Goal: Information Seeking & Learning: Learn about a topic

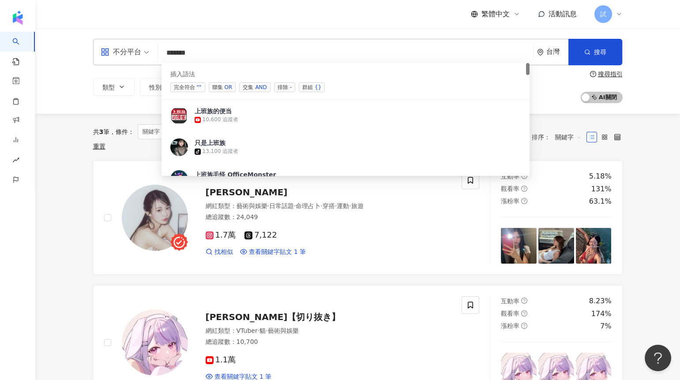
drag, startPoint x: 215, startPoint y: 49, endPoint x: 156, endPoint y: 49, distance: 59.1
click at [157, 49] on div "不分平台 ****** 台灣 搜尋 searchOperator 35e10e0f-7ae5-438a-983e-8a36edb6538f 插入語法 完全符合…" at bounding box center [357, 52] width 529 height 26
paste input "**********"
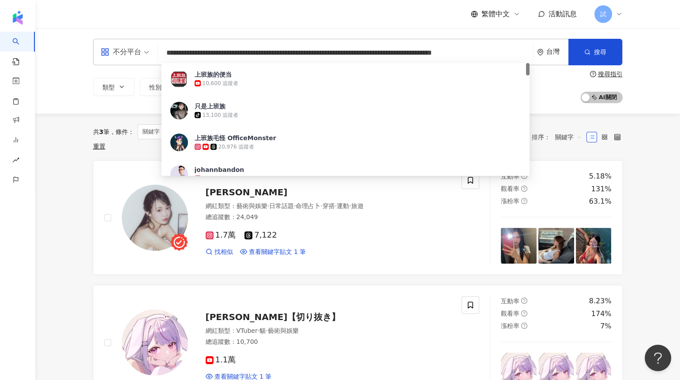
scroll to position [0, 124]
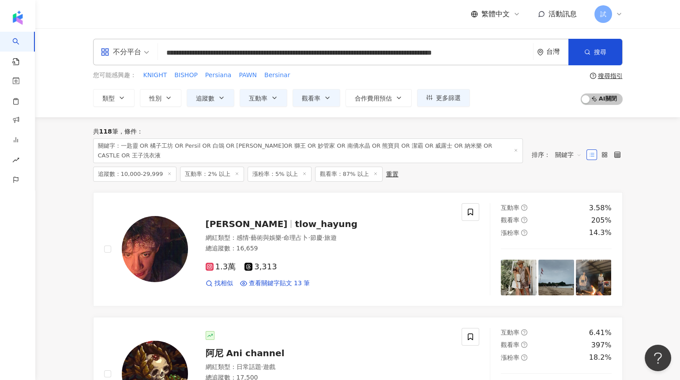
click at [167, 172] on icon at bounding box center [169, 174] width 4 height 4
click at [510, 56] on input "**********" at bounding box center [345, 53] width 368 height 17
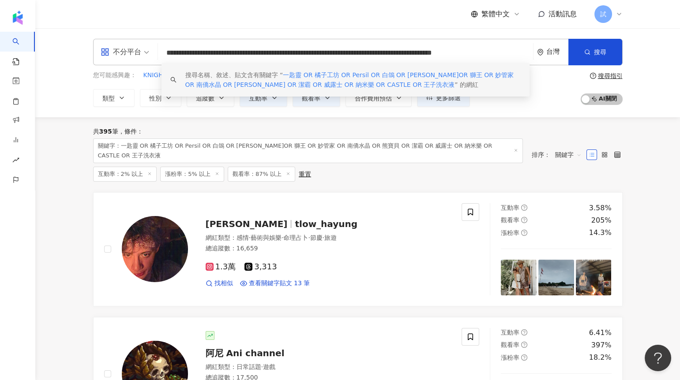
scroll to position [0, 124]
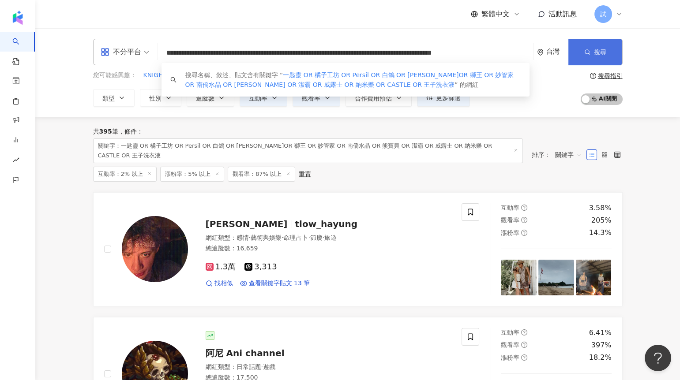
drag, startPoint x: 472, startPoint y: 53, endPoint x: 617, endPoint y: 55, distance: 145.1
click at [614, 56] on div "**********" at bounding box center [357, 52] width 529 height 26
drag, startPoint x: 228, startPoint y: 53, endPoint x: 202, endPoint y: 52, distance: 26.9
click at [202, 52] on input "**********" at bounding box center [345, 53] width 368 height 17
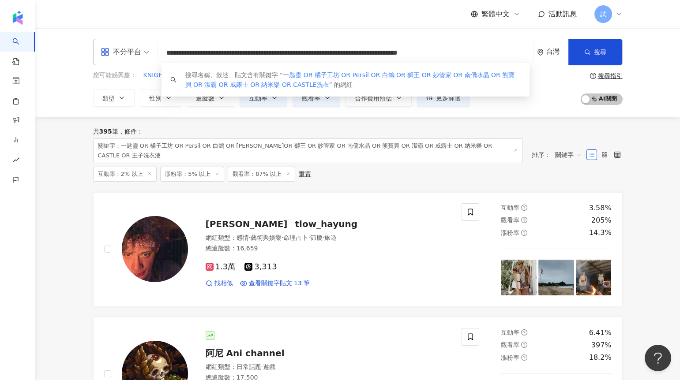
scroll to position [0, 60]
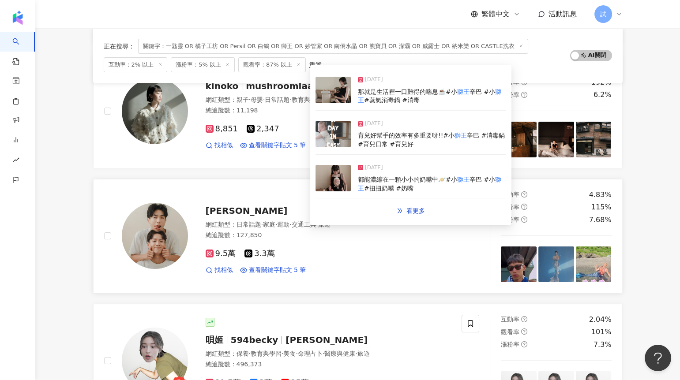
scroll to position [252, 0]
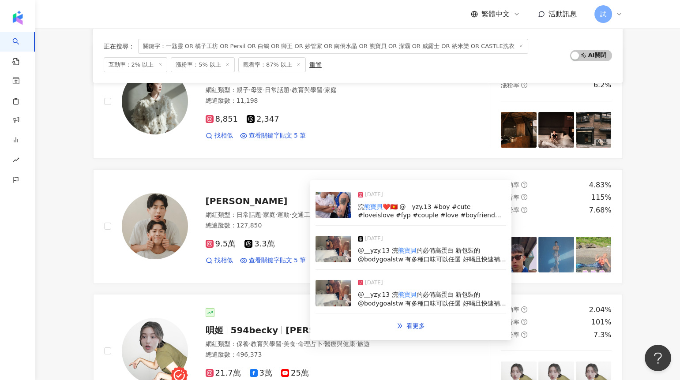
click at [328, 248] on img at bounding box center [332, 249] width 35 height 26
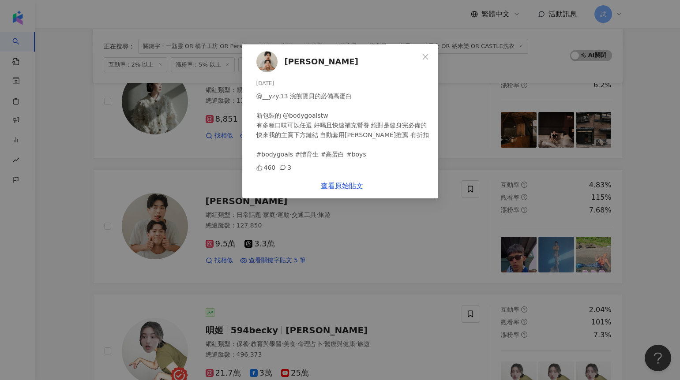
click at [103, 246] on div "[PERSON_NAME] [DATE] @__yzy.13 浣熊寶貝的必備高蛋白 新包裝的 @bodygoalstw 有多種口味可以任選 好喝且快速補充營養…" at bounding box center [340, 190] width 680 height 380
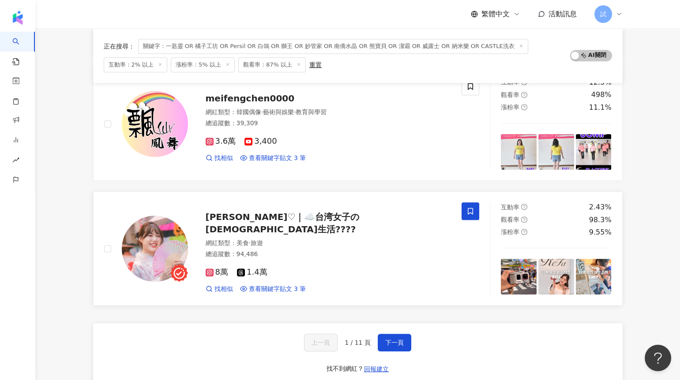
scroll to position [1381, 0]
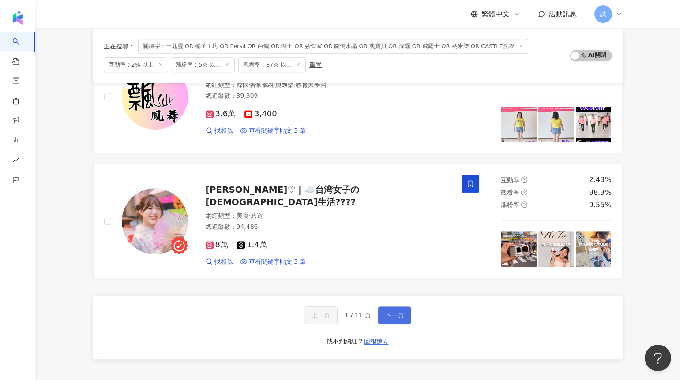
click at [405, 311] on button "下一頁" at bounding box center [395, 316] width 34 height 18
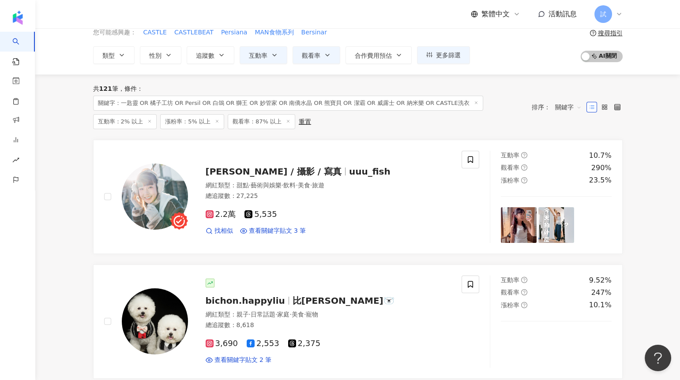
scroll to position [61, 0]
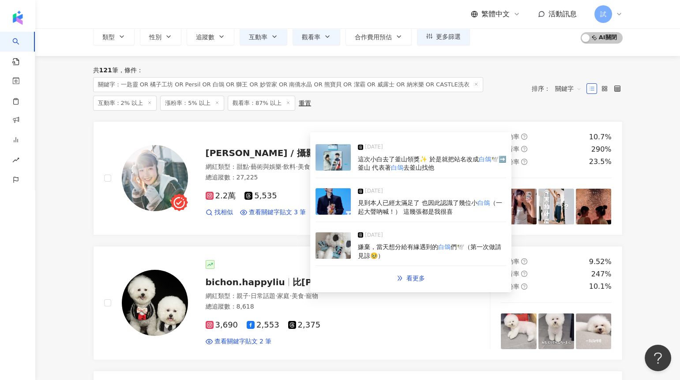
click at [342, 202] on img at bounding box center [332, 201] width 35 height 26
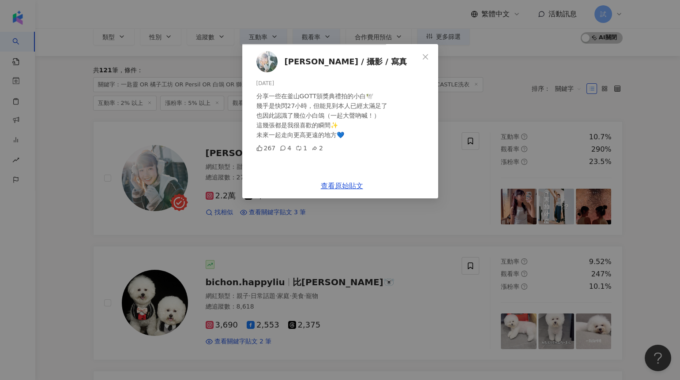
click at [87, 194] on div "[PERSON_NAME] / 攝影 / 寫真 [DATE] 分享一些在釜山GOTT頒獎典禮拍的小白🕊️ 幾乎是快閃27小時，但能見到本人已經太滿足了 也因此…" at bounding box center [340, 190] width 680 height 380
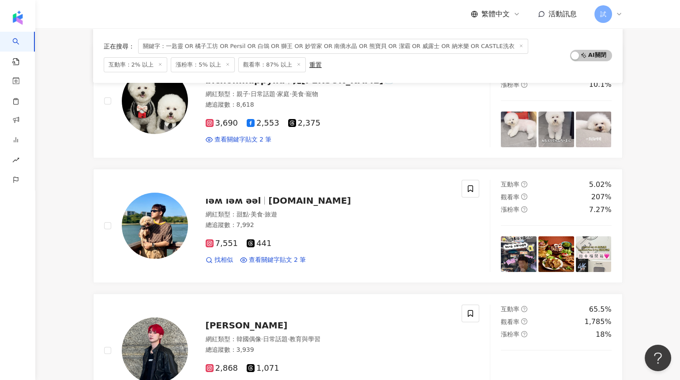
scroll to position [0, 0]
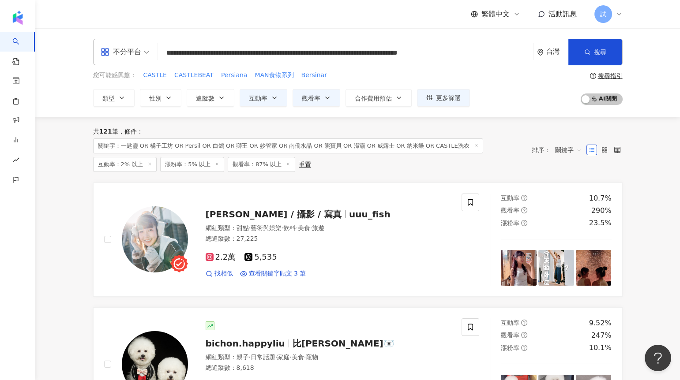
click at [227, 49] on input "**********" at bounding box center [345, 53] width 368 height 17
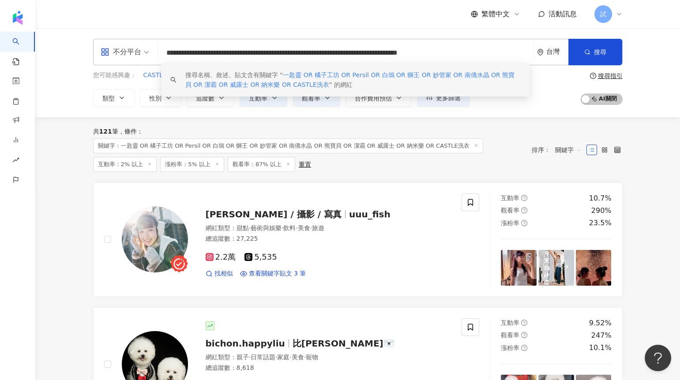
paste input "search"
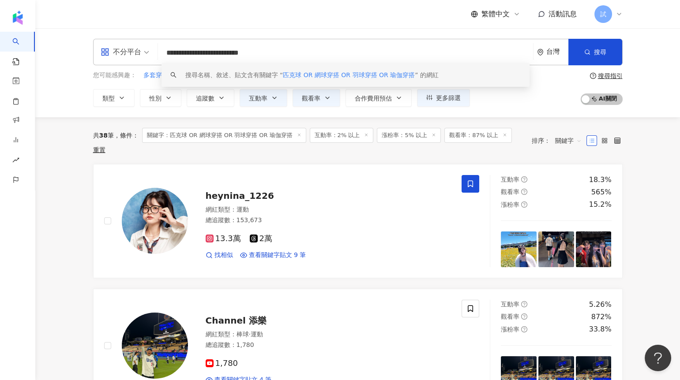
click at [569, 134] on span "關鍵字" at bounding box center [568, 141] width 26 height 14
type input "**********"
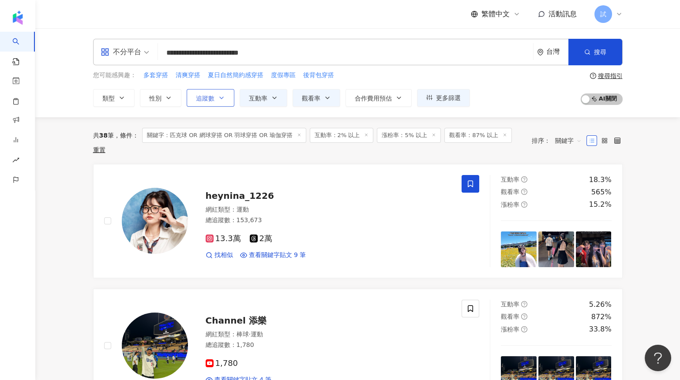
click at [213, 98] on span "追蹤數" at bounding box center [205, 98] width 19 height 7
type input "*"
type input "*******"
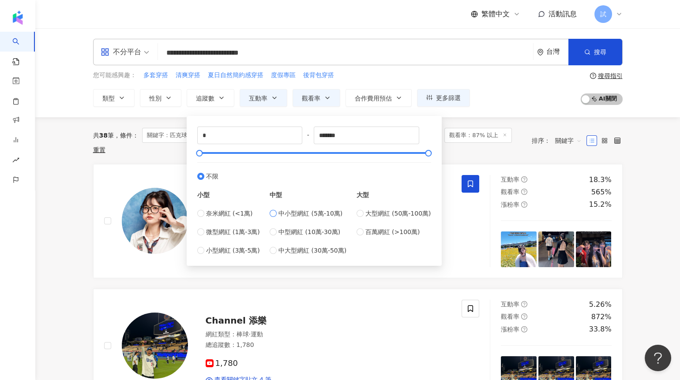
click at [288, 211] on span "中小型網紅 (5萬-10萬)" at bounding box center [310, 214] width 64 height 10
type input "*****"
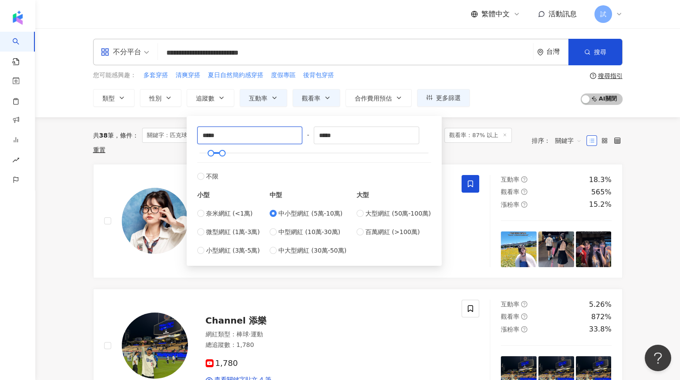
drag, startPoint x: 205, startPoint y: 136, endPoint x: 191, endPoint y: 136, distance: 14.6
click at [195, 136] on div "***** - ***** 不限 小型 奈米網紅 (<1萬) 微型網紅 (1萬-3萬) 小型網紅 (3萬-5萬) 中型 中小型網紅 (5萬-10萬) 中型網紅…" at bounding box center [314, 190] width 244 height 139
type input "*****"
click at [172, 150] on div "共 38 筆 條件 ： 關鍵字：匹克球 OR 網球穿搭 OR 羽球穿搭 OR 瑜伽穿搭 互動率：2% 以上 漲粉率：5% 以上 觀看率：87% 以上 重置 排…" at bounding box center [357, 140] width 529 height 47
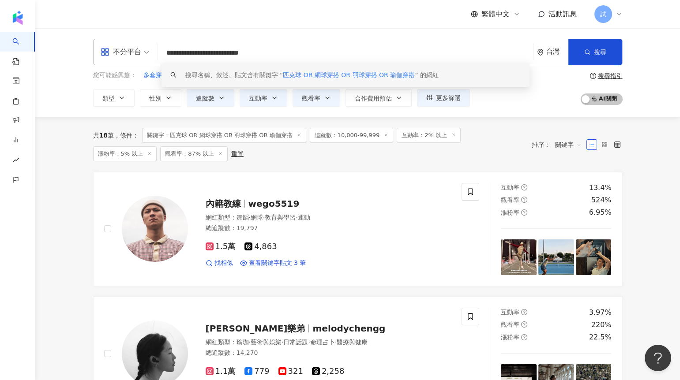
drag, startPoint x: 201, startPoint y: 52, endPoint x: 215, endPoint y: 53, distance: 14.1
click at [215, 53] on input "**********" at bounding box center [345, 53] width 368 height 17
drag, startPoint x: 228, startPoint y: 52, endPoint x: 382, endPoint y: 51, distance: 153.5
click at [377, 52] on input "**********" at bounding box center [345, 53] width 368 height 17
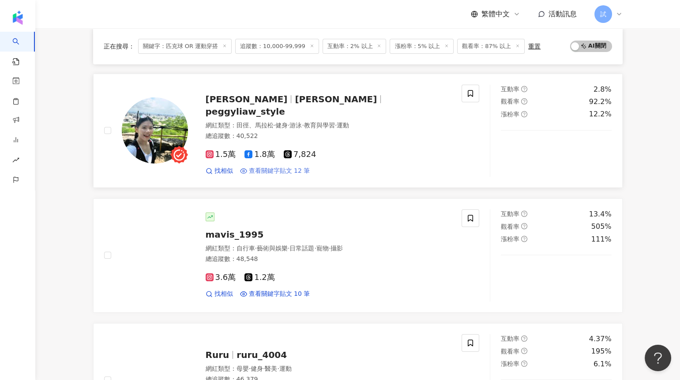
scroll to position [211, 0]
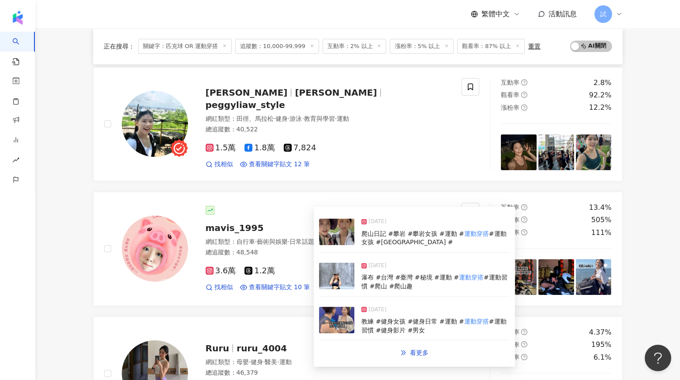
click at [344, 274] on img at bounding box center [336, 276] width 35 height 26
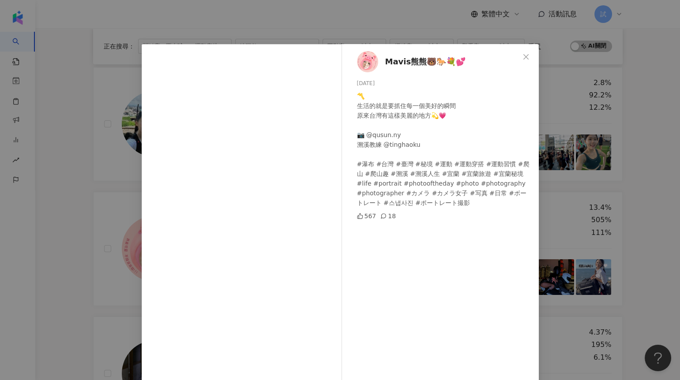
click at [638, 217] on div "Mavis熊熊🐻🐎💐💕 [DATE] 〽️ 生活的就是要抓住每一個美好的瞬間 原來台灣有這樣美麗的地方💫💗 📷 @qusun.ny 溯溪教練 @tinghao…" at bounding box center [340, 190] width 680 height 380
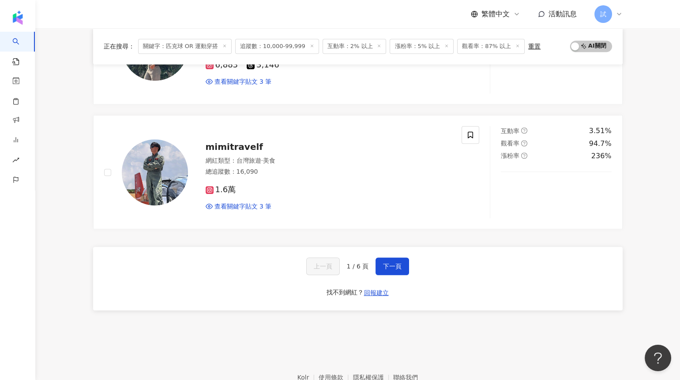
scroll to position [1460, 0]
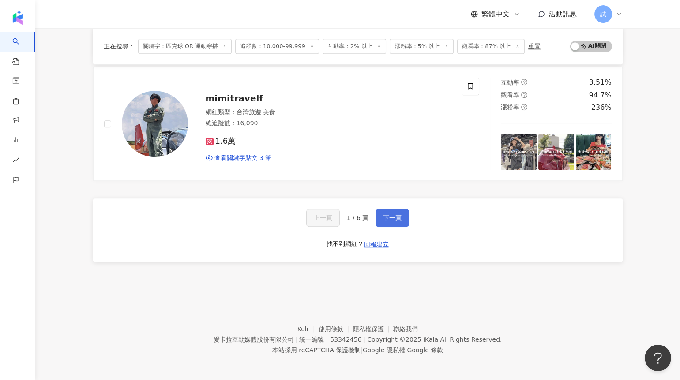
click at [382, 221] on button "下一頁" at bounding box center [392, 218] width 34 height 18
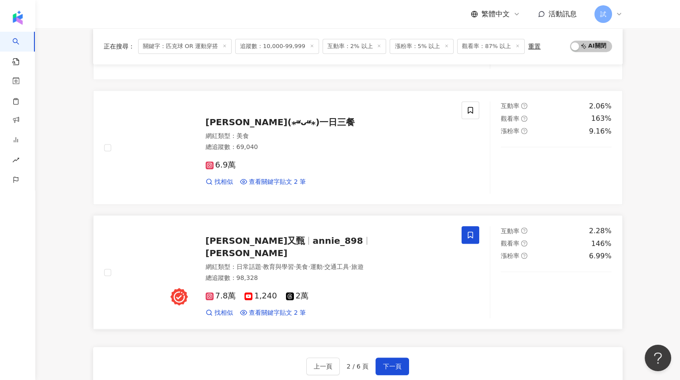
scroll to position [1406, 0]
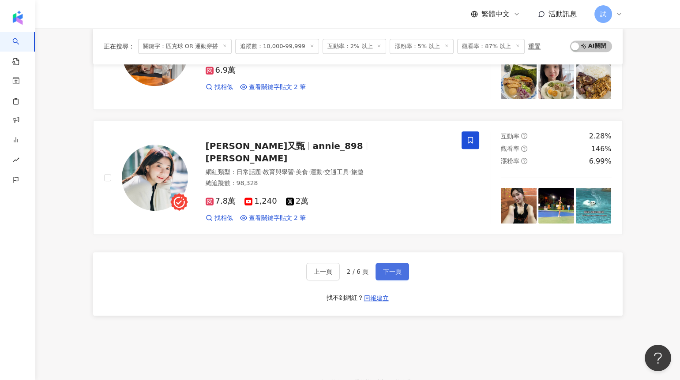
click at [392, 273] on span "下一頁" at bounding box center [392, 271] width 19 height 7
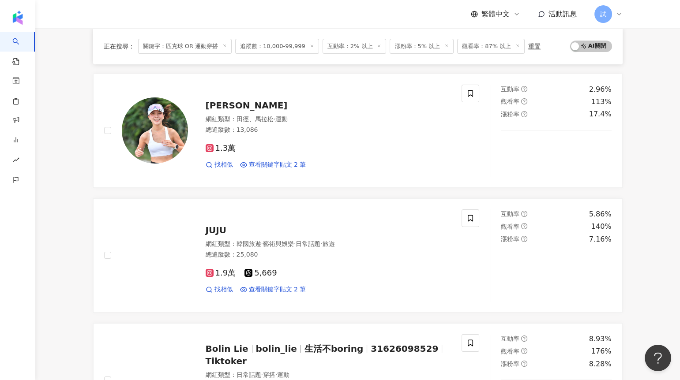
scroll to position [0, 0]
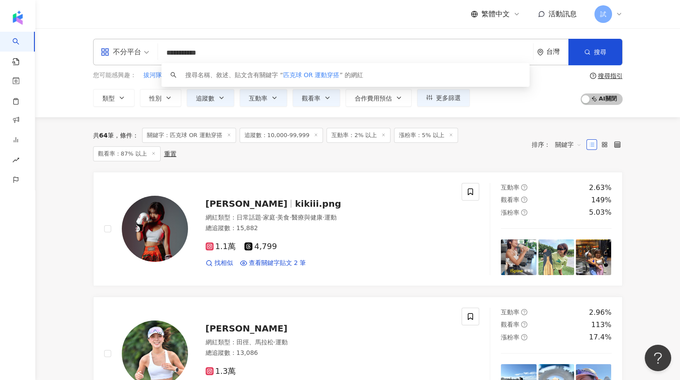
drag, startPoint x: 240, startPoint y: 53, endPoint x: 161, endPoint y: 53, distance: 79.4
click at [161, 53] on input "**********" at bounding box center [345, 53] width 368 height 17
type input "*"
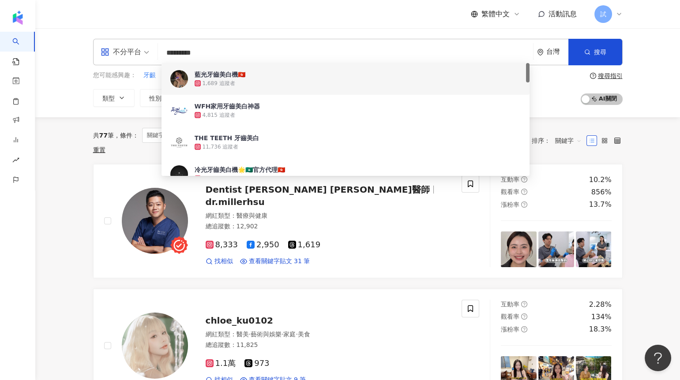
drag, startPoint x: 223, startPoint y: 52, endPoint x: 150, endPoint y: 52, distance: 73.2
click at [150, 52] on div "不分平台 ********* 台灣 搜尋 ff4b4a49-64d1-4c82-a65b-8e9b5e0aacc4 c1db8a71-455e-4271-bb…" at bounding box center [357, 52] width 529 height 26
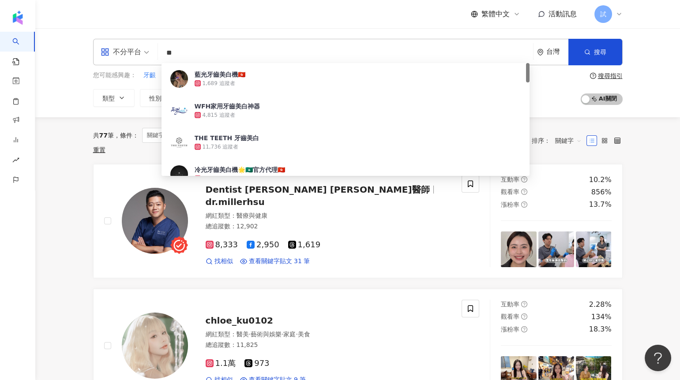
type input "*"
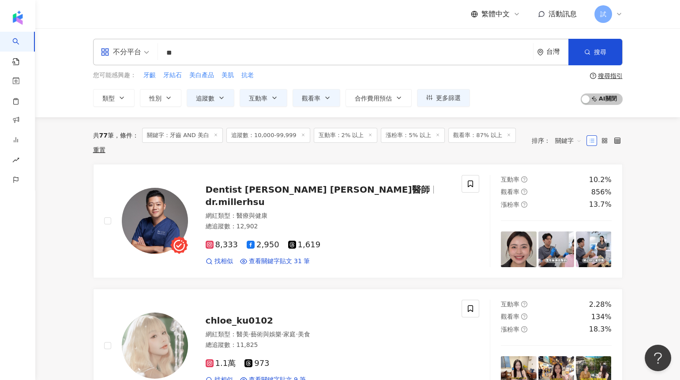
type input "**"
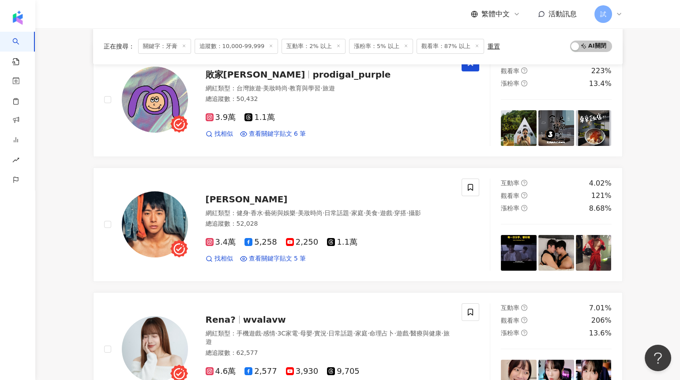
scroll to position [296, 0]
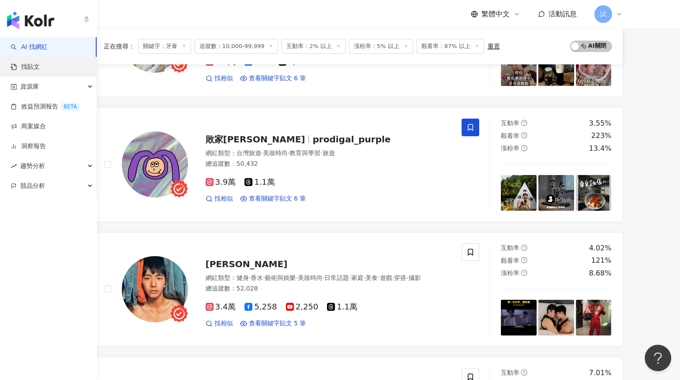
click at [25, 70] on link "找貼文" at bounding box center [25, 67] width 29 height 9
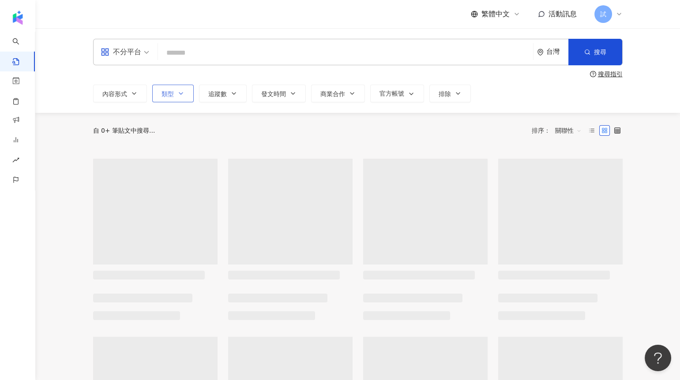
click at [166, 94] on span "類型" at bounding box center [167, 93] width 12 height 7
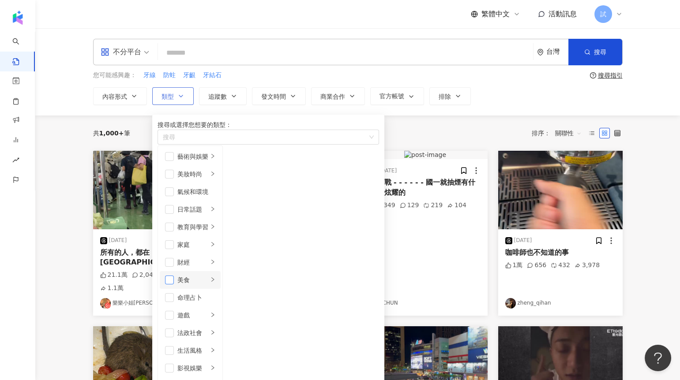
click at [174, 276] on span "button" at bounding box center [169, 280] width 9 height 9
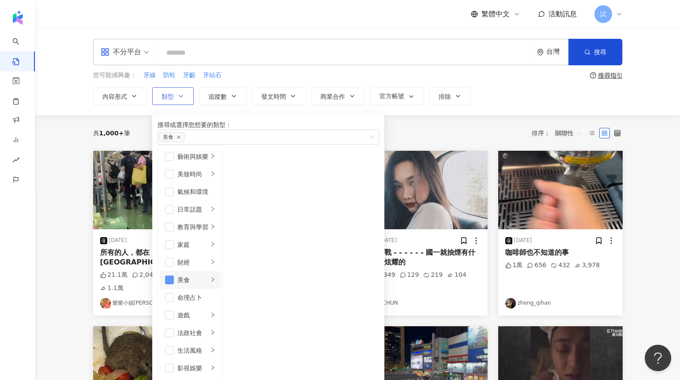
click at [174, 276] on span "button" at bounding box center [169, 280] width 9 height 9
click at [172, 240] on span "button" at bounding box center [169, 244] width 9 height 9
click at [426, 122] on div "共 1,000+ 筆 排序： 關聯性" at bounding box center [357, 133] width 529 height 35
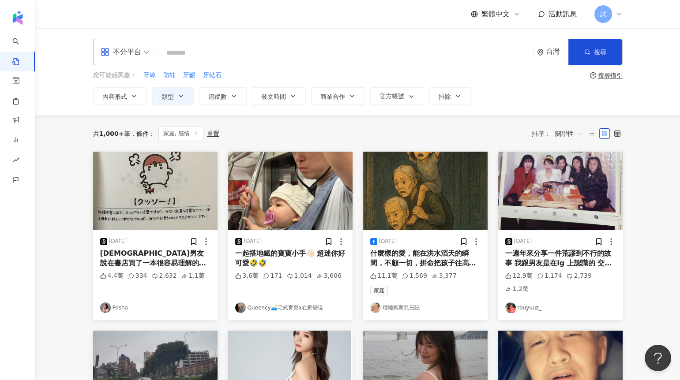
click at [554, 134] on div "關聯性" at bounding box center [568, 134] width 36 height 14
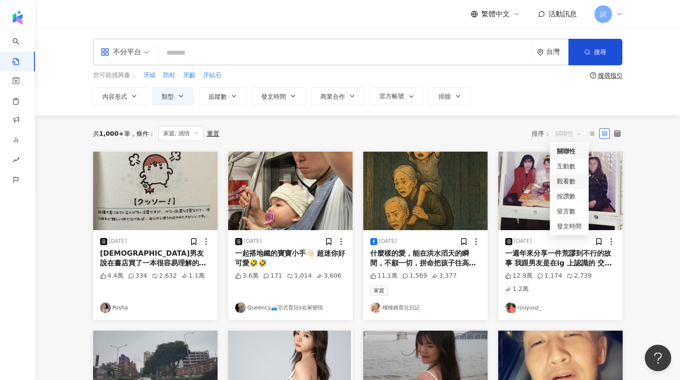
click at [561, 182] on div "觀看數" at bounding box center [569, 181] width 25 height 10
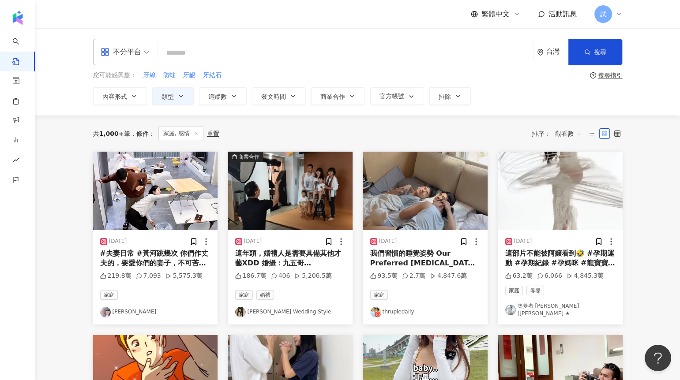
click at [309, 204] on img "button" at bounding box center [290, 191] width 124 height 79
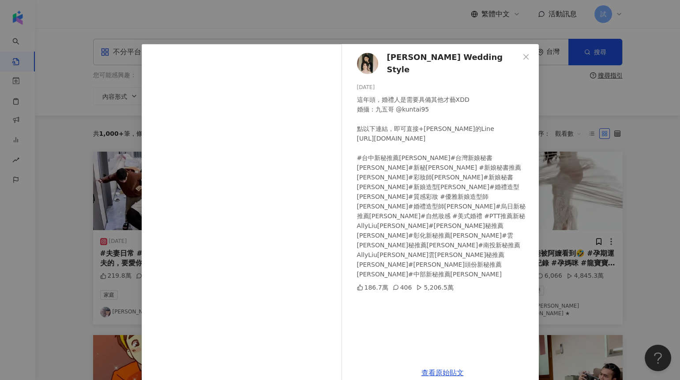
click at [582, 183] on div "[PERSON_NAME] Wedding Style [DATE] 這年頭，婚禮人是需要具備其他才藝XDD 婚攝：九五哥 @kuntai95 點以下連結，即…" at bounding box center [340, 190] width 680 height 380
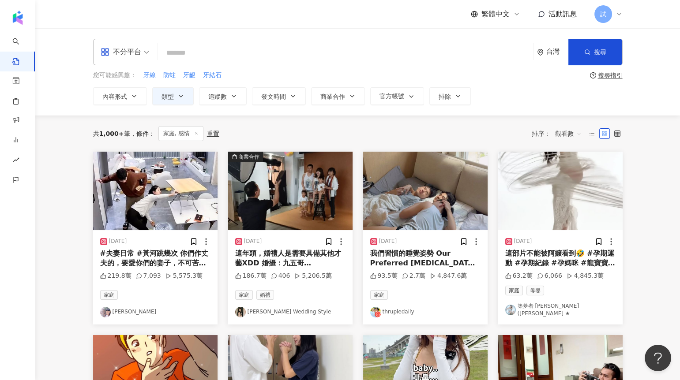
click at [180, 200] on img "button" at bounding box center [155, 191] width 124 height 79
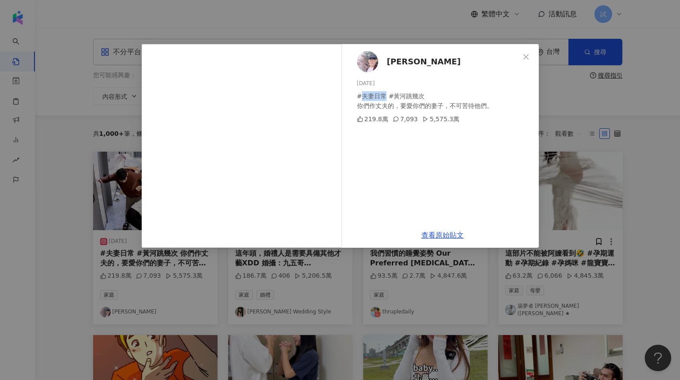
drag, startPoint x: 383, startPoint y: 97, endPoint x: 359, endPoint y: 97, distance: 23.8
click at [359, 97] on div "#夫妻日常 #黃河跳幾次 你們作丈夫的，要愛你們的妻子，不可苦待他們。" at bounding box center [444, 100] width 175 height 19
copy div "夫妻日常"
click at [596, 116] on div "[PERSON_NAME][DATE] #夫妻日常 #黃河跳幾次 你們作丈夫的，要愛你們的妻子，不可苦待他們。 219.8萬 7,093 5,575.3萬 查…" at bounding box center [340, 190] width 680 height 380
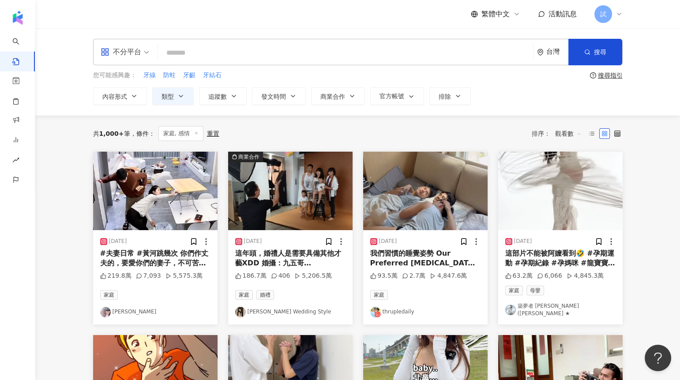
click at [583, 191] on img "button" at bounding box center [560, 191] width 124 height 79
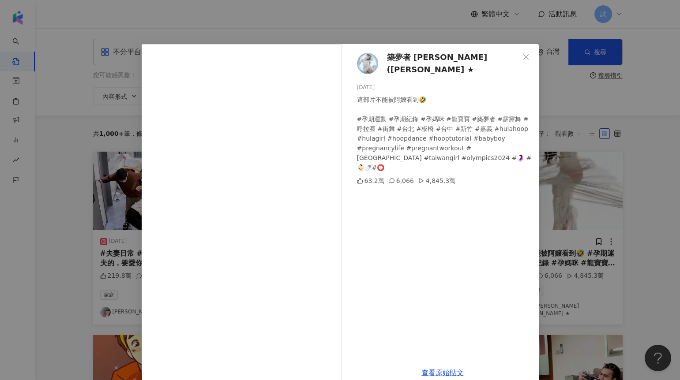
click at [609, 207] on div "築夢者 [PERSON_NAME](丸子 ★ [DATE] 這部片不能被阿嬤看到🤣 #孕期運動 #孕期紀錄 #孕媽咪 #龍寶寶 #築夢者 #霹靂舞 #呼拉圈 …" at bounding box center [340, 190] width 680 height 380
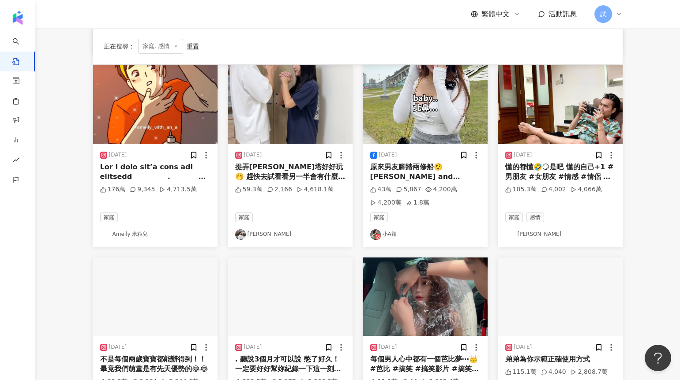
scroll to position [322, 0]
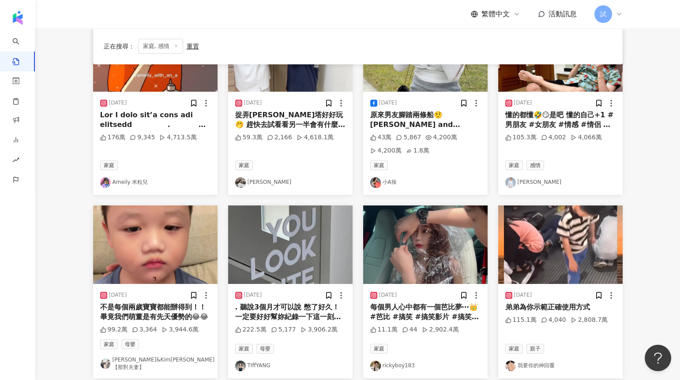
click at [277, 81] on img "button" at bounding box center [290, 52] width 124 height 79
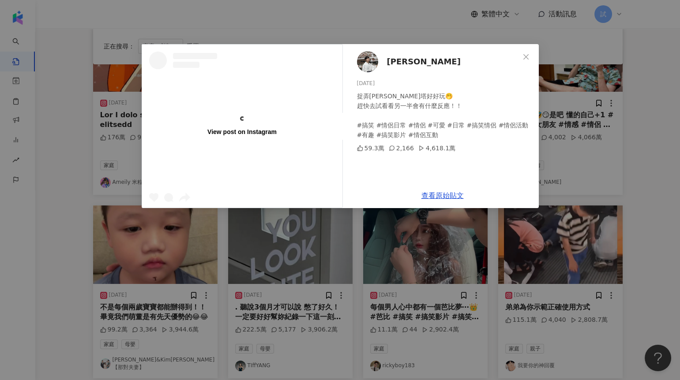
click at [558, 169] on div "View post on Instagram [PERSON_NAME] [DATE] 捉弄米塔好好玩🤭 趕快去試看看另一半會有什麼反應！！ #搞笑 #情侶日…" at bounding box center [340, 190] width 680 height 380
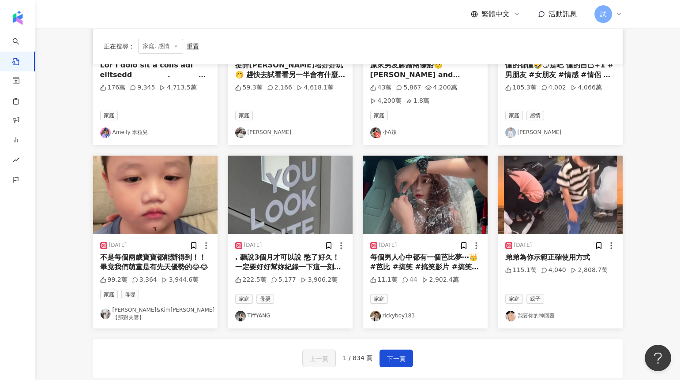
scroll to position [399, 0]
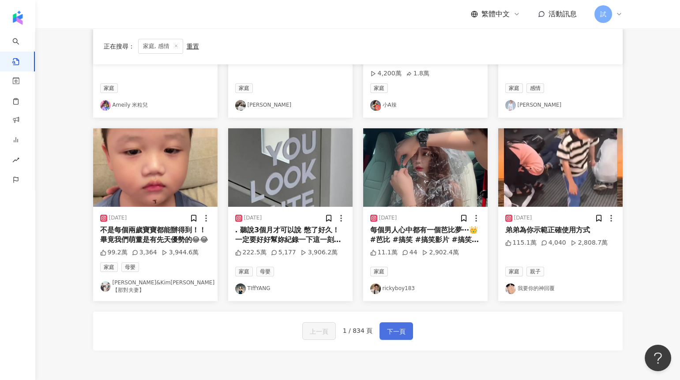
click at [403, 326] on span "下一頁" at bounding box center [396, 331] width 19 height 11
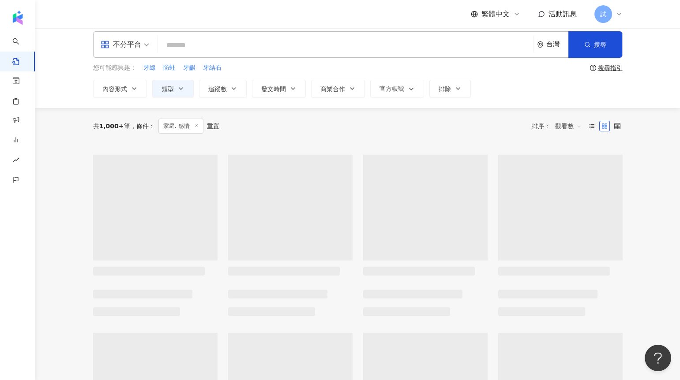
scroll to position [0, 0]
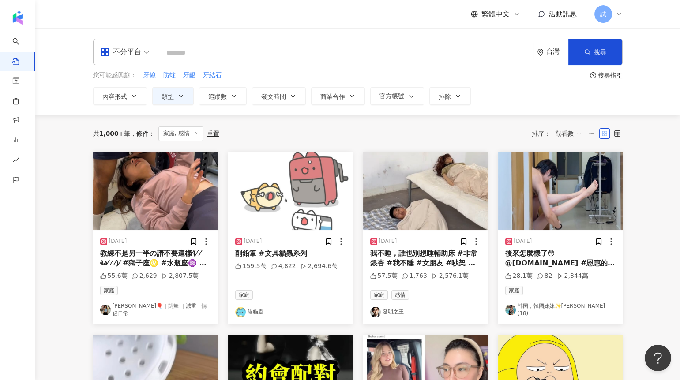
click at [172, 189] on img "button" at bounding box center [155, 191] width 124 height 79
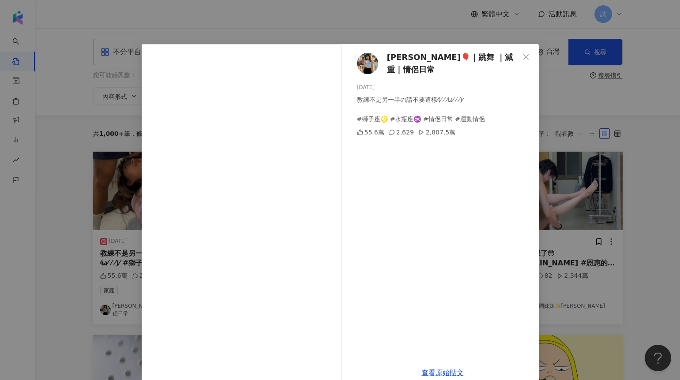
click at [582, 185] on div "[PERSON_NAME]🎈｜跳舞 ｜減重｜情侶日常 [DATE] 教練不是另一半の請不要這樣⁄(⁄ ⁄ ⁄ω⁄ ⁄ ⁄)⁄ #獅子座♌️ #水瓶座♒️ #情…" at bounding box center [340, 190] width 680 height 380
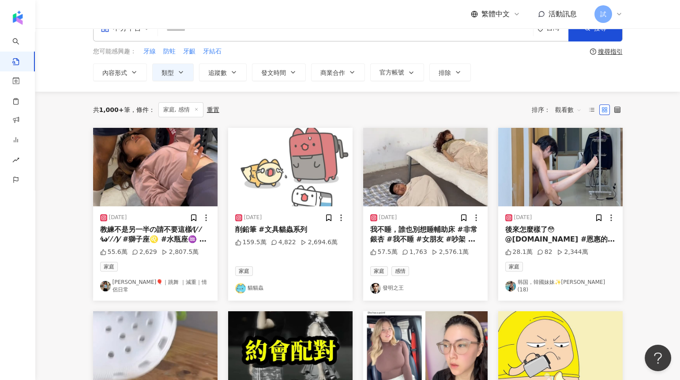
scroll to position [28, 0]
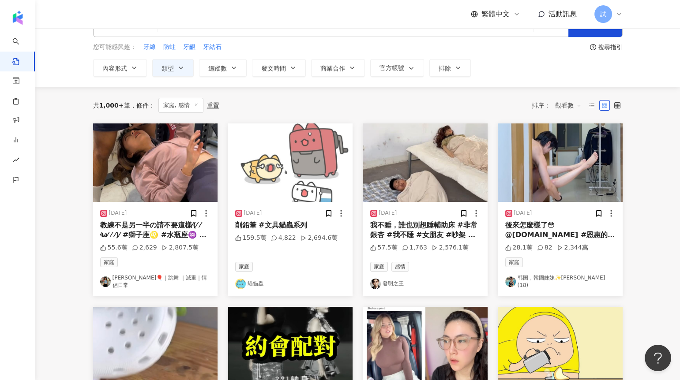
click at [579, 170] on img "button" at bounding box center [560, 163] width 124 height 79
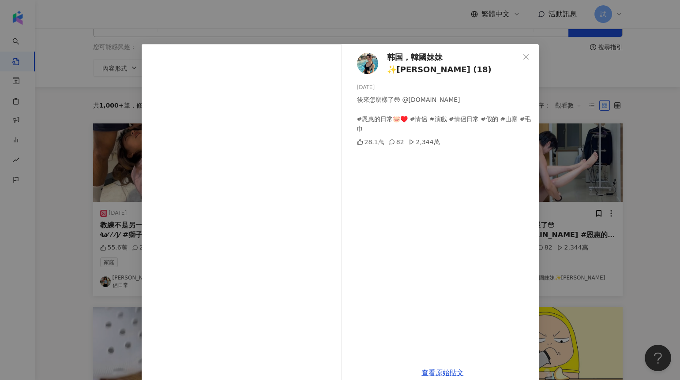
click at [621, 177] on div "韩国，韓國妹妹✨[PERSON_NAME] (18) [DATE] 後來怎麼樣了😳 @[DOMAIN_NAME] #恩惠的日常🐷♥️ #情侶 #演戲 #情侶日…" at bounding box center [340, 190] width 680 height 380
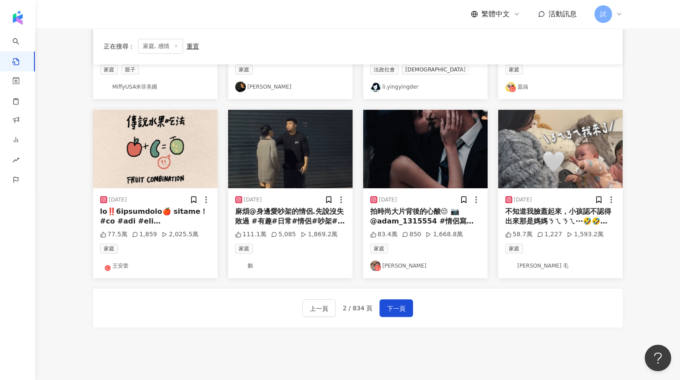
scroll to position [468, 0]
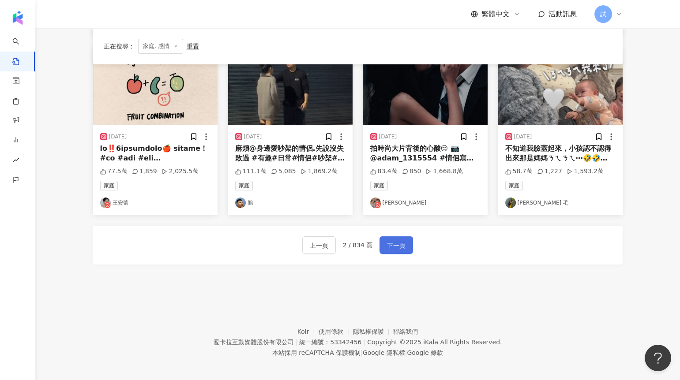
click at [393, 244] on span "下一頁" at bounding box center [396, 245] width 19 height 11
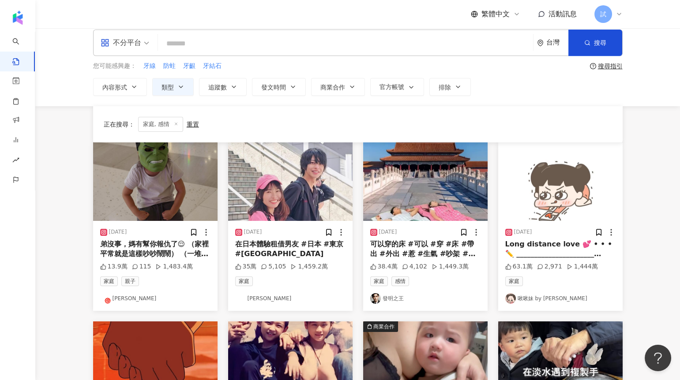
scroll to position [0, 0]
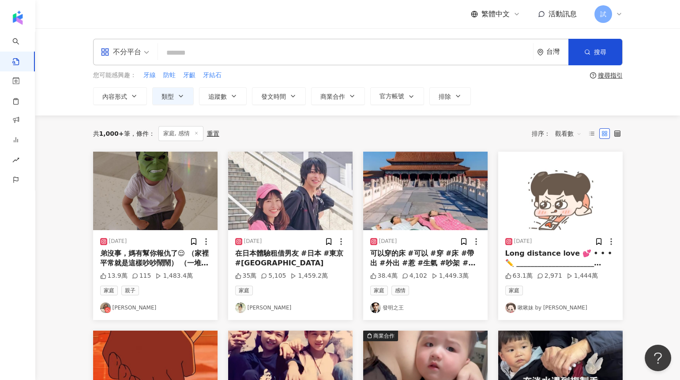
click at [155, 199] on img "button" at bounding box center [155, 191] width 124 height 79
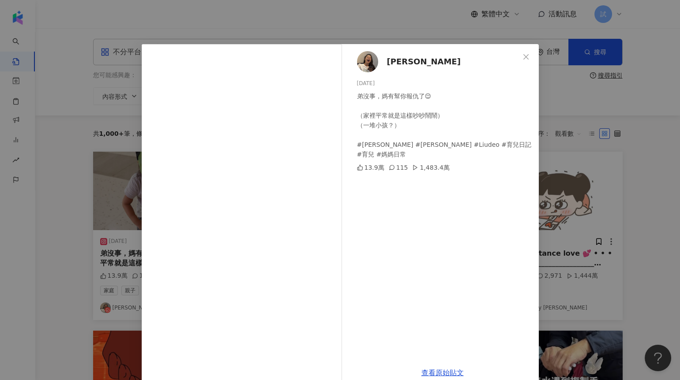
click at [572, 224] on div "[PERSON_NAME] [DATE] 弟沒事，媽有幫你報仇了😌 （家裡平常就是這樣吵吵鬧鬧） （一堆小孩？） #[PERSON_NAME] #[PERSO…" at bounding box center [340, 190] width 680 height 380
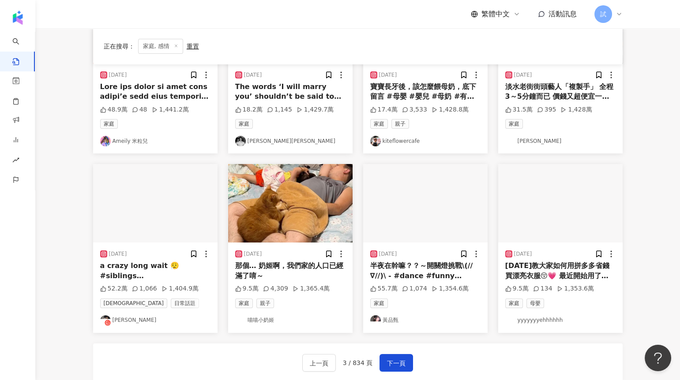
scroll to position [352, 0]
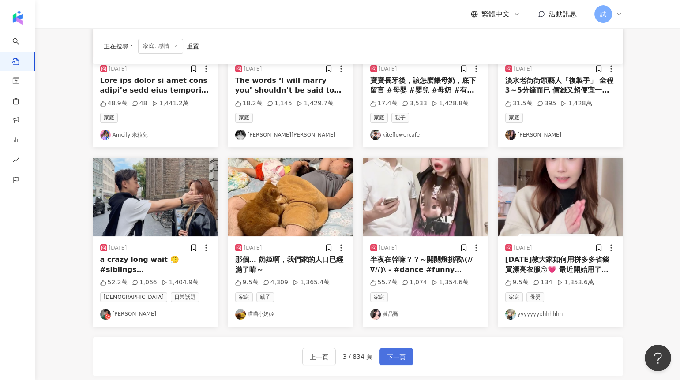
click at [399, 362] on span "下一頁" at bounding box center [396, 357] width 19 height 11
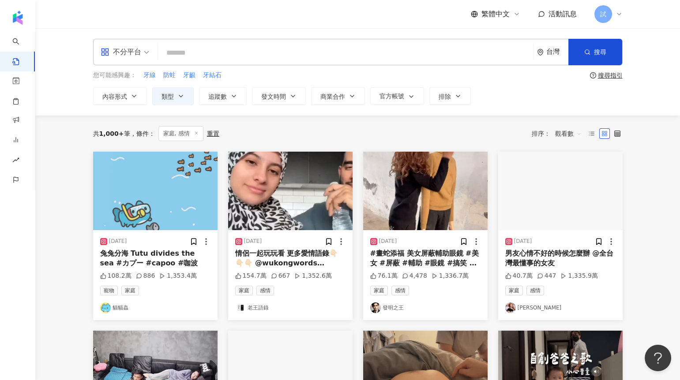
scroll to position [17, 0]
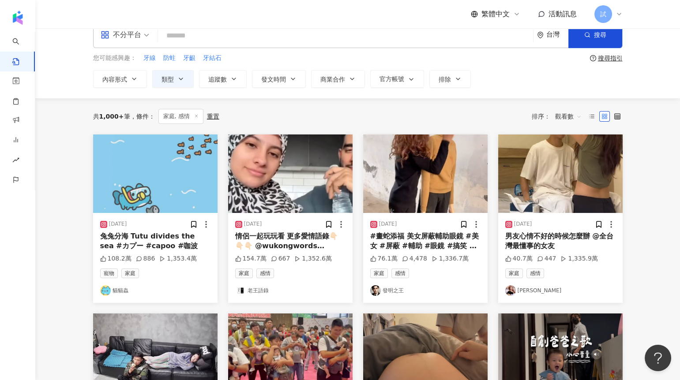
click at [558, 202] on img "button" at bounding box center [560, 174] width 124 height 79
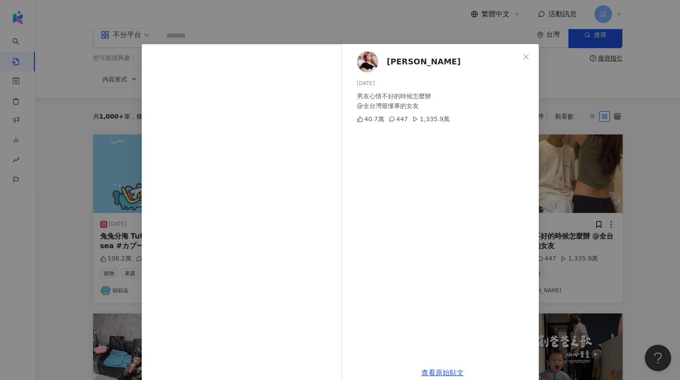
click at [626, 190] on div "[PERSON_NAME][DATE] 男友心情不好的時候怎麼辦 @全台灣最懂事的女友 40.7萬 447 1,335.9萬 查看原始貼文" at bounding box center [340, 190] width 680 height 380
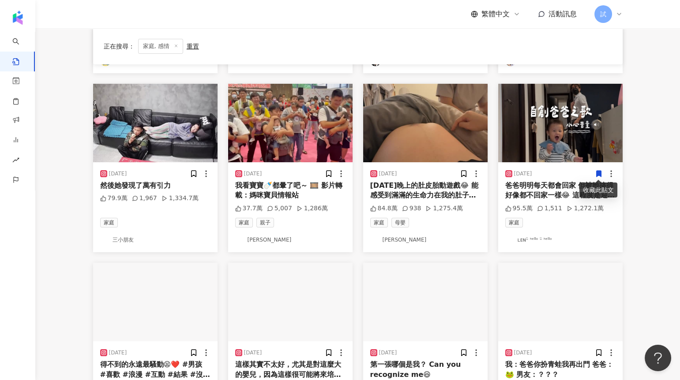
scroll to position [249, 0]
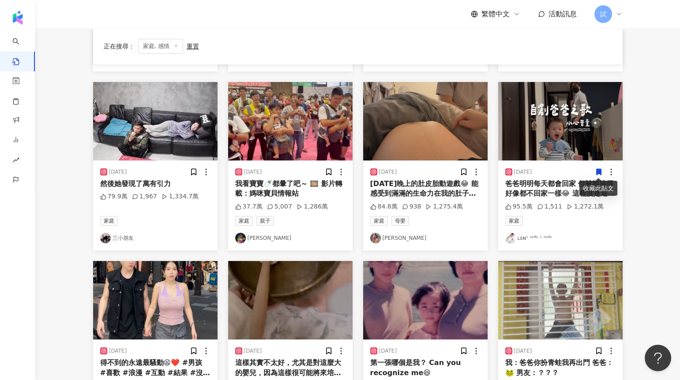
click at [404, 121] on img "button" at bounding box center [425, 121] width 124 height 79
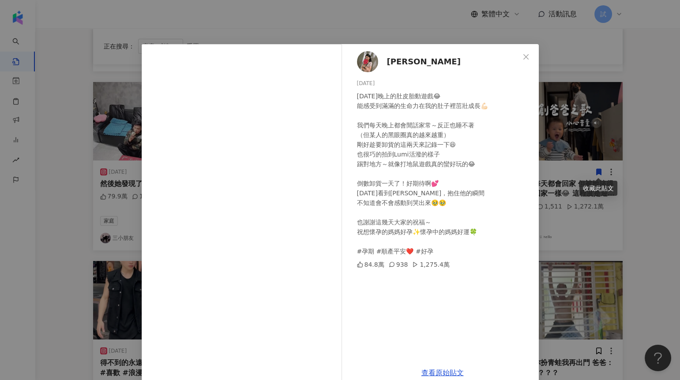
click at [586, 225] on div "[PERSON_NAME] [DATE] [DATE]晚上的肚皮胎動遊戲😂 能感受到滿滿的生命力在我的肚子裡茁壯成長💪🏻 我們每天晚上都會閒話家常～反正也睡不…" at bounding box center [340, 190] width 680 height 380
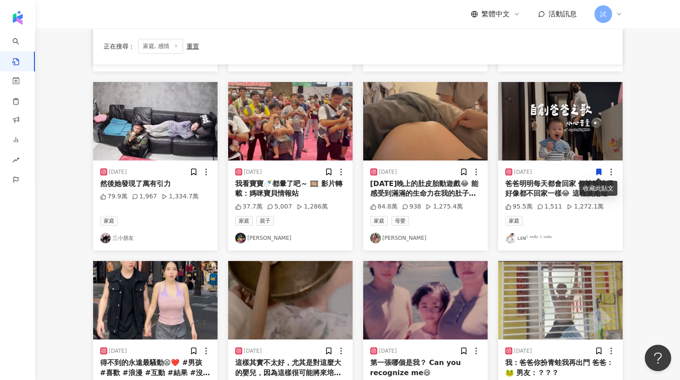
click at [534, 123] on img "button" at bounding box center [560, 121] width 124 height 79
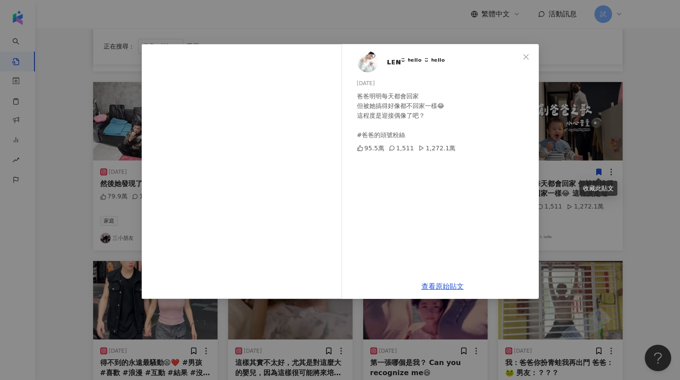
click at [603, 218] on div "ʟᴇɴᵕ̈ ᑋᵉᑊᑊᵒ ᵕ̈ ᑋᵉᑊᑊᵒ [DATE] 爸爸明明每天都會回家 但被她搞得好像都不回家一樣😂 這程度是迎接偶像了吧？ #爸爸的頭號粉絲 95.5…" at bounding box center [340, 190] width 680 height 380
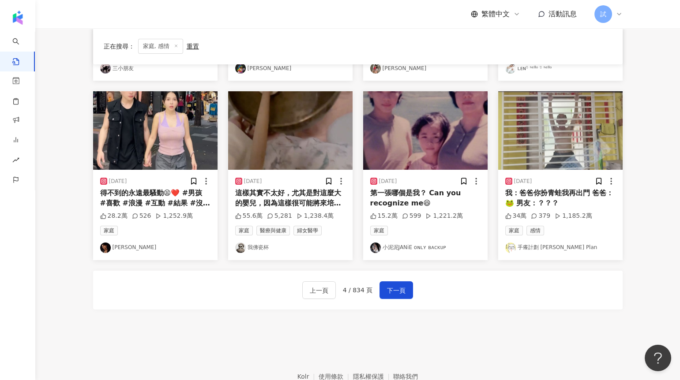
scroll to position [432, 0]
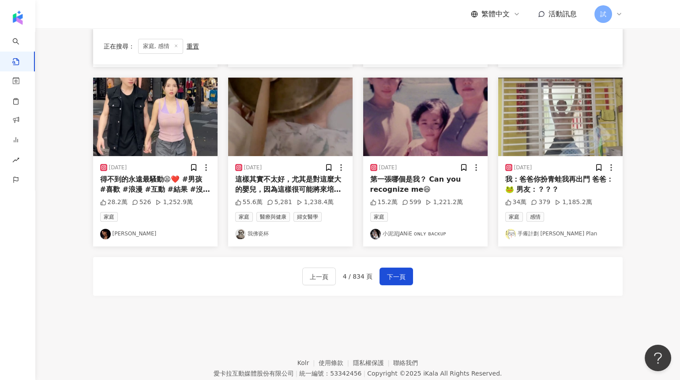
click at [395, 144] on img "button" at bounding box center [425, 117] width 124 height 79
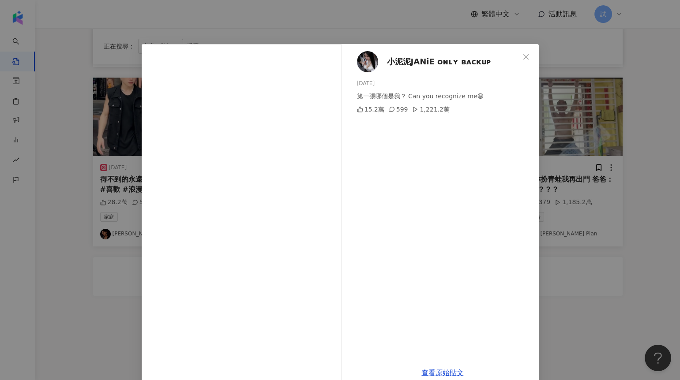
click at [547, 175] on div "小泥泥JANiE ᴏɴʟʏ ʙᴀᴄᴋᴜᴘ [DATE] 第一張哪個是我？ Can you recognize me😆 15.2萬 599 1,221.2萬 查…" at bounding box center [340, 190] width 680 height 380
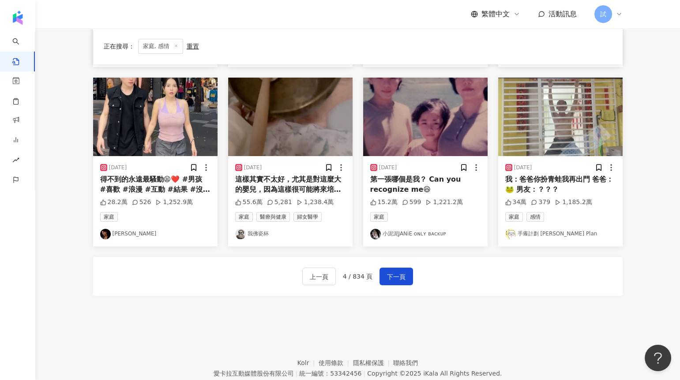
click at [392, 266] on div "上一頁 4 / 834 頁 下一頁" at bounding box center [357, 276] width 529 height 39
click at [397, 276] on span "下一頁" at bounding box center [396, 277] width 19 height 11
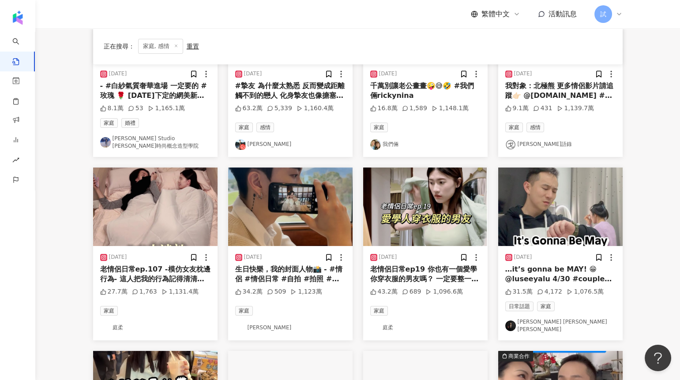
scroll to position [0, 0]
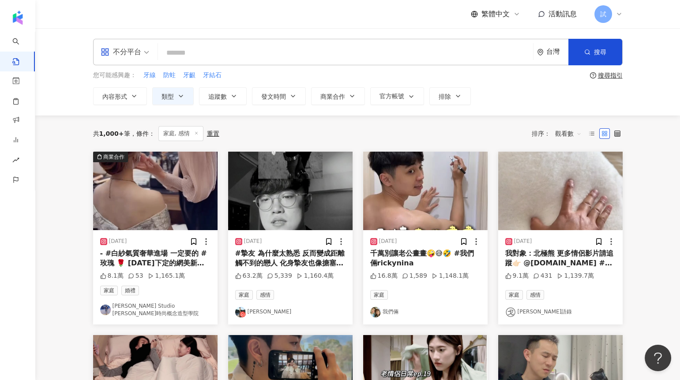
click at [171, 204] on img "button" at bounding box center [155, 191] width 124 height 79
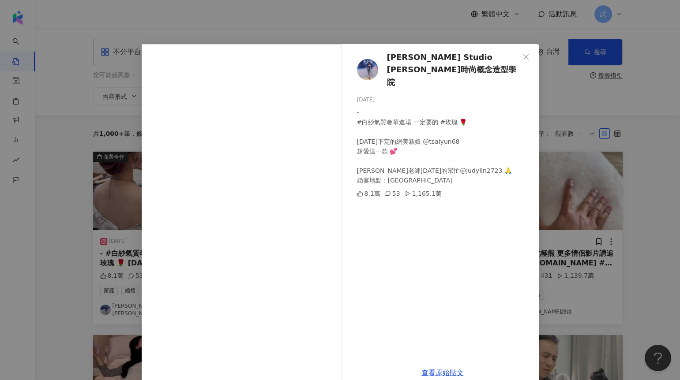
click at [573, 195] on div "[PERSON_NAME] Studio [PERSON_NAME]時尚概念造型學院 [DATE] - #白紗氣質奢華進場 一定要的 #玫瑰 🌹 [DATE]…" at bounding box center [340, 190] width 680 height 380
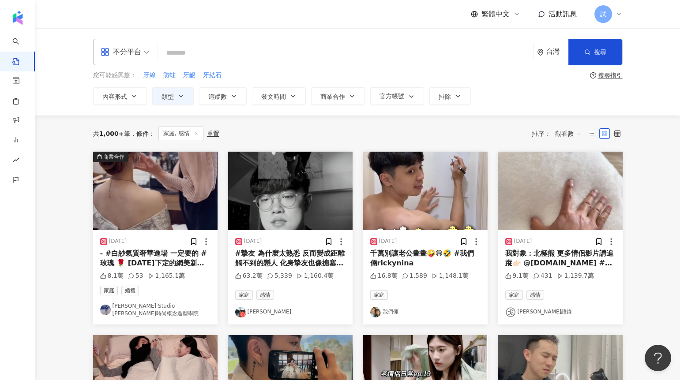
click at [428, 218] on img "button" at bounding box center [425, 191] width 124 height 79
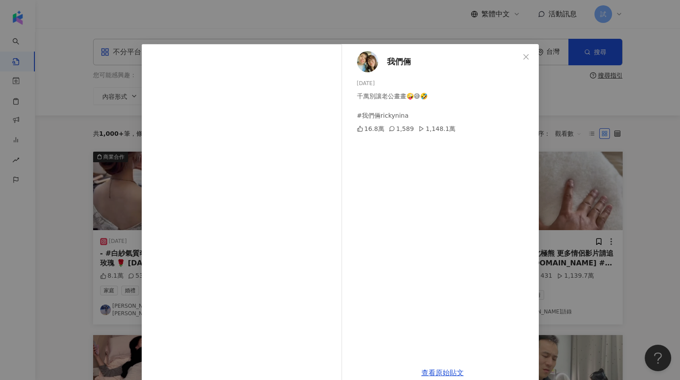
click at [558, 195] on div "我們倆 [DATE] 千萬別讓老公畫畫🤪😅🤣 #我們倆rickynina 16.8萬 1,589 1,148.1萬 查看原始貼文" at bounding box center [340, 190] width 680 height 380
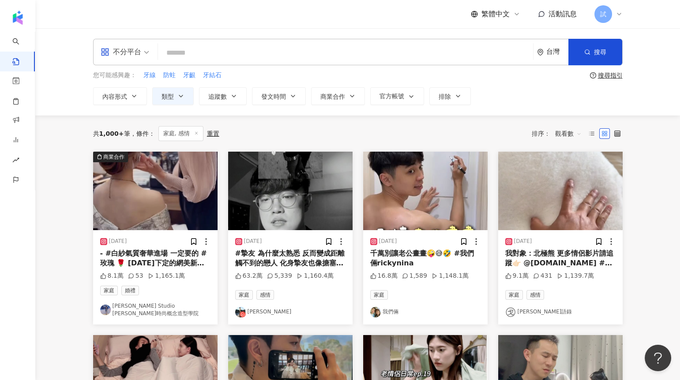
click at [558, 195] on img "button" at bounding box center [560, 191] width 124 height 79
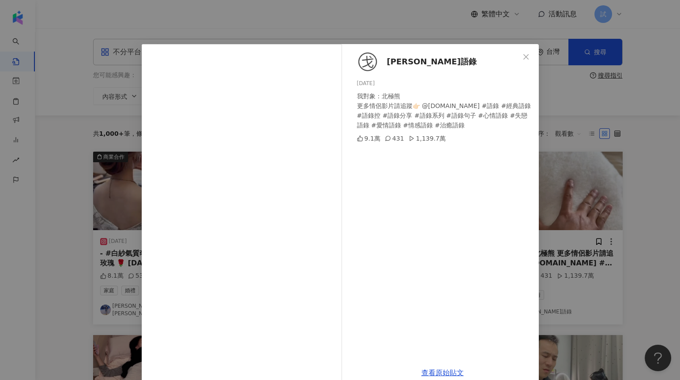
click at [622, 176] on div "[PERSON_NAME]語錄 [DATE] 我對象：北極熊 更多情侶影片請追蹤👉🏻 @[DOMAIN_NAME]#語錄 #經典語錄 #語錄控 #語錄分享…" at bounding box center [340, 190] width 680 height 380
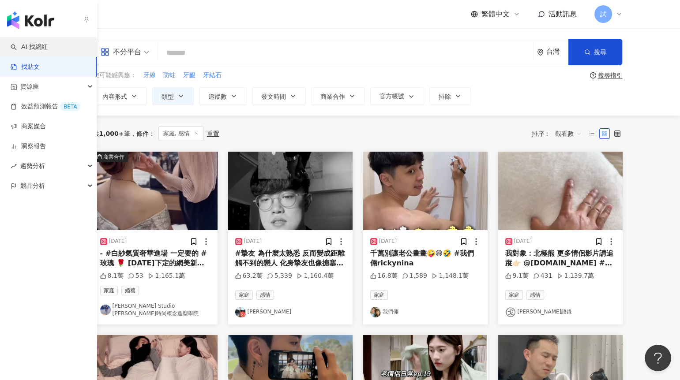
click at [15, 50] on link "AI 找網紅" at bounding box center [29, 47] width 37 height 9
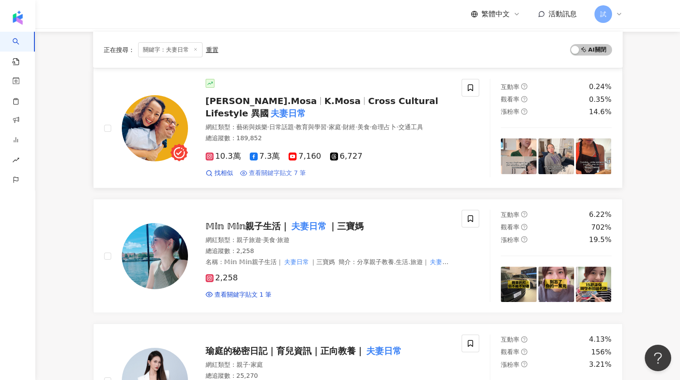
scroll to position [90, 0]
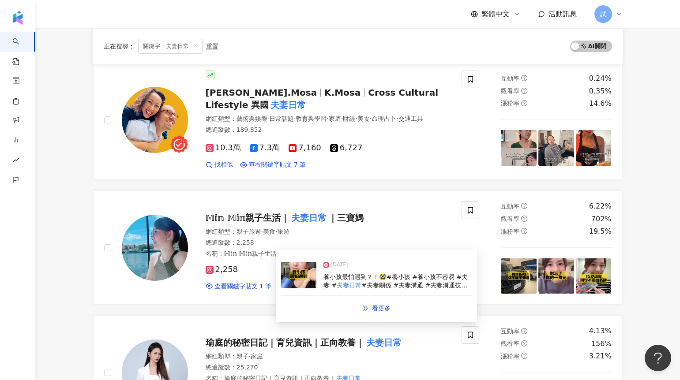
click at [296, 270] on img at bounding box center [298, 275] width 35 height 26
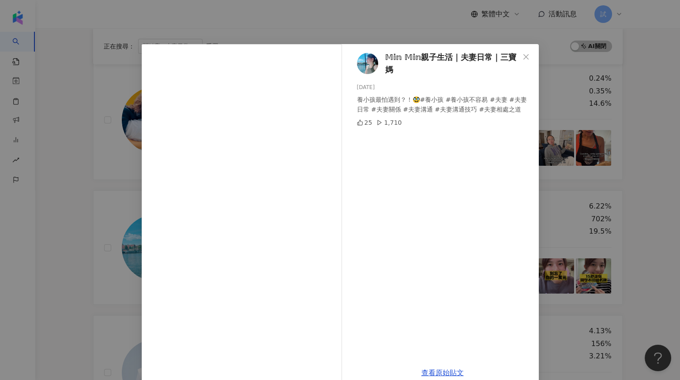
click at [83, 141] on div "𝕄𝕚𝕟 𝕄𝕚𝕟親子生活｜夫妻日常｜三寶媽 [DATE] 養小孩最怕遇到？！🥸#養小孩 #養小孩不容易 #夫妻 #夫妻日常 #夫妻關係 #夫妻溝通 #夫妻溝通技…" at bounding box center [340, 190] width 680 height 380
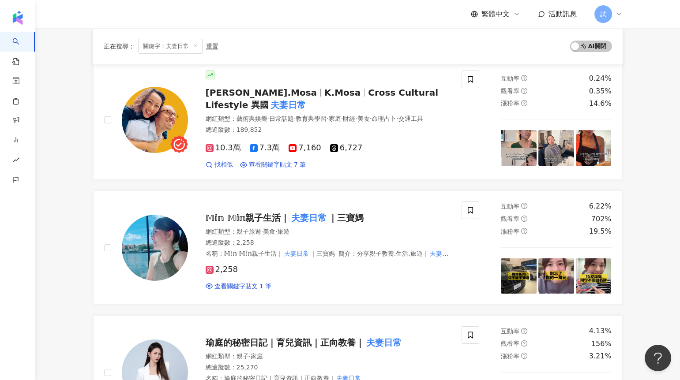
scroll to position [0, 0]
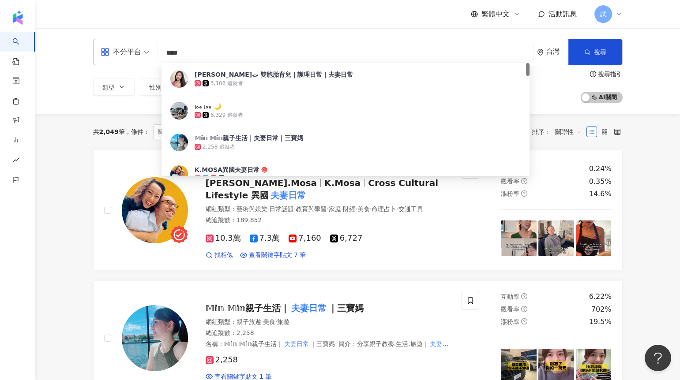
drag, startPoint x: 198, startPoint y: 54, endPoint x: 142, endPoint y: 54, distance: 55.6
click at [143, 54] on div "不分平台 **** 台灣 搜尋 3f92a4f3-2b27-4caa-bc28-67bde3edae72 [PERSON_NAME]ت 雙胞胎育兒｜護理日常｜…" at bounding box center [357, 52] width 529 height 26
paste input "*****"
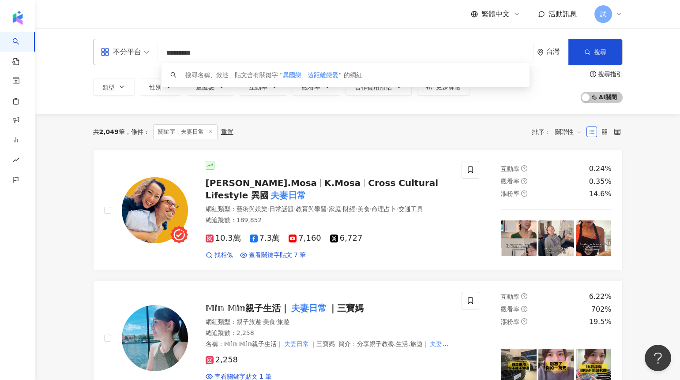
drag, startPoint x: 187, startPoint y: 52, endPoint x: 195, endPoint y: 52, distance: 8.4
click at [195, 52] on input "*********" at bounding box center [345, 53] width 368 height 17
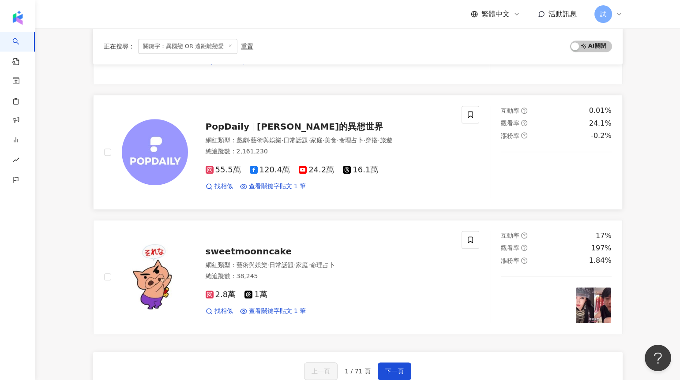
scroll to position [1485, 0]
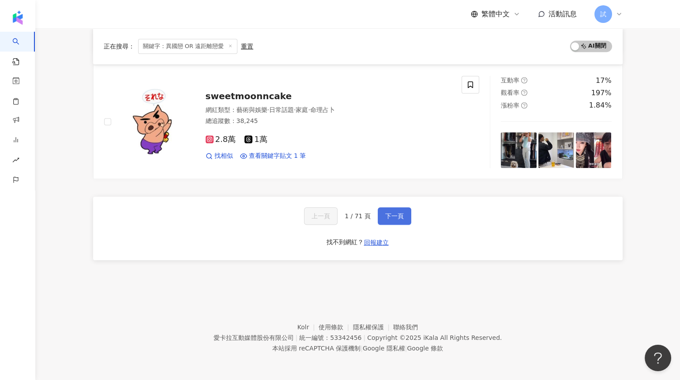
click at [391, 213] on span "下一頁" at bounding box center [394, 216] width 19 height 7
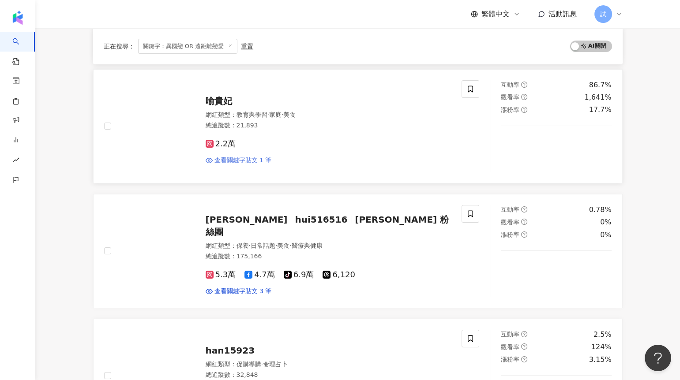
scroll to position [236, 0]
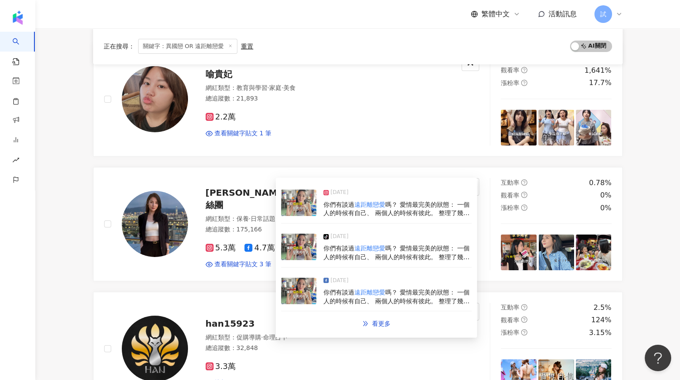
click at [295, 209] on img at bounding box center [298, 203] width 35 height 26
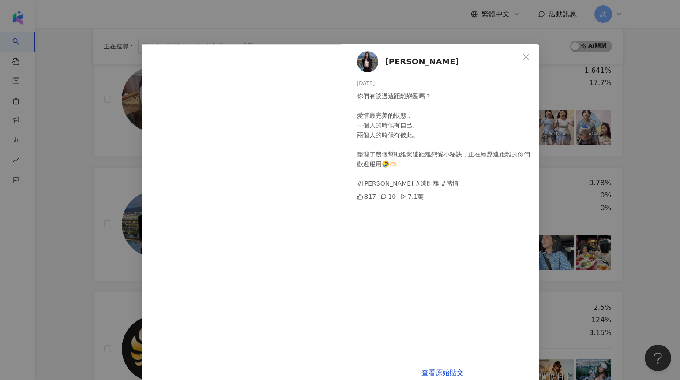
click at [97, 250] on div "[PERSON_NAME] [DATE] 你們有談過遠距離戀愛嗎？ 愛情最完美的狀態： 一個人的時候有自己、 兩個人的時候有彼此。 整理了幾個幫助維繫遠距離戀…" at bounding box center [340, 190] width 680 height 380
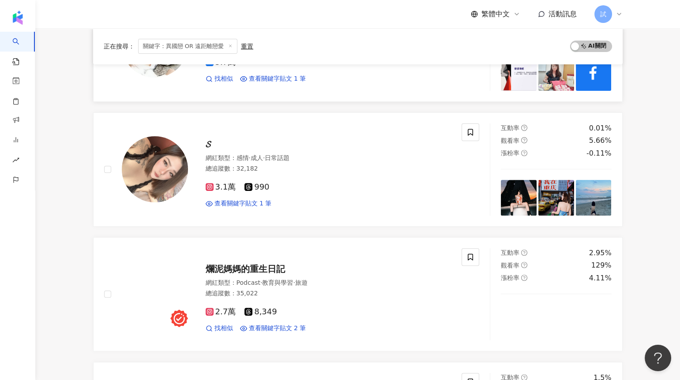
scroll to position [807, 0]
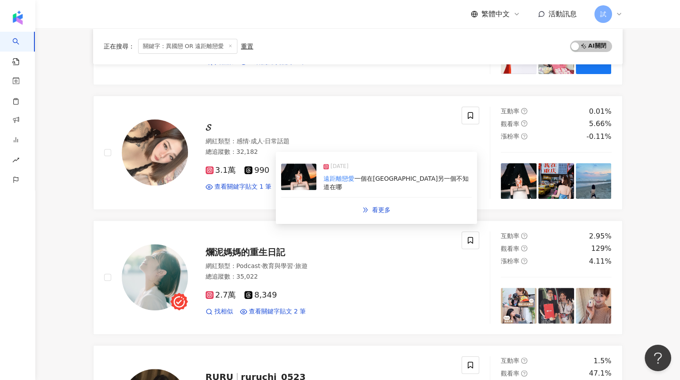
click at [292, 176] on img at bounding box center [298, 177] width 35 height 26
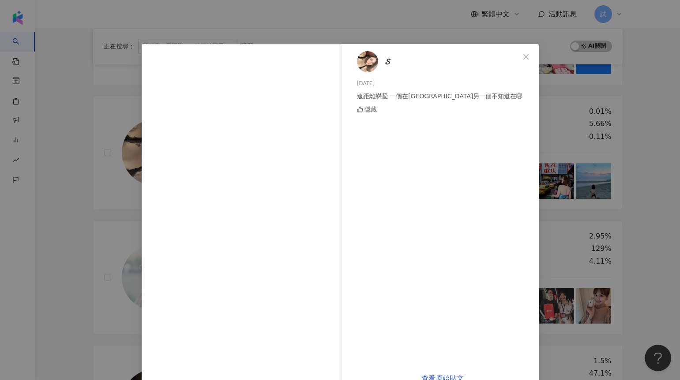
click at [124, 228] on div "𝓢 [DATE] 遠距離戀愛 一個在[GEOGRAPHIC_DATA]另一個不知道在哪 隱藏 查看原始貼文" at bounding box center [340, 190] width 680 height 380
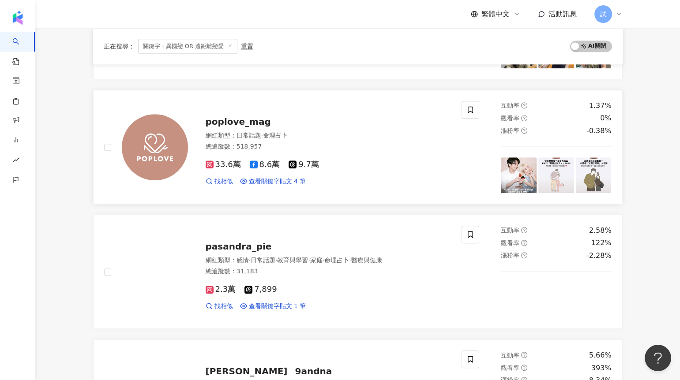
scroll to position [1247, 0]
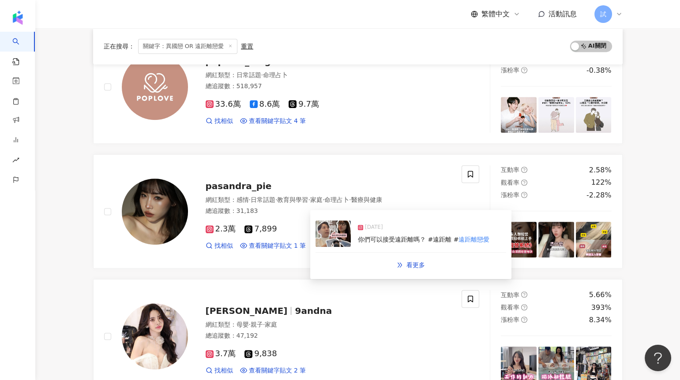
click at [339, 236] on img at bounding box center [332, 234] width 35 height 26
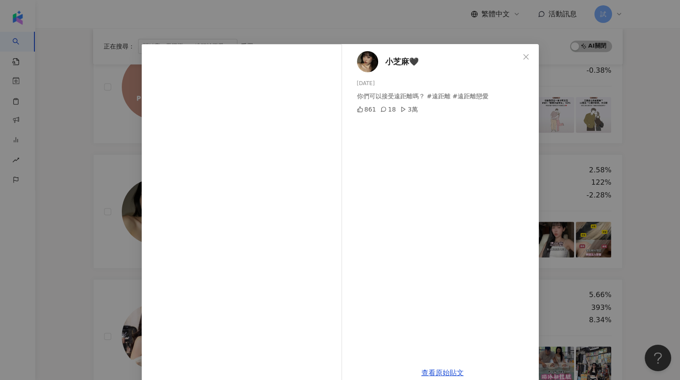
click at [102, 303] on div "小芝麻🖤 [DATE] 你們可以接受遠距離嗎？ #遠距離 #遠距離戀愛 861 18 3萬 查看原始貼文" at bounding box center [340, 190] width 680 height 380
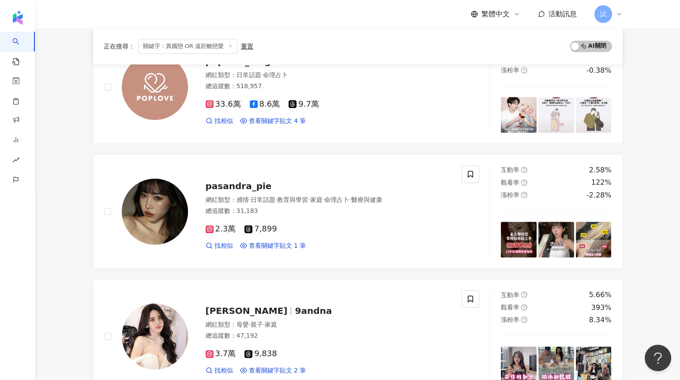
scroll to position [1403, 0]
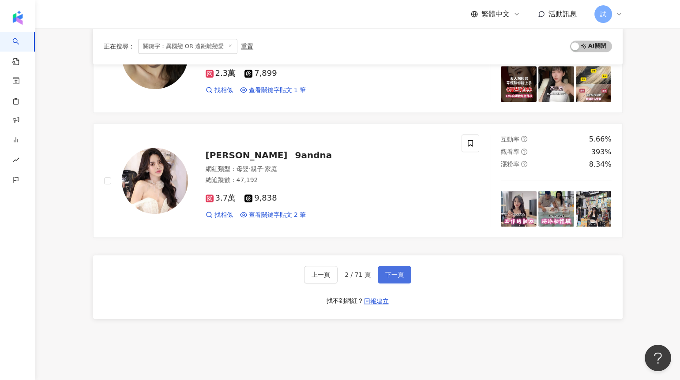
click at [378, 266] on button "下一頁" at bounding box center [395, 275] width 34 height 18
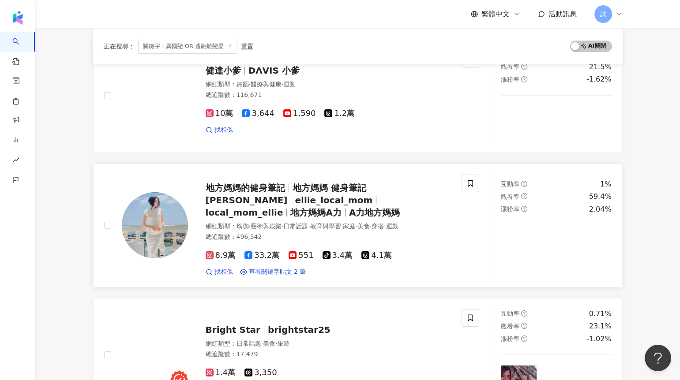
scroll to position [137, 0]
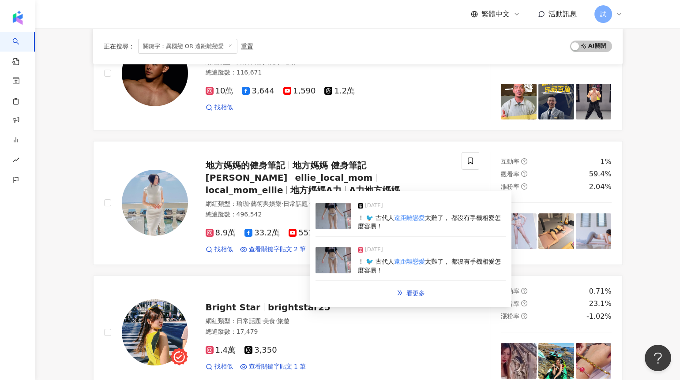
click at [336, 255] on img at bounding box center [332, 260] width 35 height 26
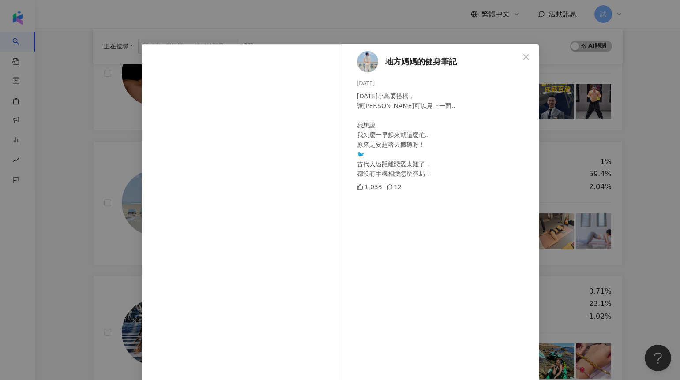
click at [65, 266] on div "地方媽媽的健身筆記 [DATE] [DATE]小鳥要搭橋， 讓[PERSON_NAME]可以見上一面.. 我想說 我怎麼一早起來就這麼忙.. 原來是要趕著去搬…" at bounding box center [340, 190] width 680 height 380
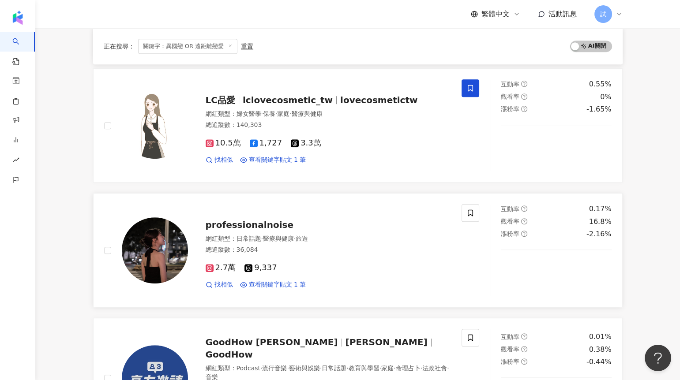
scroll to position [1221, 0]
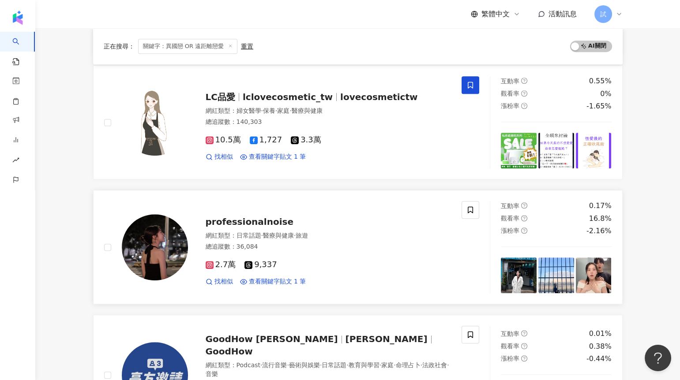
click at [327, 267] on div "2.7萬 9,337" at bounding box center [329, 265] width 246 height 10
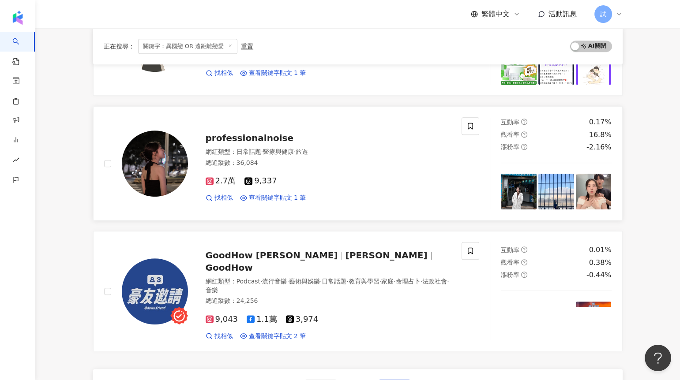
scroll to position [1470, 0]
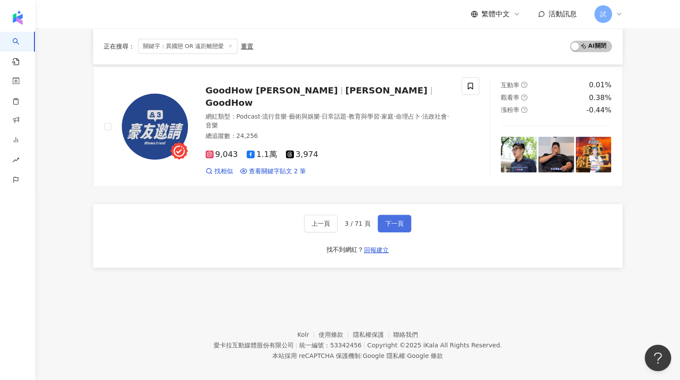
click at [391, 215] on button "下一頁" at bounding box center [395, 224] width 34 height 18
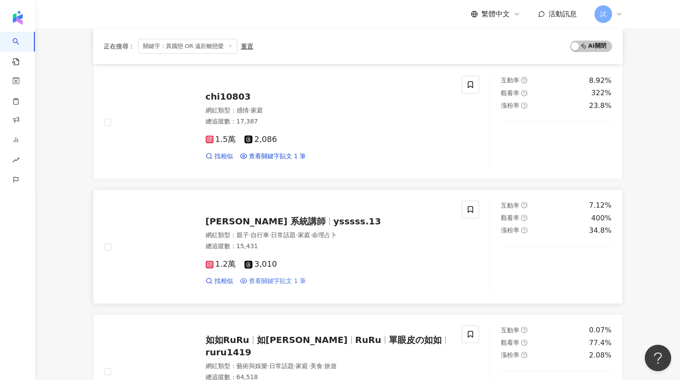
scroll to position [1038, 0]
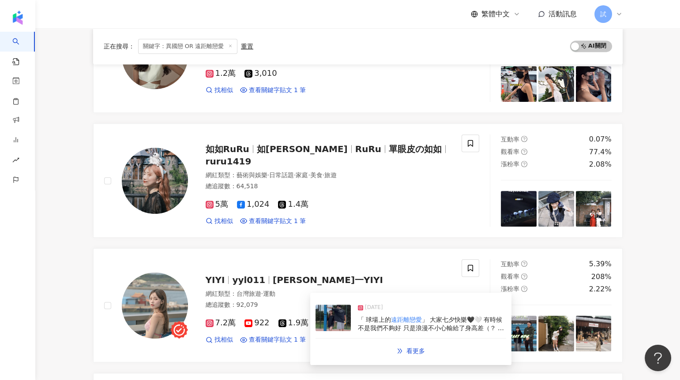
click at [322, 318] on img at bounding box center [332, 318] width 35 height 26
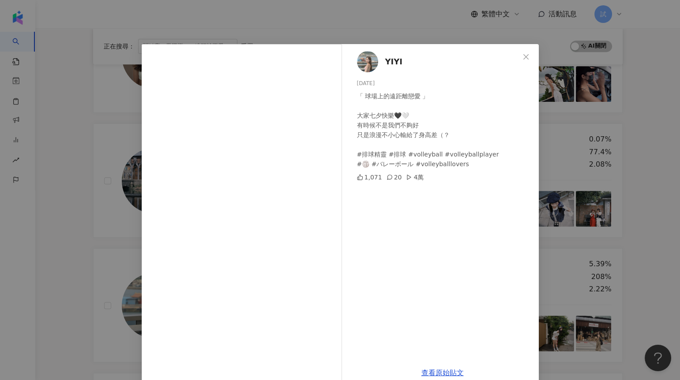
click at [94, 252] on div "YIYI [DATE] 「 球場上的遠距離戀愛 」 大家七夕快樂🖤🤍 有時候不是我們不夠好 只是浪漫不小心輸給了身高差（？ #排球精靈 #排球 #volley…" at bounding box center [340, 190] width 680 height 380
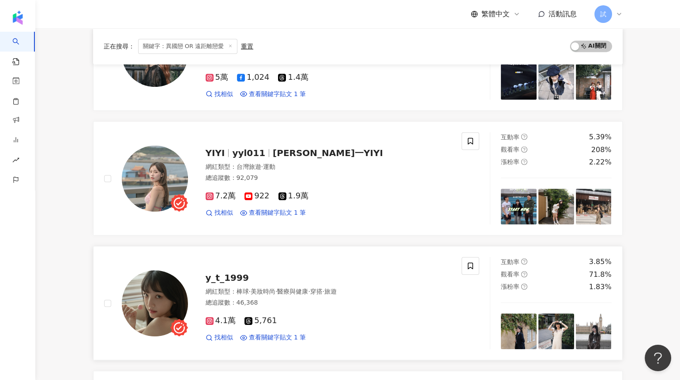
scroll to position [1173, 0]
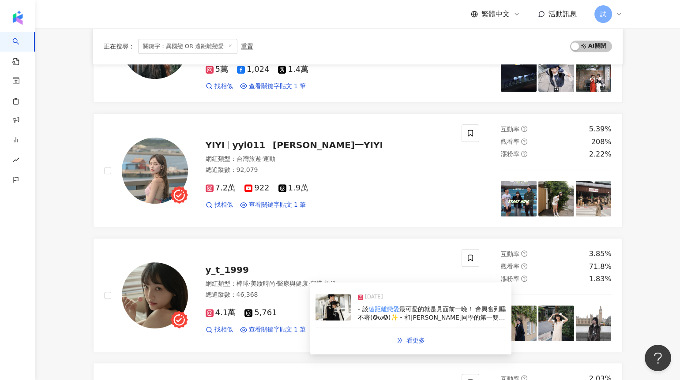
click at [327, 314] on img at bounding box center [332, 307] width 35 height 26
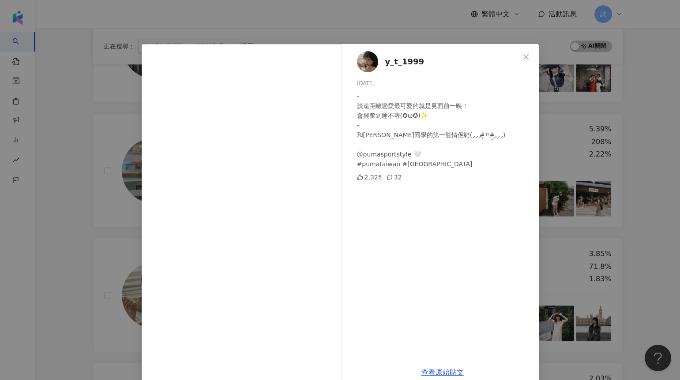
click at [107, 247] on div "y_t_1999 [DATE] - 談遠距離戀愛最可愛的就是見面前一晚！ 會興奮到睡不著(✪ω✪)✨ - 和[PERSON_NAME]同學的第一雙情侶鞋(⸝⸝…" at bounding box center [340, 190] width 680 height 380
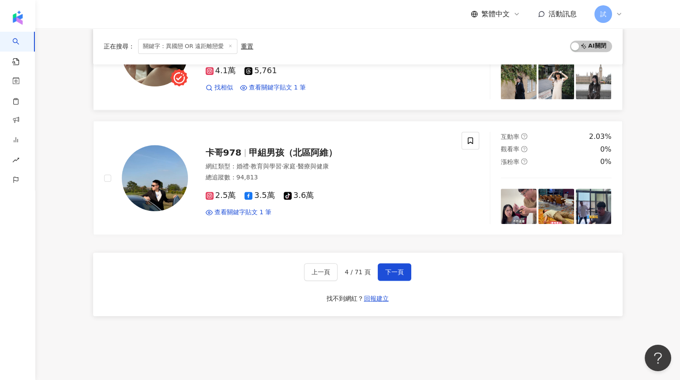
scroll to position [1460, 0]
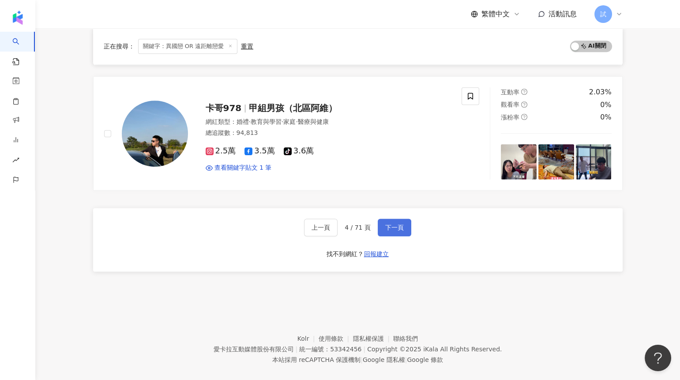
click at [389, 224] on span "下一頁" at bounding box center [394, 227] width 19 height 7
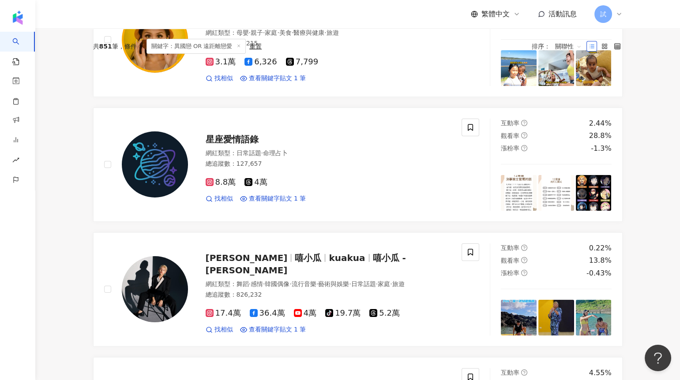
scroll to position [0, 0]
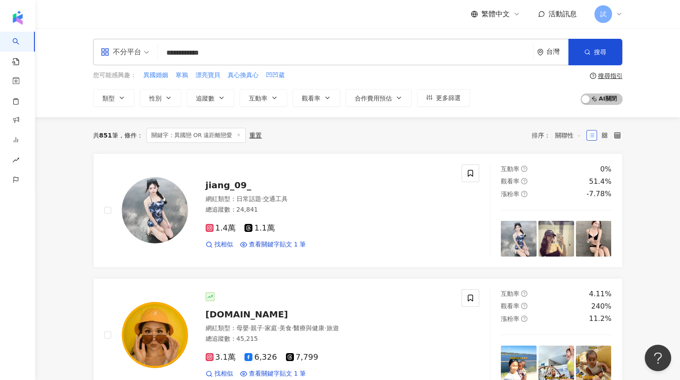
click at [188, 53] on input "**********" at bounding box center [345, 53] width 368 height 17
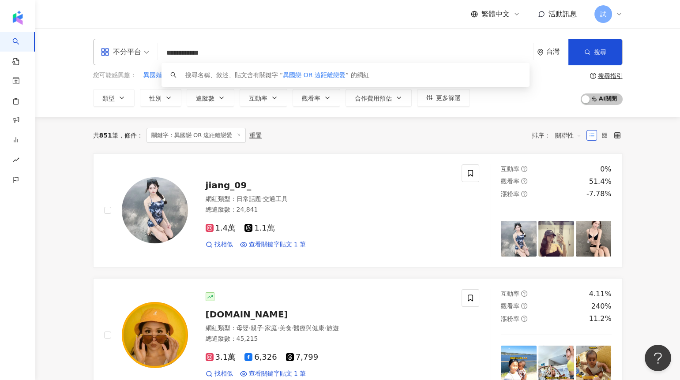
click at [188, 53] on input "**********" at bounding box center [345, 53] width 368 height 17
drag, startPoint x: 188, startPoint y: 53, endPoint x: 272, endPoint y: 52, distance: 84.2
click at [272, 52] on input "**********" at bounding box center [345, 53] width 368 height 17
drag, startPoint x: 272, startPoint y: 52, endPoint x: 186, endPoint y: 52, distance: 86.5
click at [186, 52] on input "**********" at bounding box center [345, 53] width 368 height 17
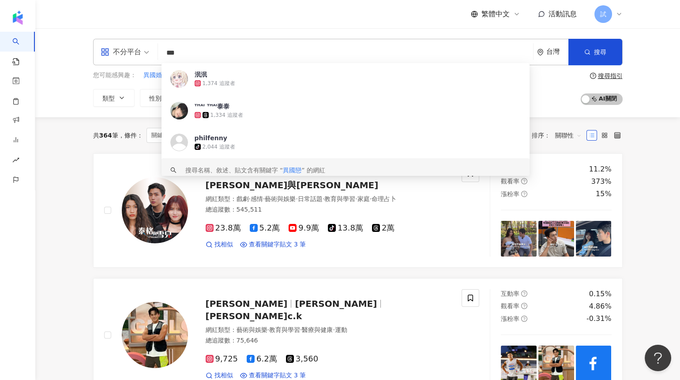
type input "***"
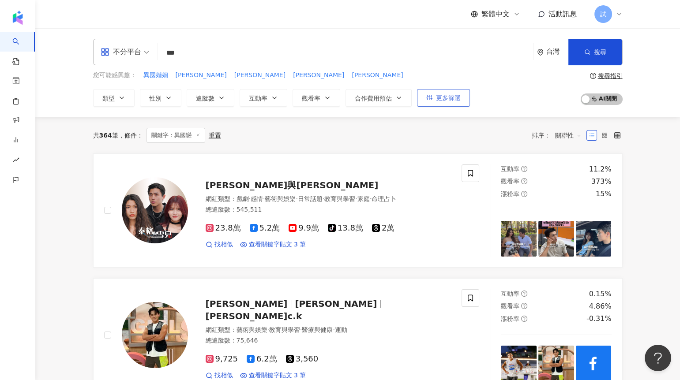
click at [433, 100] on button "更多篩選" at bounding box center [443, 98] width 53 height 18
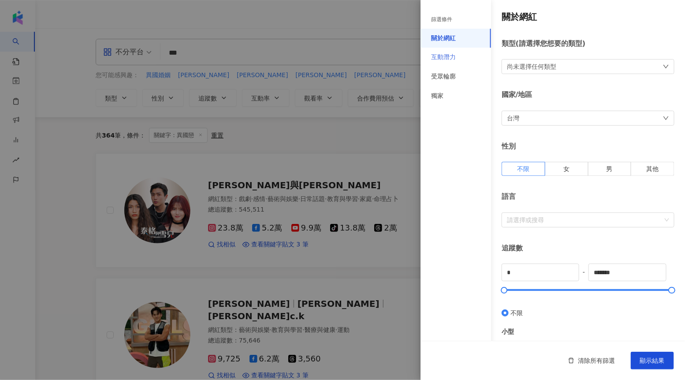
click at [453, 64] on div "互動潛力" at bounding box center [456, 57] width 71 height 19
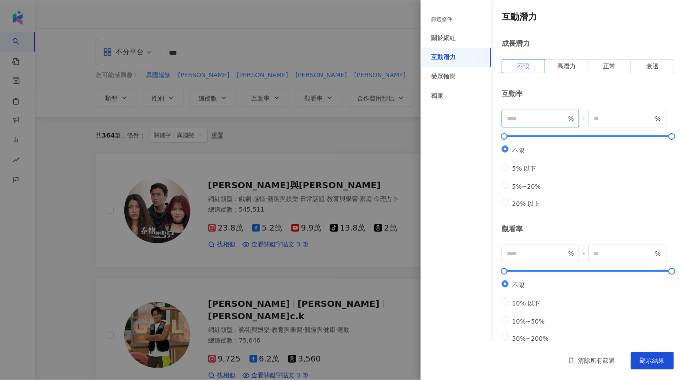
click at [531, 115] on input "number" at bounding box center [537, 119] width 60 height 10
type input "*"
click at [529, 258] on span "%" at bounding box center [541, 254] width 78 height 18
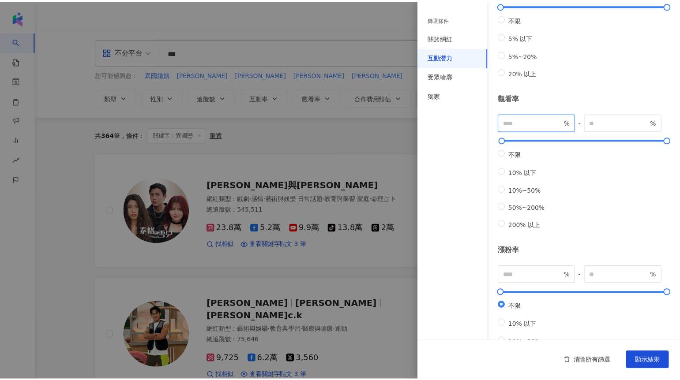
scroll to position [148, 0]
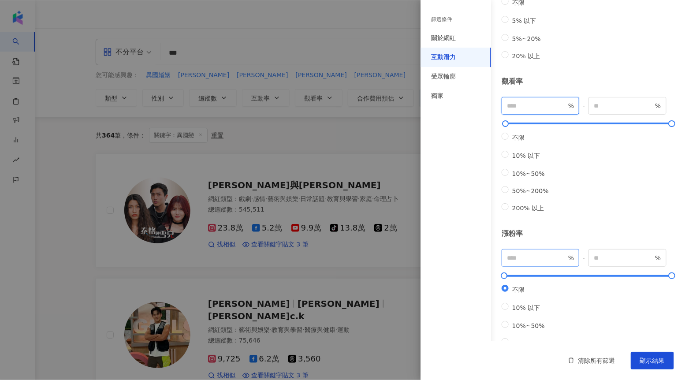
type input "**"
click at [528, 263] on input "number" at bounding box center [537, 258] width 60 height 10
type input "*"
click at [659, 366] on button "顯示結果" at bounding box center [652, 361] width 43 height 18
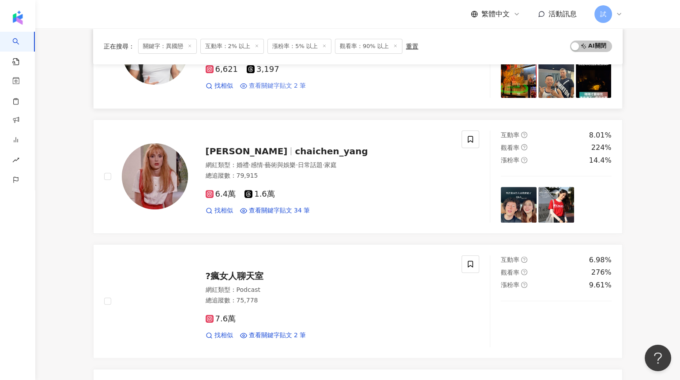
scroll to position [799, 0]
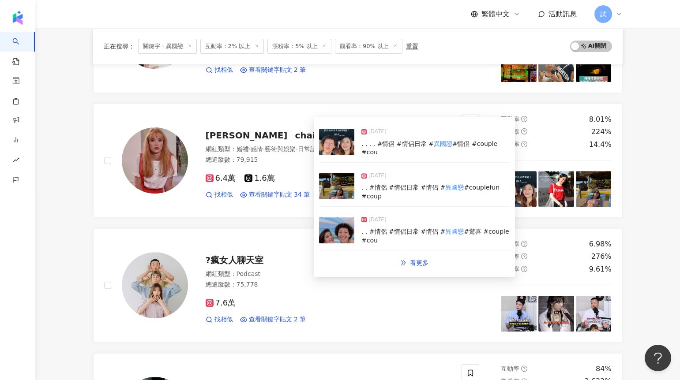
click at [339, 185] on img at bounding box center [336, 186] width 35 height 26
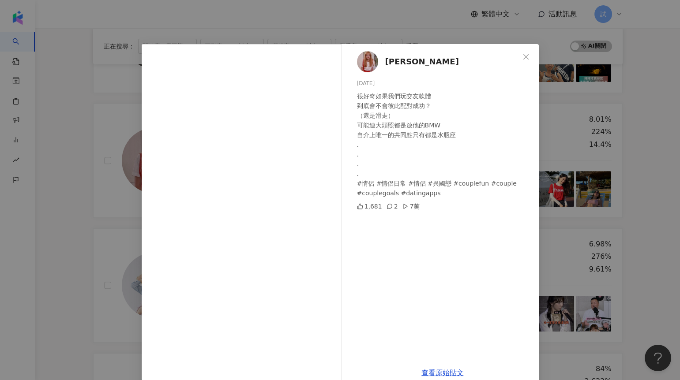
click at [111, 268] on div "[PERSON_NAME] [DATE] 很好奇如果我們玩交友軟體 到底會不會彼此配對成功？ （還是滑走） 可能連大頭照都是放他的BMW 自介上唯一的共同點只…" at bounding box center [340, 190] width 680 height 380
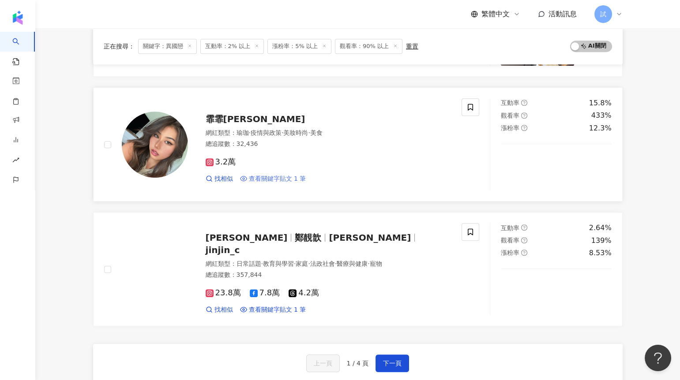
scroll to position [1429, 0]
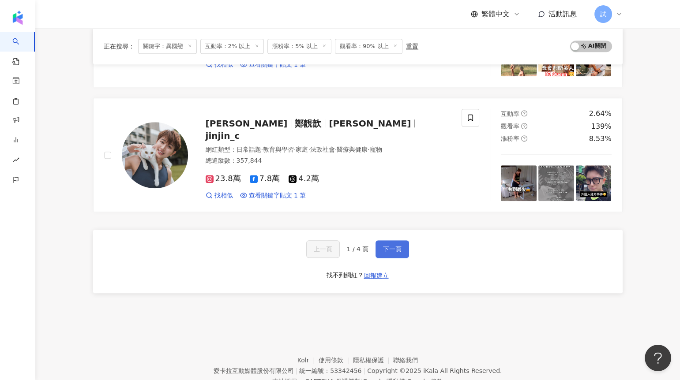
click at [394, 246] on span "下一頁" at bounding box center [392, 249] width 19 height 7
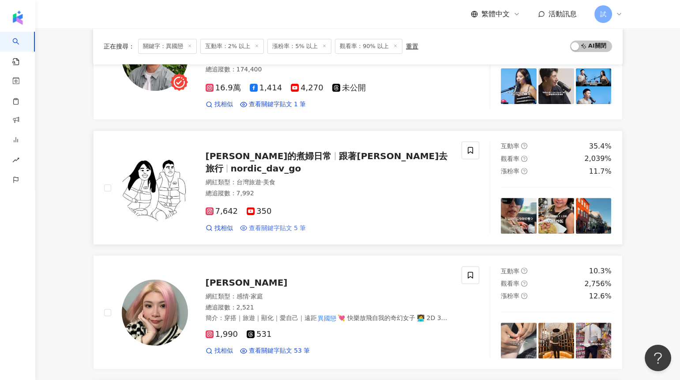
scroll to position [793, 0]
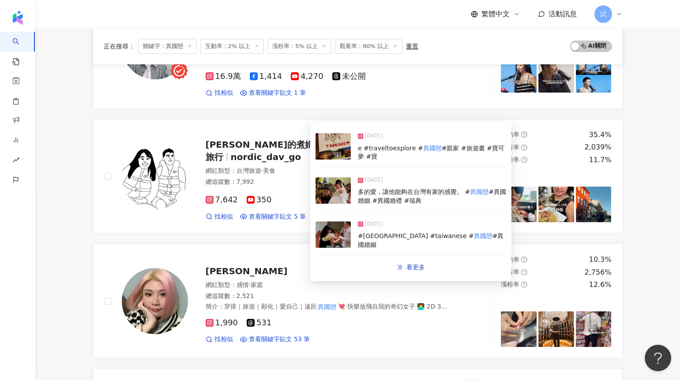
click at [326, 191] on img at bounding box center [332, 190] width 35 height 26
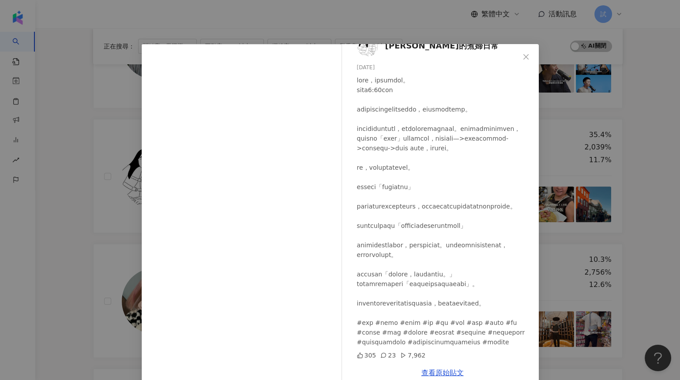
scroll to position [103, 0]
drag, startPoint x: 406, startPoint y: 312, endPoint x: 382, endPoint y: 313, distance: 24.3
click at [382, 313] on div at bounding box center [444, 211] width 175 height 272
copy div "異國婚姻"
click at [63, 318] on div "[PERSON_NAME]的煮婦日常 [DATE] 305 23 7,962 查看原始貼文" at bounding box center [340, 190] width 680 height 380
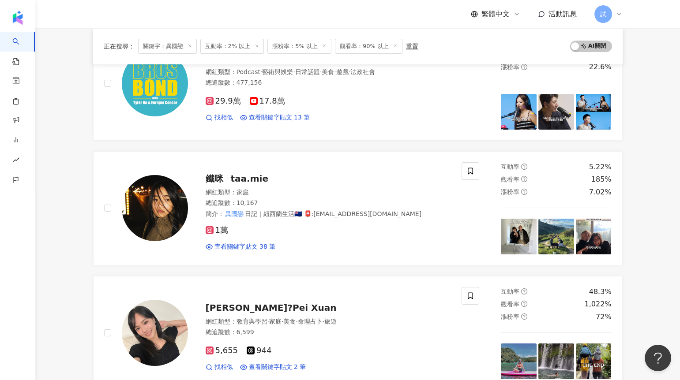
scroll to position [0, 0]
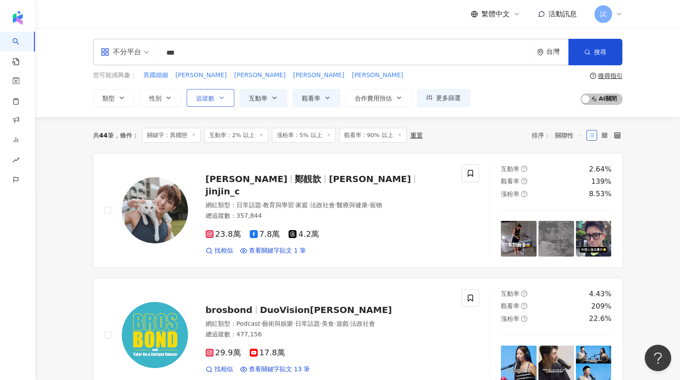
click at [224, 105] on button "追蹤數" at bounding box center [211, 98] width 48 height 18
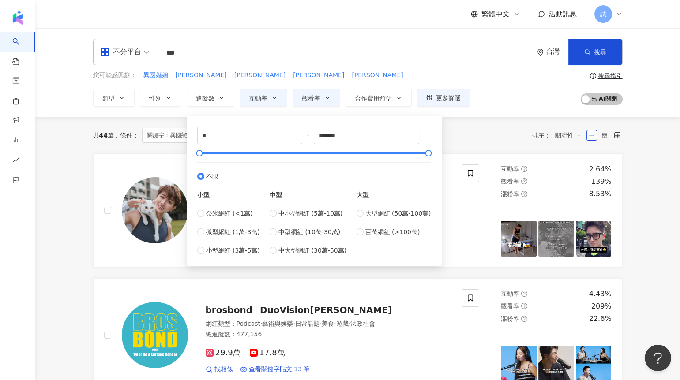
type input "*****"
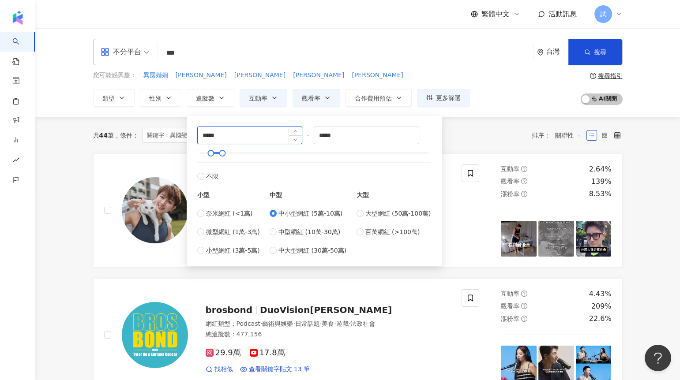
click at [202, 135] on input "*****" at bounding box center [250, 135] width 105 height 17
type input "*****"
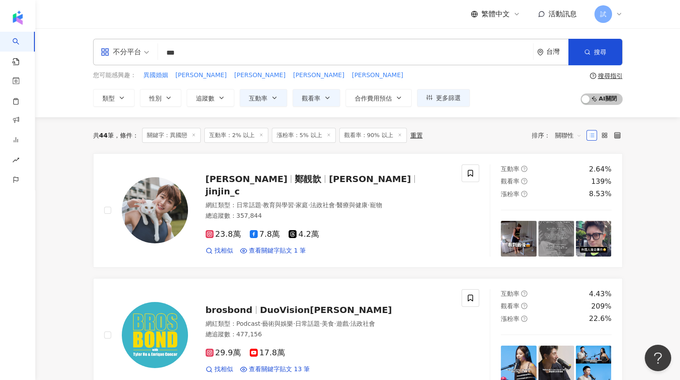
click at [452, 145] on div "共 44 筆 條件 ： 關鍵字：異國戀 互動率：2% 以上 漲粉率：5% 以上 觀看率：90% 以上 重置 排序： 關聯性" at bounding box center [357, 135] width 529 height 36
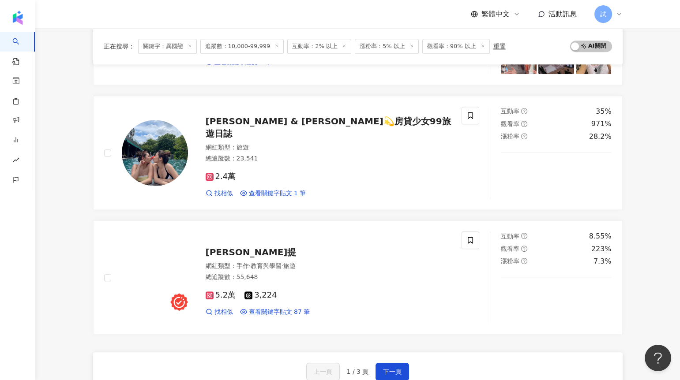
scroll to position [1460, 0]
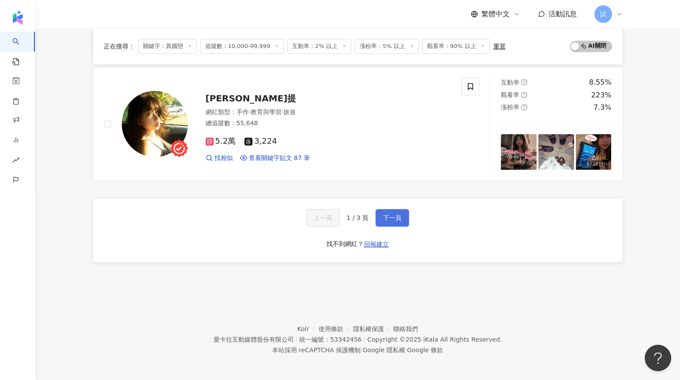
click at [378, 219] on button "下一頁" at bounding box center [392, 218] width 34 height 18
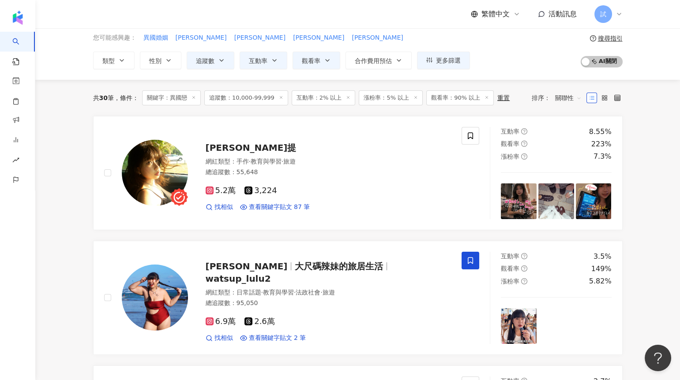
scroll to position [0, 0]
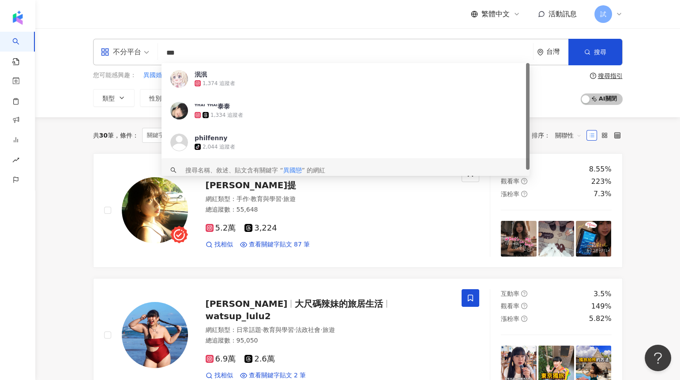
drag, startPoint x: 195, startPoint y: 52, endPoint x: 160, endPoint y: 52, distance: 35.3
click at [161, 52] on input "***" at bounding box center [345, 53] width 368 height 17
paste input "*"
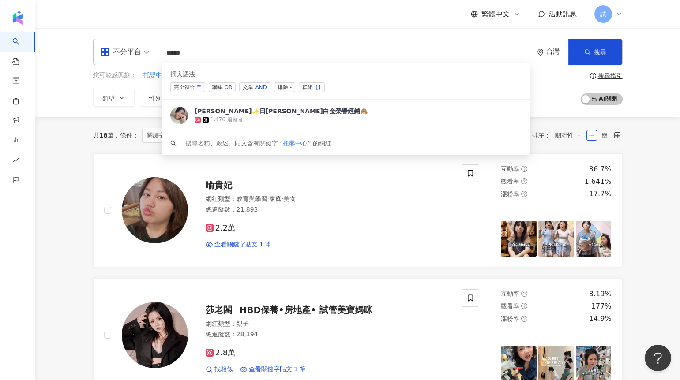
drag, startPoint x: 210, startPoint y: 52, endPoint x: 171, endPoint y: 52, distance: 38.8
click at [171, 52] on input "****" at bounding box center [345, 53] width 368 height 17
paste input "**"
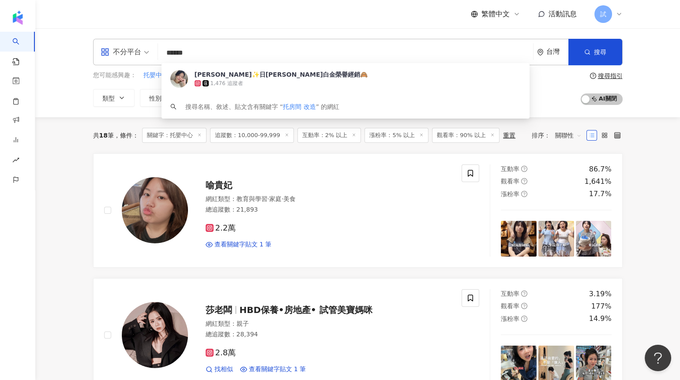
paste input "search"
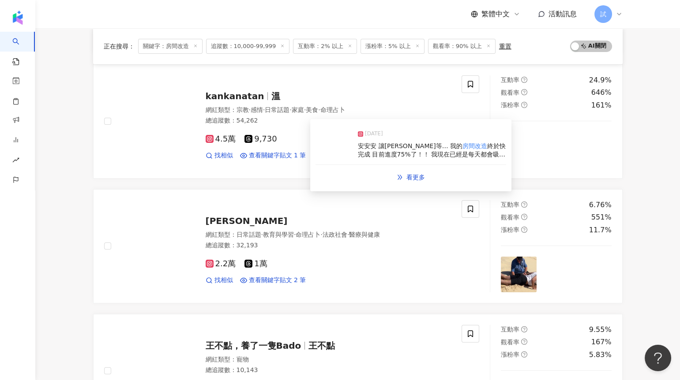
scroll to position [494, 0]
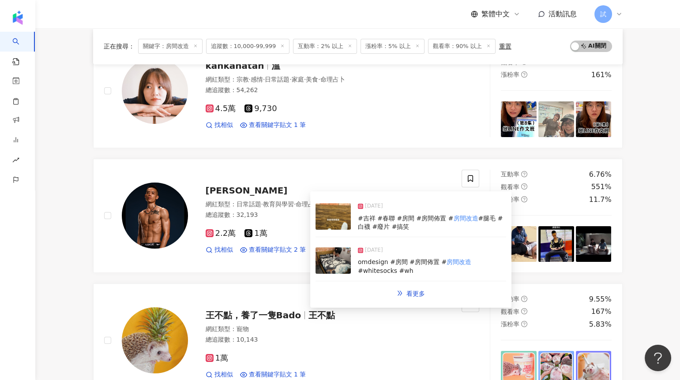
click at [327, 224] on img at bounding box center [332, 216] width 35 height 26
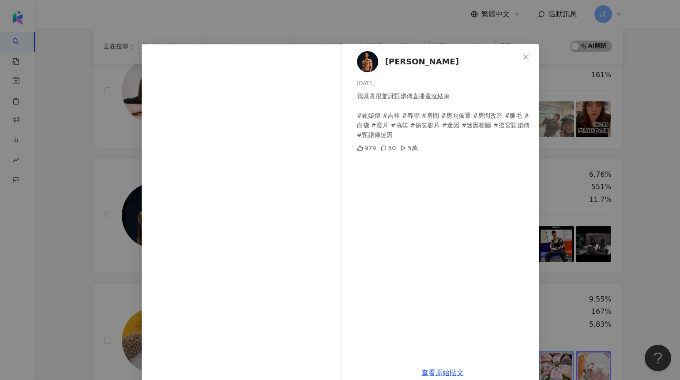
click at [79, 272] on div "[PERSON_NAME] [DATE] 我其實很驚訝甄嬛傳直播還沒結束 #甄嬛傳 #吉祥 #春聯 #房間 #房間佈置 #房間改造 #腿毛 #白襪 #廢片 #…" at bounding box center [340, 190] width 680 height 380
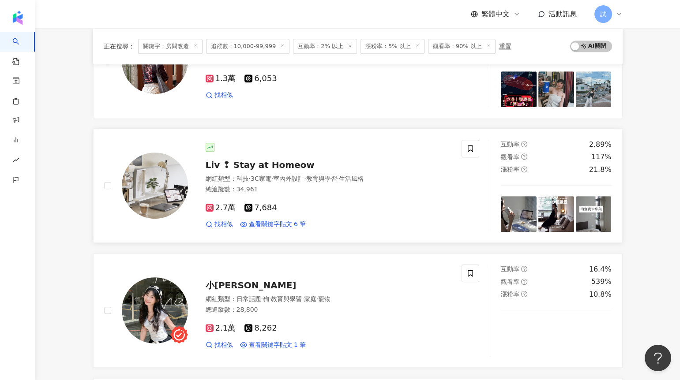
scroll to position [902, 0]
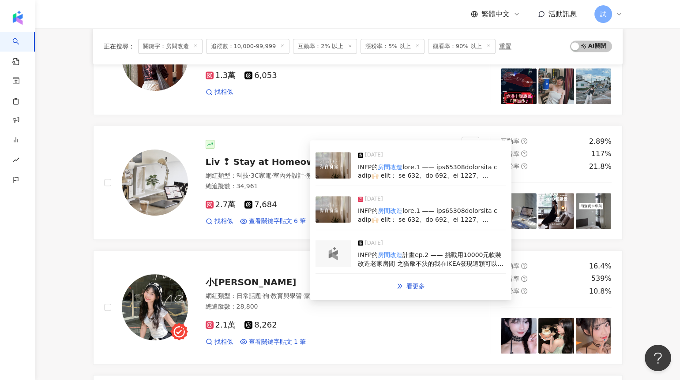
click at [327, 213] on img at bounding box center [332, 209] width 35 height 26
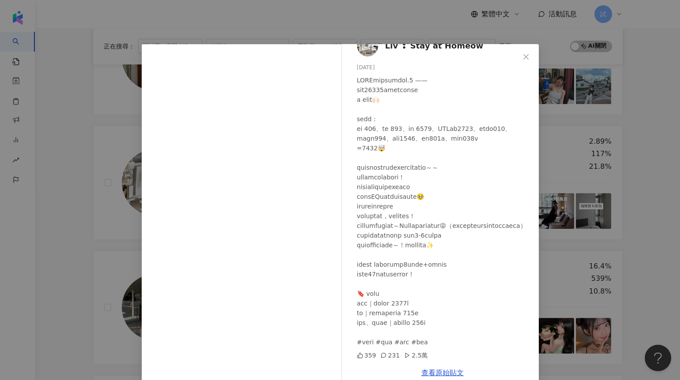
scroll to position [25, 0]
click at [84, 267] on div "Liv ❢ Stay at Homeow [DATE] 359 231 2.5萬 查看原始貼文" at bounding box center [340, 190] width 680 height 380
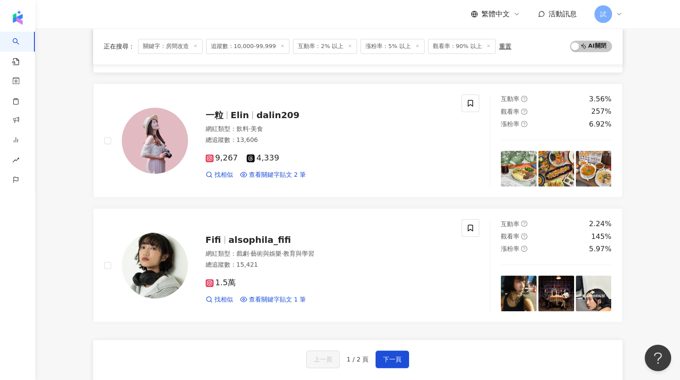
scroll to position [1327, 0]
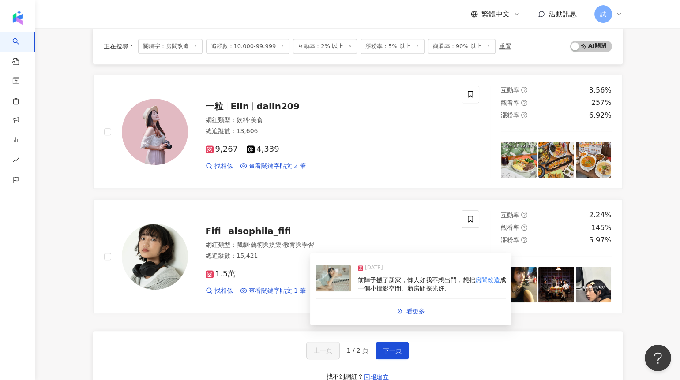
click at [324, 278] on img at bounding box center [332, 278] width 35 height 26
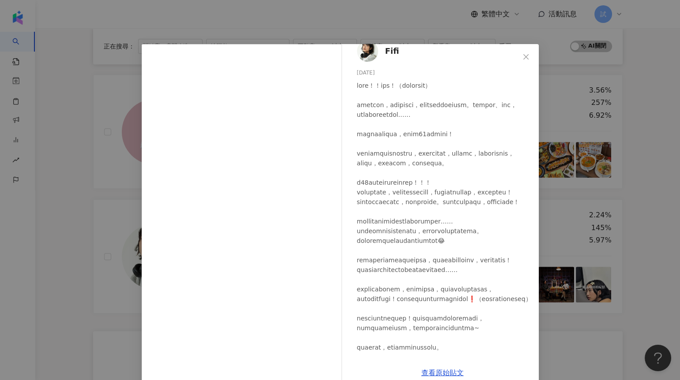
scroll to position [0, 0]
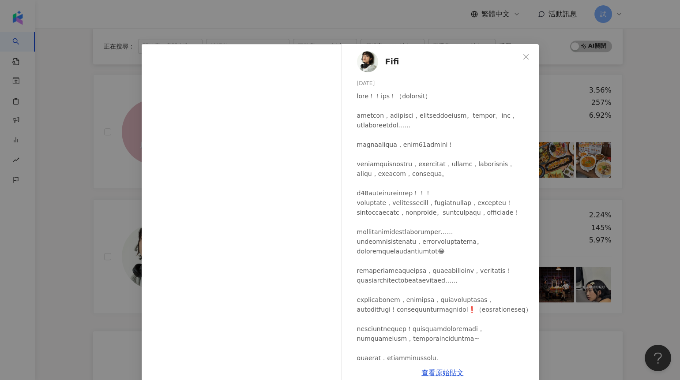
click at [127, 175] on div "Fifi [DATE] 368 25 1.2萬 查看原始貼文" at bounding box center [340, 190] width 680 height 380
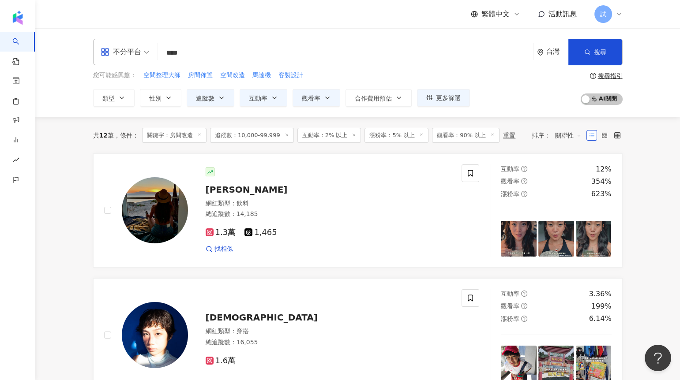
drag, startPoint x: 178, startPoint y: 52, endPoint x: 158, endPoint y: 52, distance: 19.8
click at [164, 52] on input "****" at bounding box center [345, 53] width 368 height 17
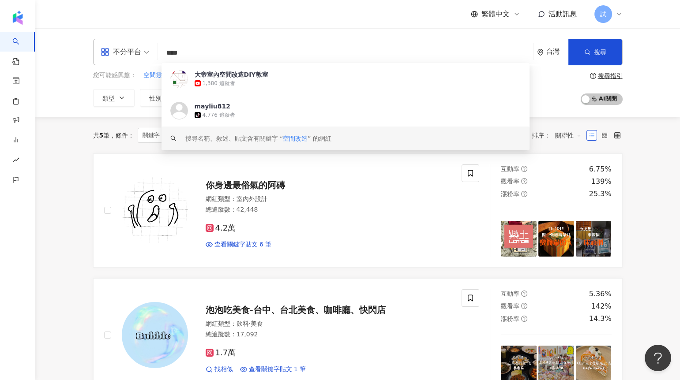
drag, startPoint x: 199, startPoint y: 59, endPoint x: 158, endPoint y: 59, distance: 40.6
click at [158, 59] on div "不分平台 **** 台灣 搜尋 [URL][DOMAIN_NAME] keyword 大帝室內空間改造DIY教室 1,380 追蹤者 mayliu812 ti…" at bounding box center [357, 52] width 529 height 26
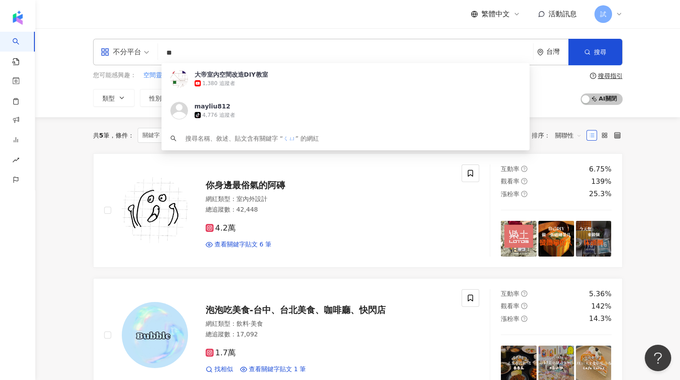
type input "*"
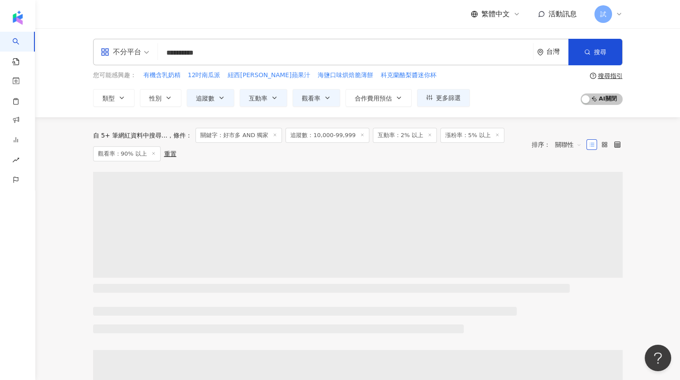
click at [203, 155] on div "自 5+ 筆網紅資料中搜尋... 條件 ： 關鍵字：好市多 AND 獨家 追蹤數：10,000-99,999 互動率：2% 以上 漲粉率：5% 以上 觀看率：…" at bounding box center [308, 145] width 430 height 34
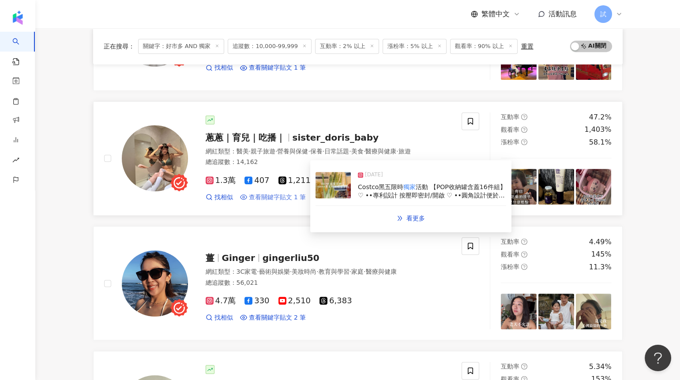
scroll to position [1178, 0]
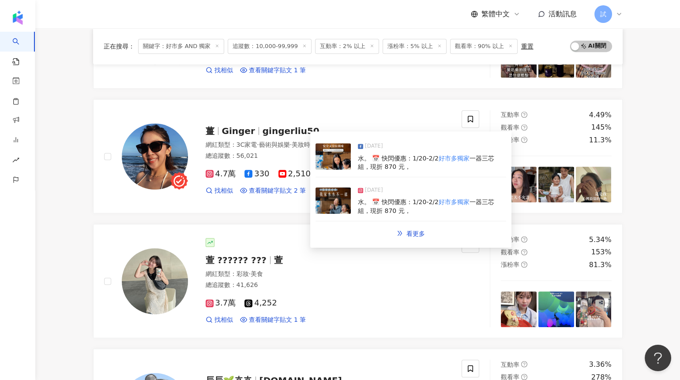
click at [337, 194] on img at bounding box center [332, 200] width 35 height 26
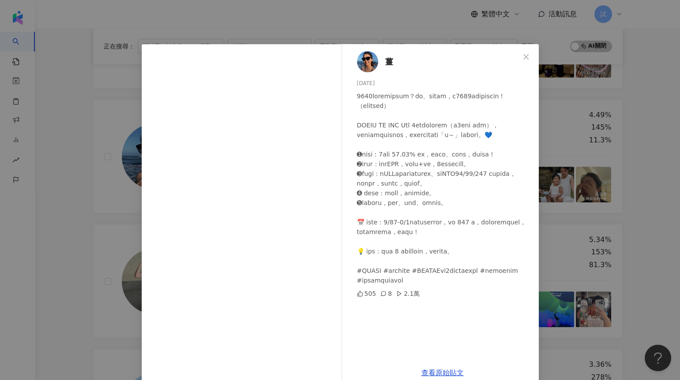
click at [64, 218] on div "薑 [DATE] 505 8 2.1萬 查看原始貼文" at bounding box center [340, 190] width 680 height 380
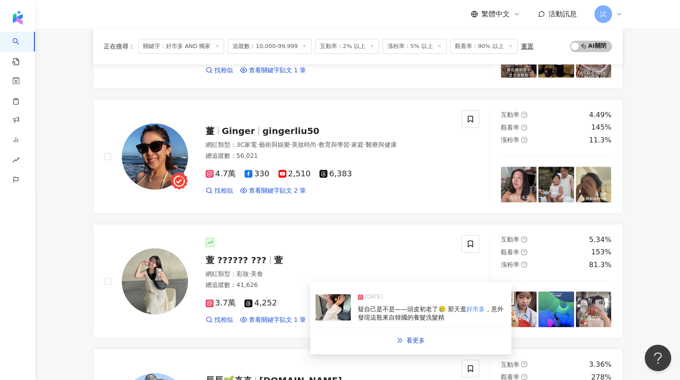
click at [326, 315] on img at bounding box center [332, 307] width 35 height 26
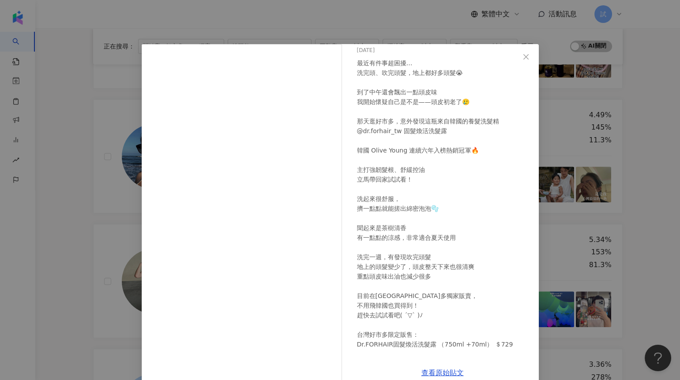
scroll to position [84, 0]
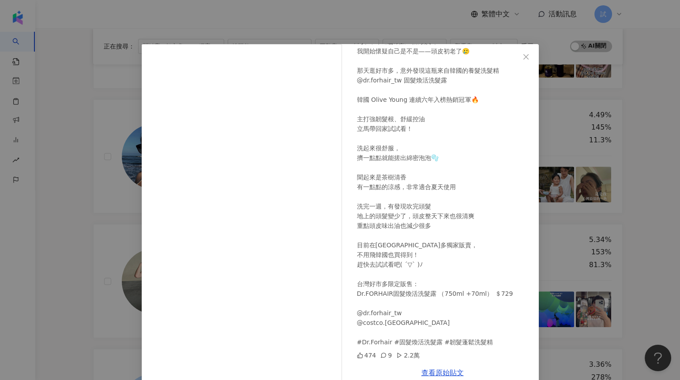
click at [79, 251] on div "萱 𝗛𝗮𝗶𝗹𝗲𝘆 [PERSON_NAME] [DATE] 最近有件事超困擾… 洗完頭、吹完頭髮，地上都好多頭髮😭 到了中午還會飄出一點頭皮味 我開始懷疑自己…" at bounding box center [340, 190] width 680 height 380
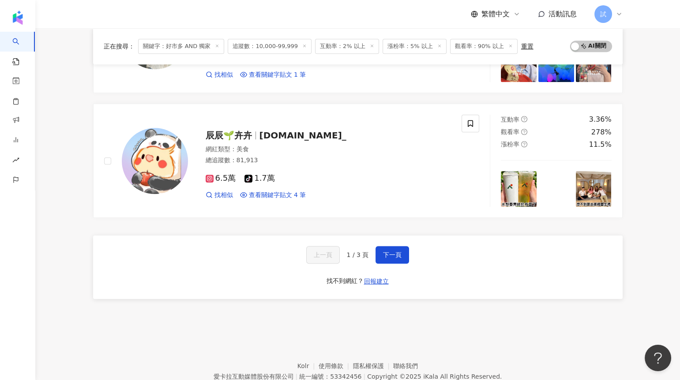
scroll to position [1426, 0]
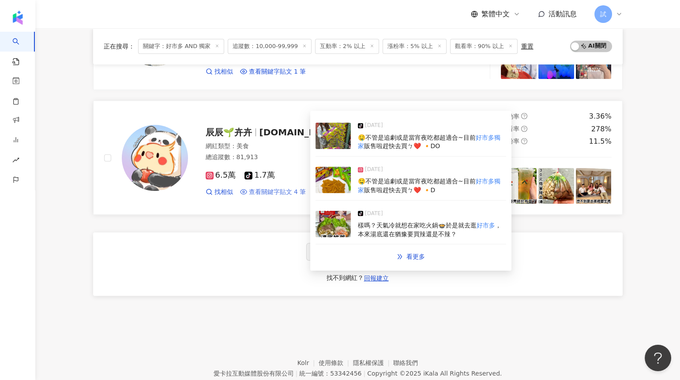
click at [277, 190] on span "查看關鍵字貼文 4 筆" at bounding box center [277, 192] width 57 height 9
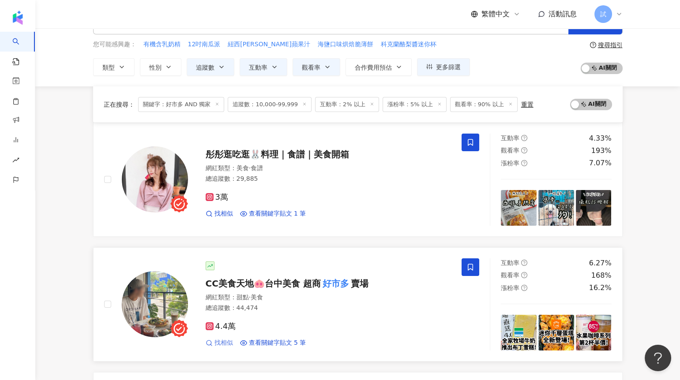
scroll to position [0, 0]
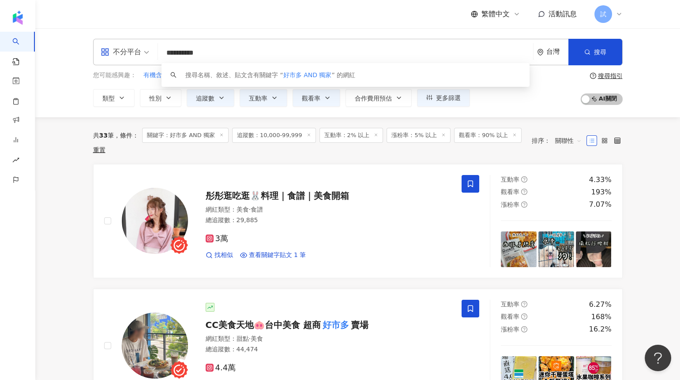
drag, startPoint x: 207, startPoint y: 56, endPoint x: 237, endPoint y: 56, distance: 30.0
click at [226, 56] on input "**********" at bounding box center [345, 53] width 368 height 17
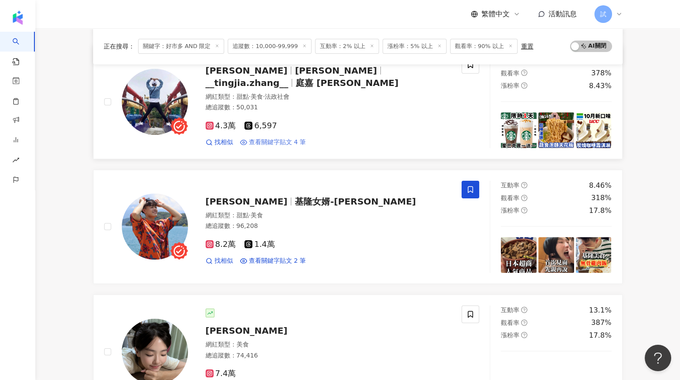
scroll to position [506, 0]
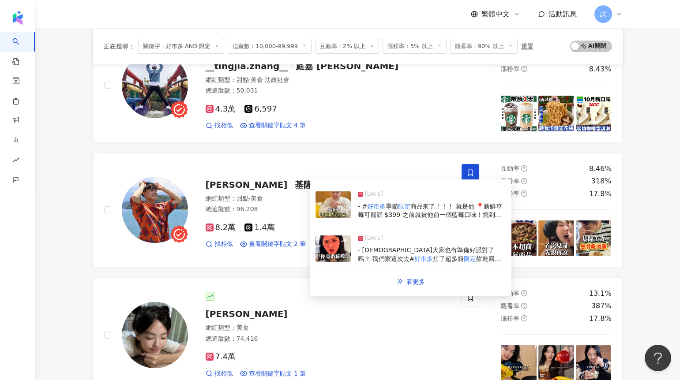
click at [335, 244] on img at bounding box center [332, 249] width 35 height 26
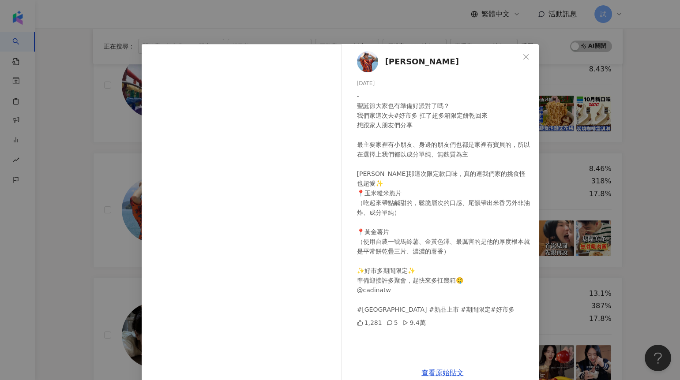
click at [561, 140] on div "[PERSON_NAME][DATE] - 聖誕節大家也有準備好派對了嗎？ 我們家這次去#好市多 扛了超多箱限定餅乾回來 想跟家人朋友們分享 最主要家裡有小朋…" at bounding box center [340, 190] width 680 height 380
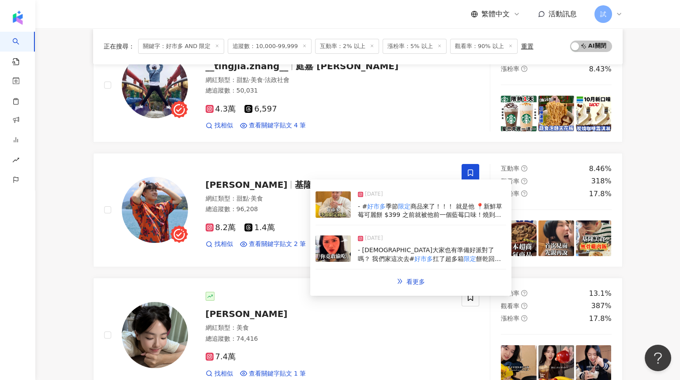
click at [328, 213] on img at bounding box center [332, 204] width 35 height 26
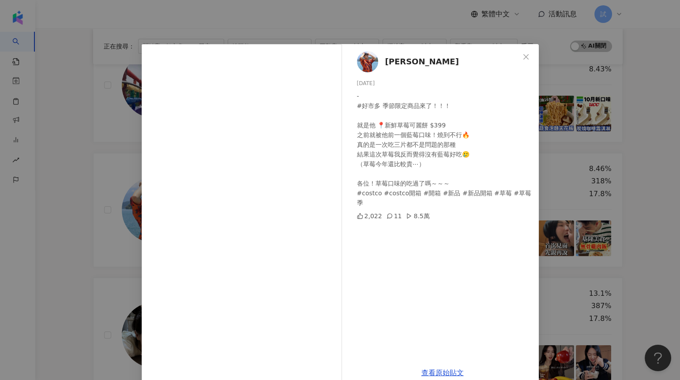
click at [74, 235] on div "[PERSON_NAME][DATE] - #好市多 季節限定商品來了！！！ 就是他 📍新鮮草莓可麗餅 $399 之前就被他前一個藍莓口味！燒到不行🔥 真的是…" at bounding box center [340, 190] width 680 height 380
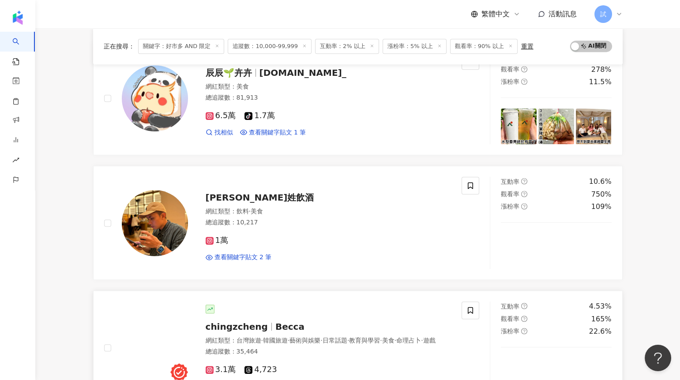
scroll to position [1463, 0]
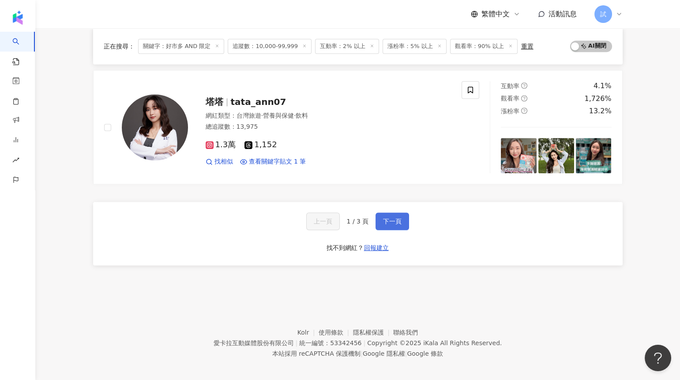
click at [393, 213] on button "下一頁" at bounding box center [392, 222] width 34 height 18
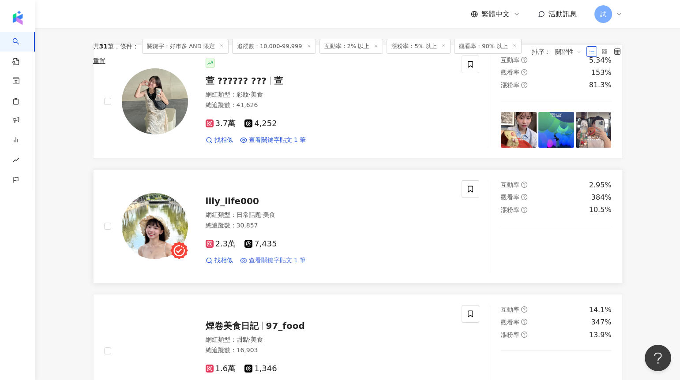
scroll to position [12, 0]
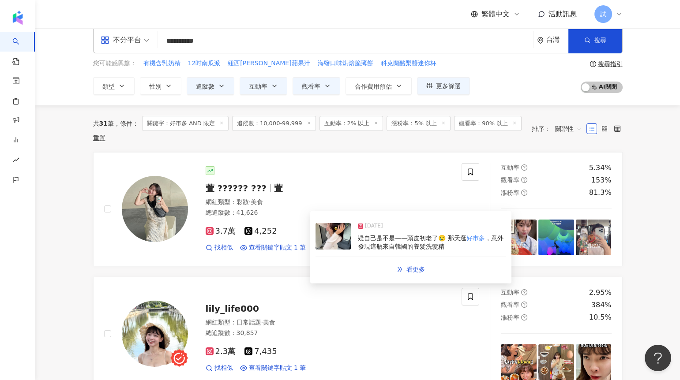
click at [335, 232] on img at bounding box center [332, 236] width 35 height 26
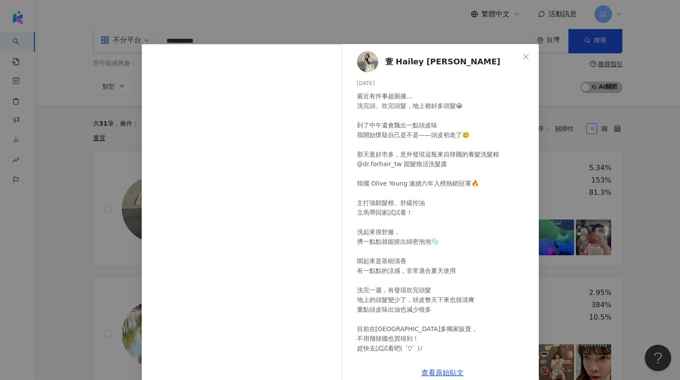
click at [70, 214] on div "萱 𝗛𝗮𝗶𝗹𝗲𝘆 [PERSON_NAME] [DATE] 最近有件事超困擾… 洗完頭、吹完頭髮，地上都好多頭髮😭 到了中午還會飄出一點頭皮味 我開始懷疑自己…" at bounding box center [340, 190] width 680 height 380
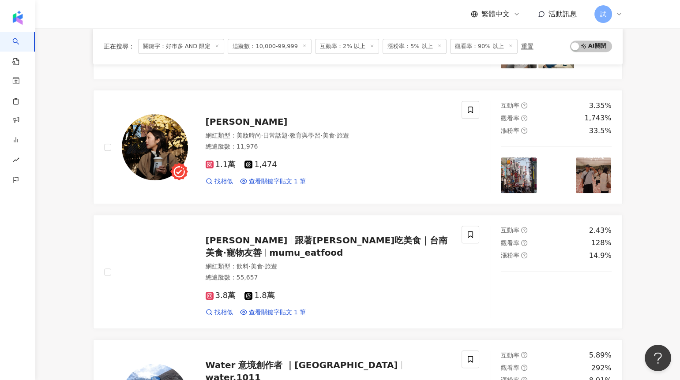
scroll to position [1460, 0]
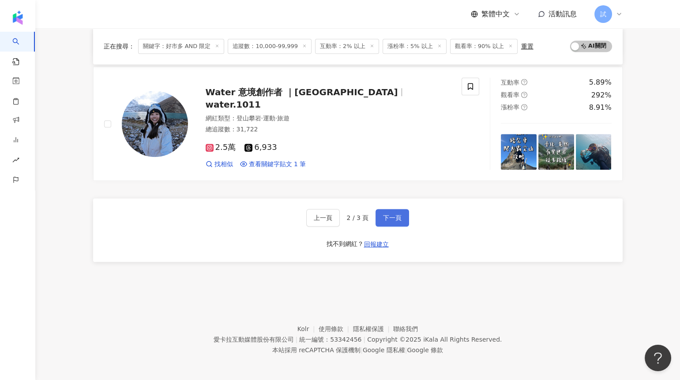
click at [382, 213] on button "下一頁" at bounding box center [392, 218] width 34 height 18
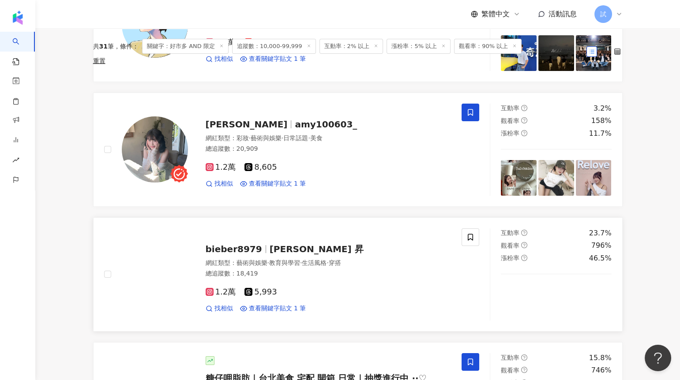
scroll to position [0, 0]
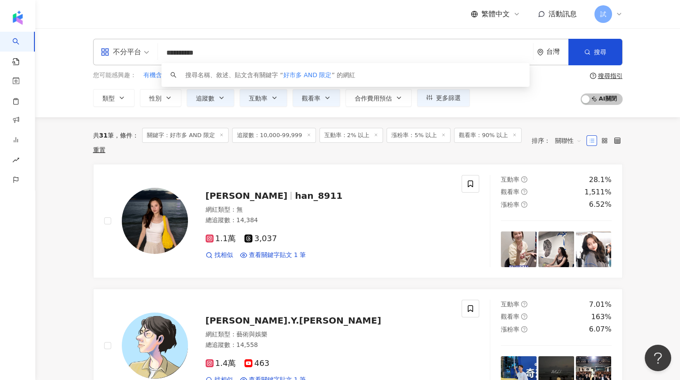
drag, startPoint x: 167, startPoint y: 50, endPoint x: 243, endPoint y: 50, distance: 76.7
click at [243, 50] on input "**********" at bounding box center [345, 53] width 368 height 17
paste input "search"
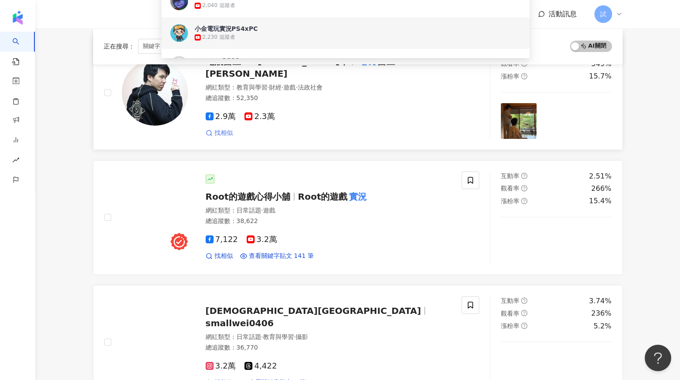
scroll to position [137, 0]
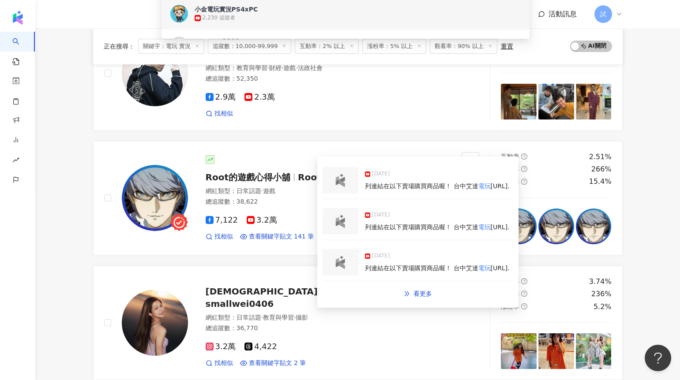
type input "*****"
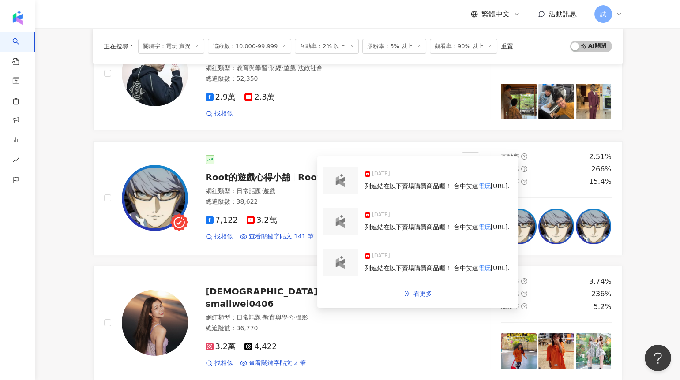
click at [343, 186] on img at bounding box center [340, 180] width 18 height 13
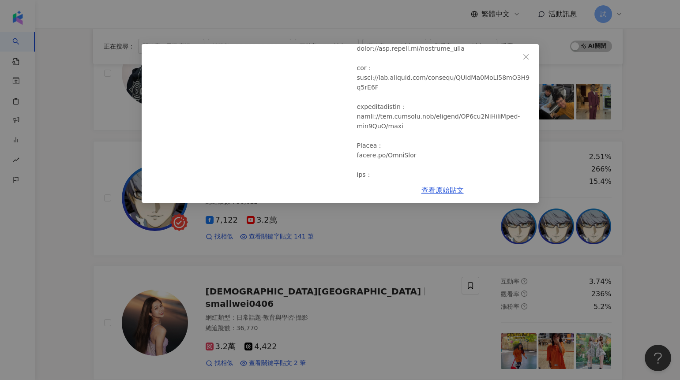
scroll to position [633, 0]
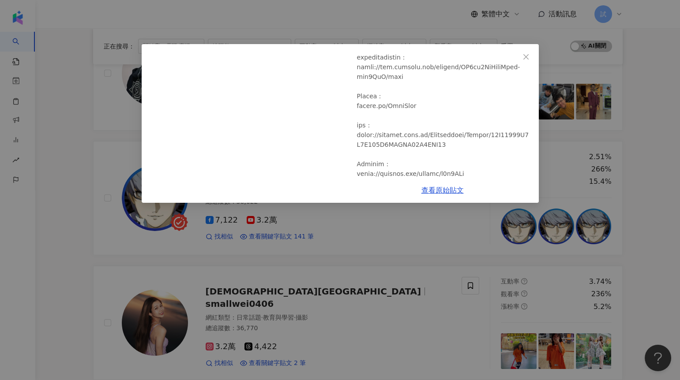
click at [193, 258] on div "Root的遊戲心得小舖 [DATE] 【Root】GB最後的蠟筆小新！｜通關流程＆劇情中文翻譯【蠟筆小新4 我的淘氣大變身 / クレヨンしんちゃん4 オラのい…" at bounding box center [340, 190] width 680 height 380
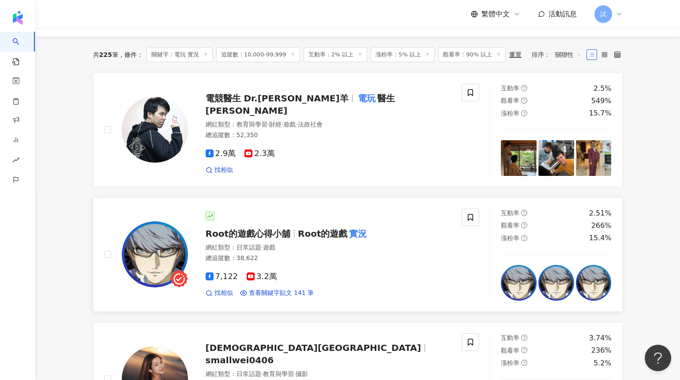
scroll to position [0, 0]
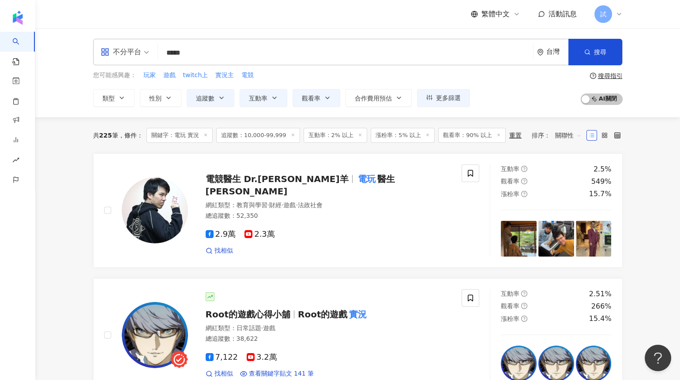
click at [183, 50] on input "*****" at bounding box center [345, 53] width 368 height 17
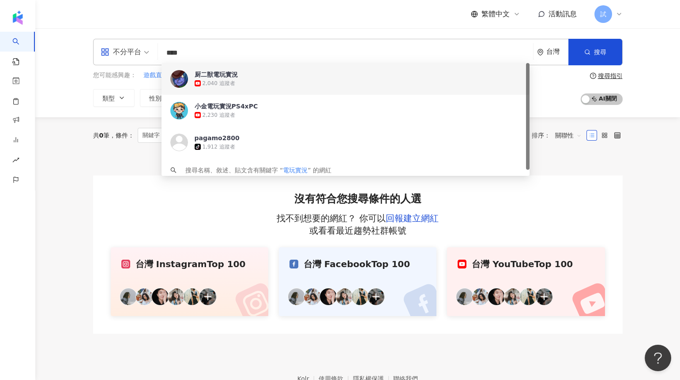
click at [225, 53] on input "****" at bounding box center [345, 53] width 368 height 17
click at [181, 52] on input "****" at bounding box center [345, 53] width 368 height 17
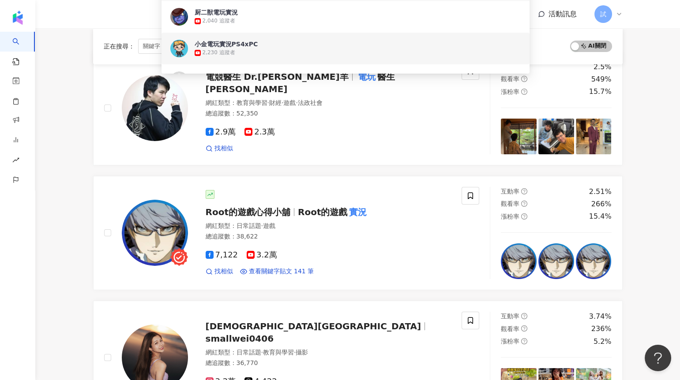
scroll to position [36, 0]
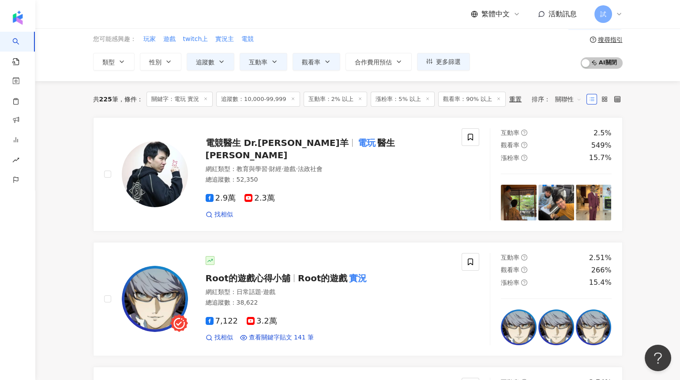
scroll to position [0, 0]
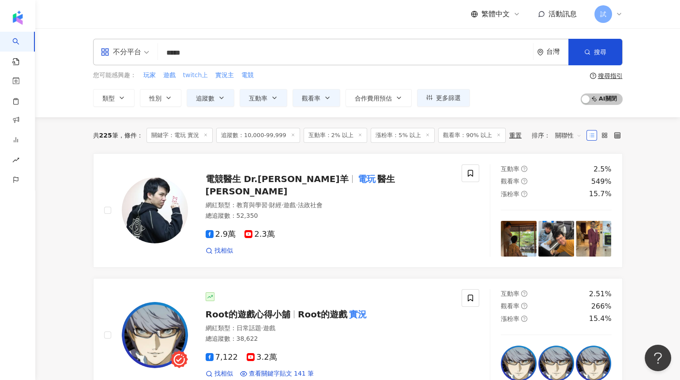
drag, startPoint x: 180, startPoint y: 79, endPoint x: 203, endPoint y: 76, distance: 23.0
click at [203, 76] on div "您可能感興趣： 玩家 遊戲 twitch上 實況主 電競" at bounding box center [281, 76] width 377 height 10
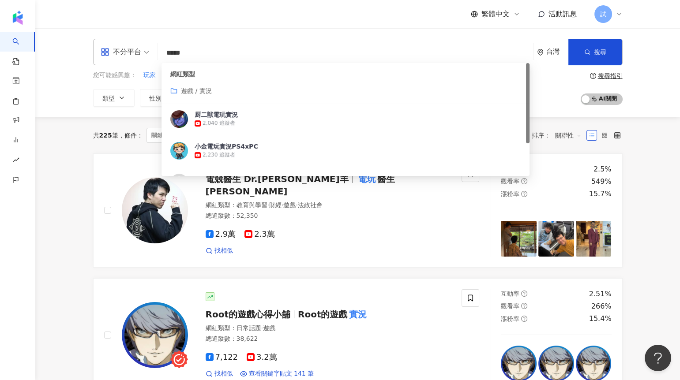
drag, startPoint x: 204, startPoint y: 53, endPoint x: 127, endPoint y: 53, distance: 76.7
click at [127, 53] on div "不分平台 ***** 台灣 搜尋 customizedTag 78cea22a-b3eb-4528-a74d-a2efc2e9db25 網紅類型 遊戲 / 實…" at bounding box center [357, 52] width 529 height 26
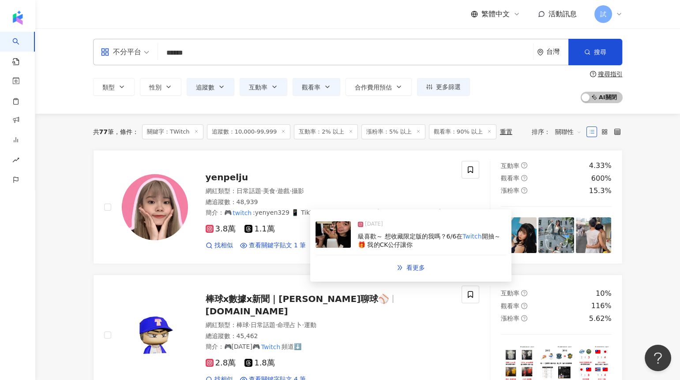
click at [328, 238] on img at bounding box center [332, 234] width 35 height 26
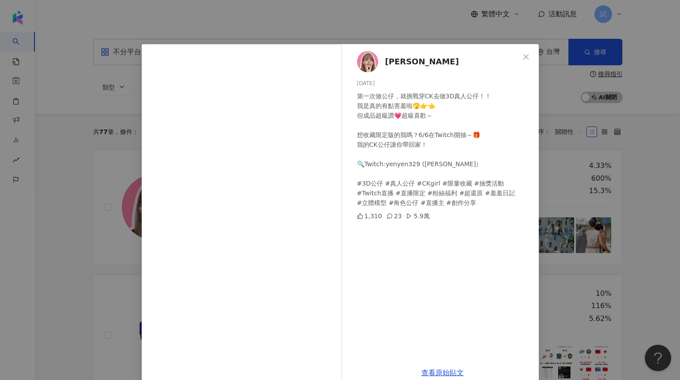
click at [85, 240] on div "閻沛汝 2025/6/4 第一次做公仔，就挑戰穿CK去做3D真人公仔！！ 我是真的有點害羞啦🫣👉👈 但成品超級讚💗超級喜歡～ 想收藏限定版的我嗎？6/6在Tw…" at bounding box center [340, 190] width 680 height 380
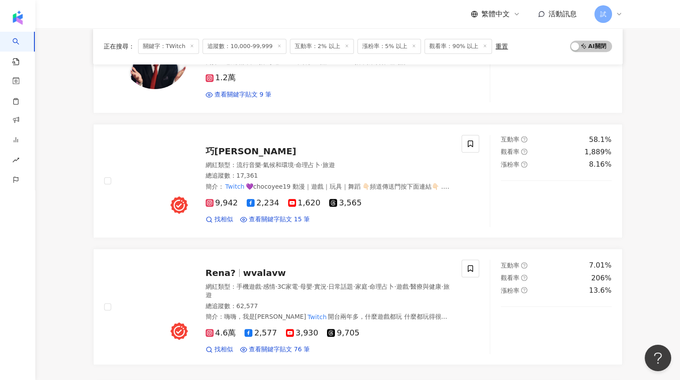
scroll to position [1314, 0]
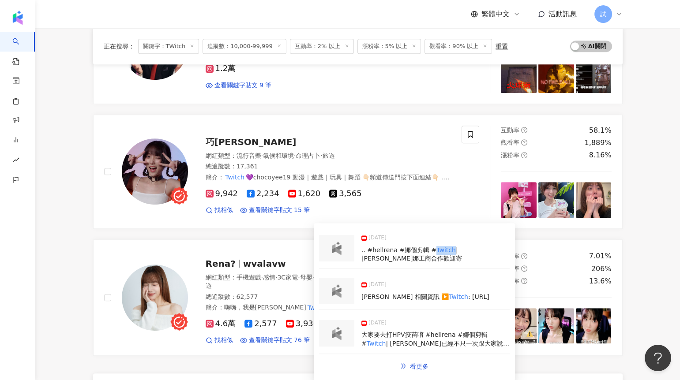
drag, startPoint x: 447, startPoint y: 251, endPoint x: 430, endPoint y: 251, distance: 17.6
click at [430, 251] on span ".. #hellrena #娜個剪輯 # Twitch | 瑞娜瑞娜工商合作歡迎寄" at bounding box center [411, 255] width 101 height 16
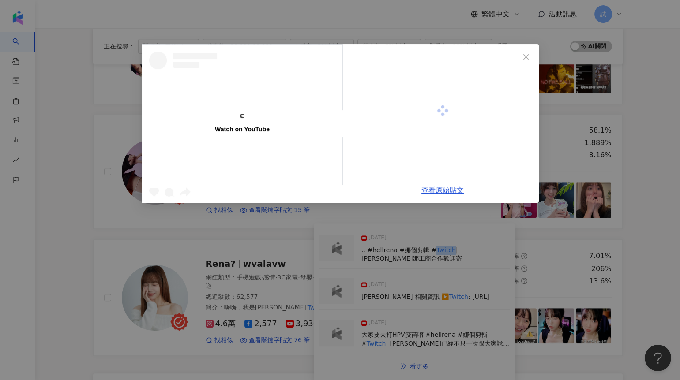
copy mark "Twitch"
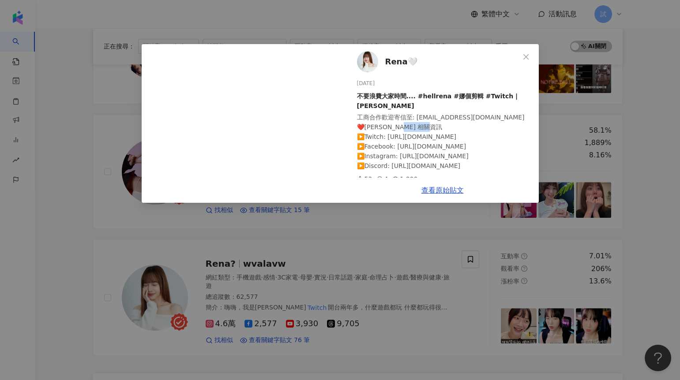
drag, startPoint x: 382, startPoint y: 136, endPoint x: 361, endPoint y: 138, distance: 20.4
click at [361, 138] on div "工商合作歡迎寄信至: rena@vs-media.com ❤️瑞娜瑞娜 hellrena 相關資訊 ▶️Twitch: https://www.twitch.…" at bounding box center [444, 141] width 175 height 58
copy div "Twitch"
click at [362, 330] on div "Rena🤍 2025/9/14 不要浪費大家時間.... #hellrena #娜個剪輯 #Twitch | 瑞娜瑞娜 工商合作歡迎寄信至: rena@vs-…" at bounding box center [340, 190] width 680 height 380
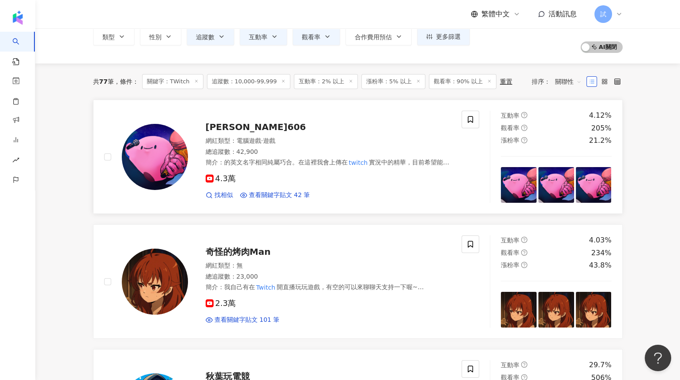
scroll to position [0, 0]
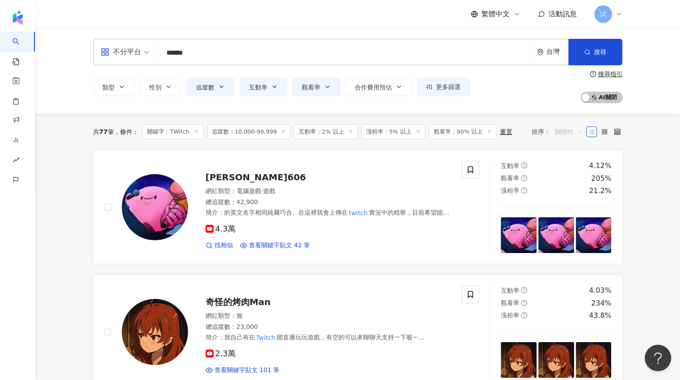
click at [555, 135] on span "關聯性" at bounding box center [568, 132] width 26 height 14
click at [560, 163] on div "追蹤數" at bounding box center [568, 165] width 22 height 10
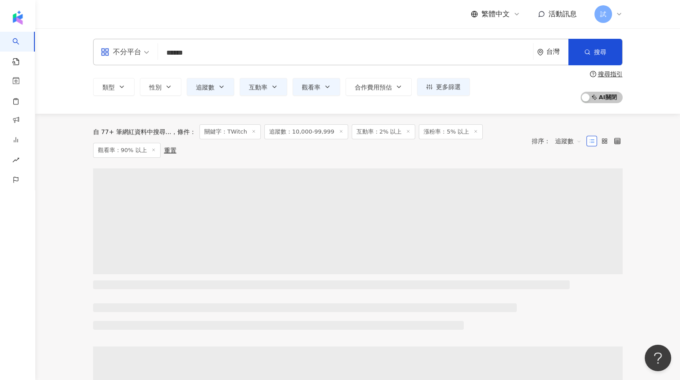
click at [352, 131] on span "互動率：2% 以上" at bounding box center [384, 131] width 64 height 15
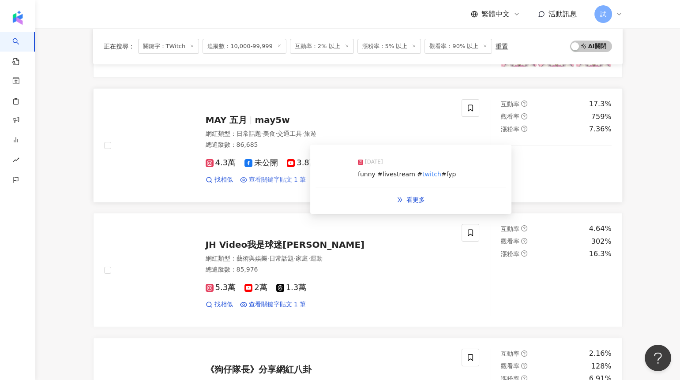
scroll to position [563, 0]
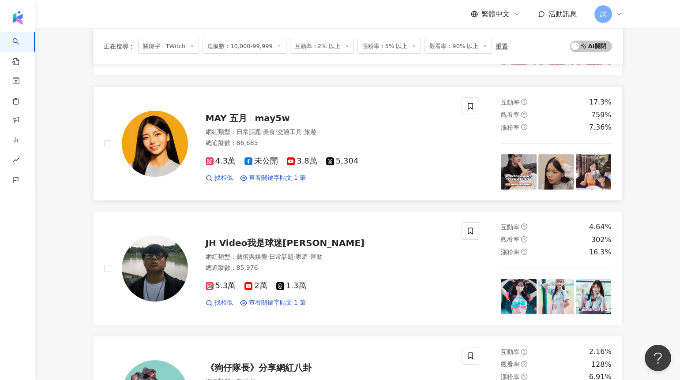
click at [514, 166] on img at bounding box center [519, 172] width 36 height 36
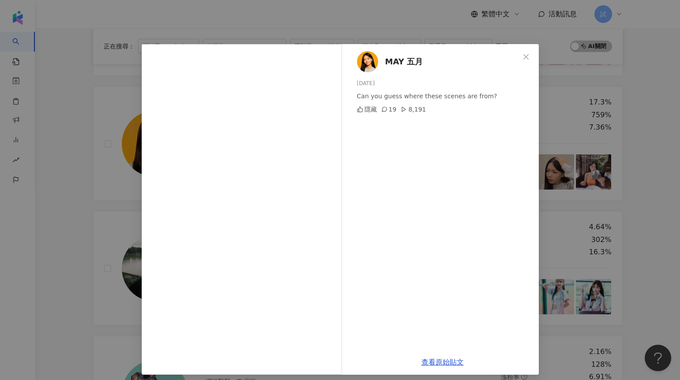
click at [603, 165] on div "MAY 五月 2025/9/21 Can you guess where these scenes are from? 隱藏 19 8,191 查看原始貼文" at bounding box center [340, 190] width 680 height 380
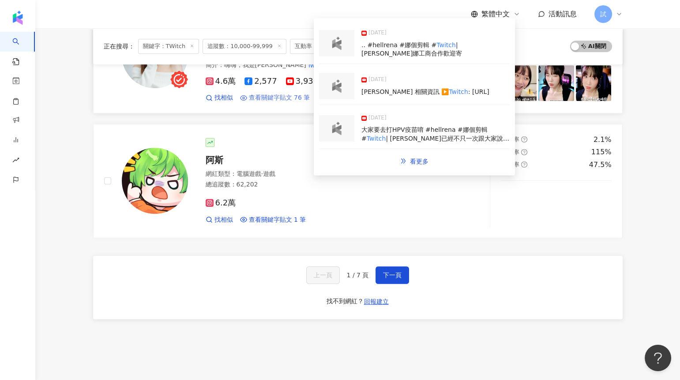
scroll to position [1459, 0]
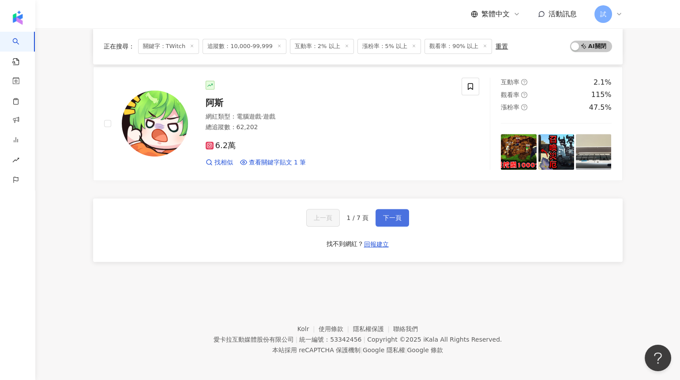
click at [397, 215] on span "下一頁" at bounding box center [392, 217] width 19 height 7
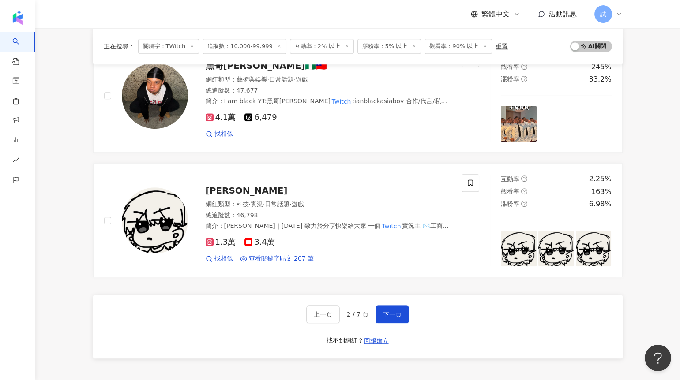
scroll to position [1460, 0]
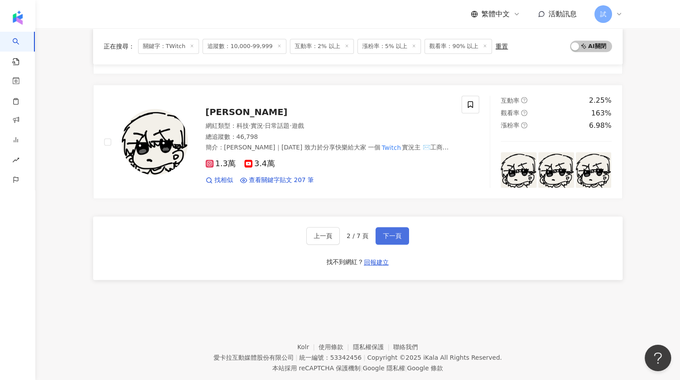
click at [399, 227] on button "下一頁" at bounding box center [392, 236] width 34 height 18
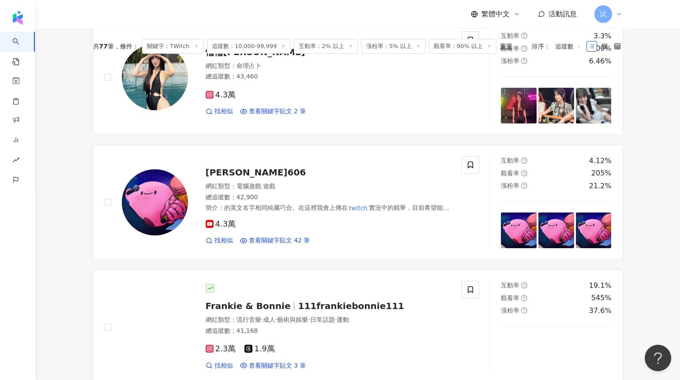
scroll to position [0, 0]
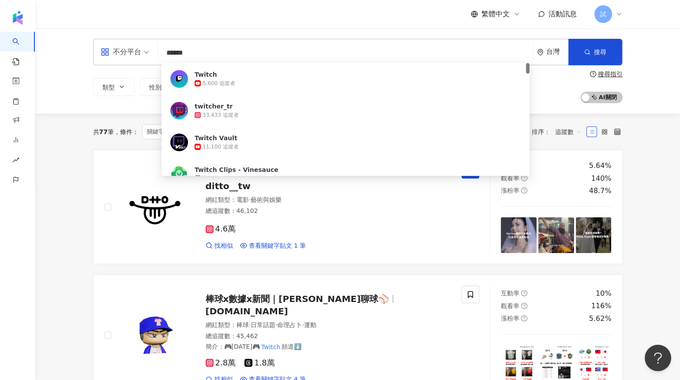
drag, startPoint x: 218, startPoint y: 51, endPoint x: 105, endPoint y: 51, distance: 112.9
click at [105, 51] on div "不分平台 ****** 台灣 搜尋 805633df-e8f6-4378-946e-71a787bb6bfe Twitch 5,600 追蹤者 twitche…" at bounding box center [357, 52] width 529 height 26
paste input "*****"
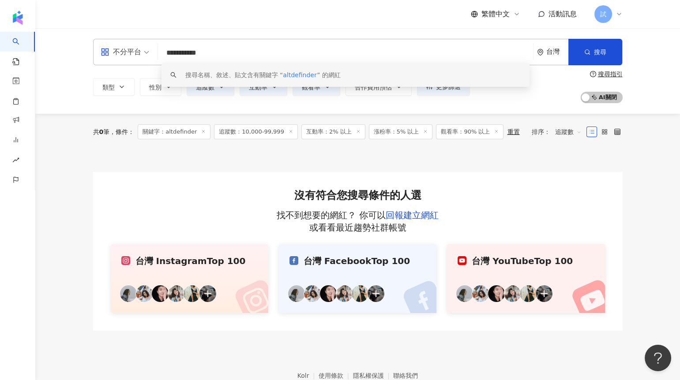
drag, startPoint x: 222, startPoint y: 53, endPoint x: 113, endPoint y: 53, distance: 108.9
click at [113, 53] on div "**********" at bounding box center [357, 52] width 529 height 26
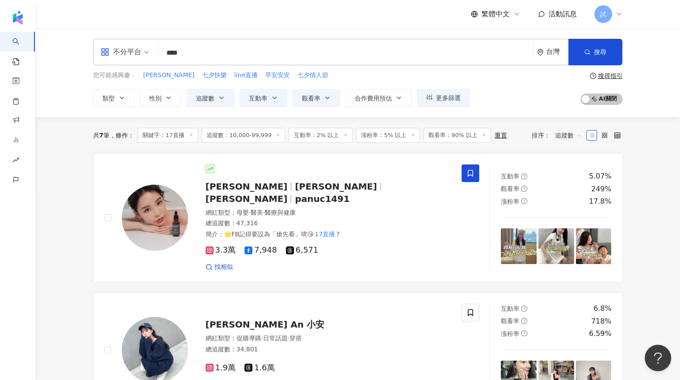
click at [276, 135] on icon at bounding box center [278, 135] width 4 height 4
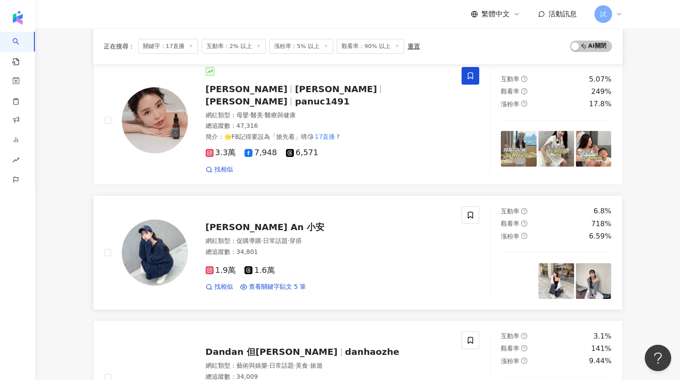
scroll to position [229, 0]
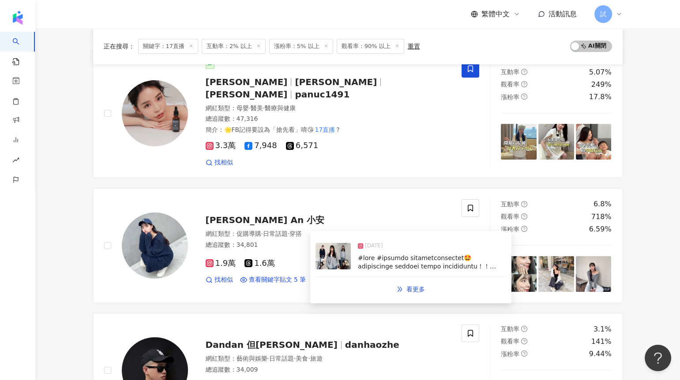
click at [322, 259] on img at bounding box center [332, 256] width 35 height 26
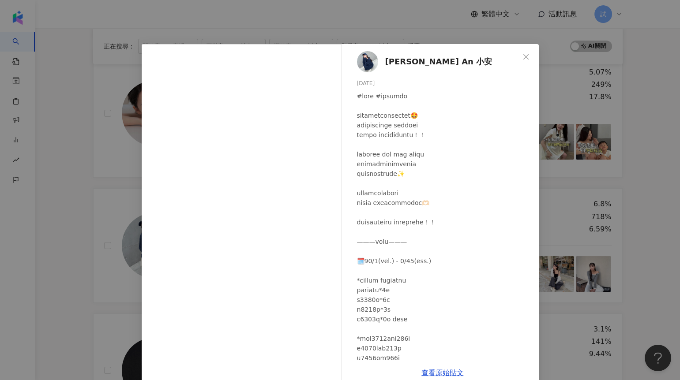
click at [62, 276] on div "Lu Yu An 小安 2025/1/9 2,592 354 44.6萬 查看原始貼文" at bounding box center [340, 190] width 680 height 380
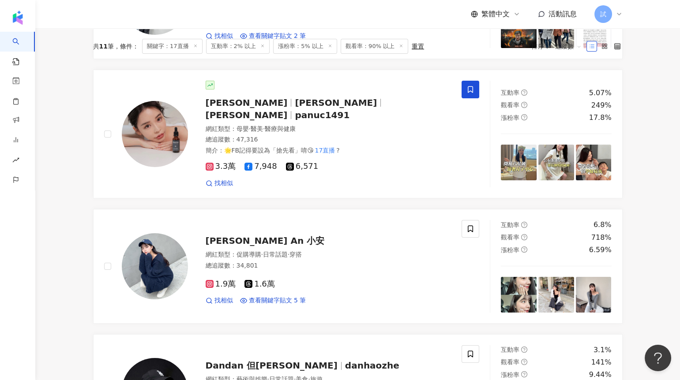
scroll to position [0, 0]
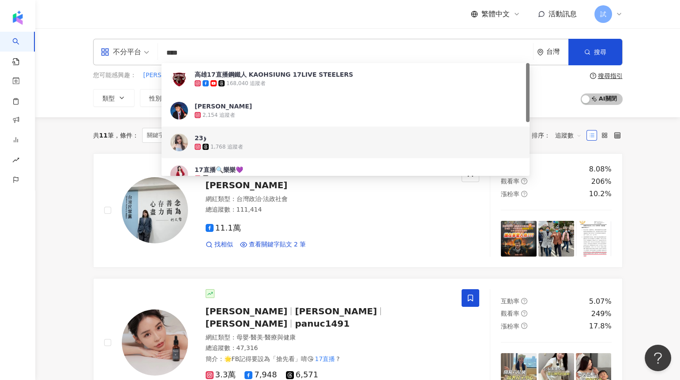
drag, startPoint x: 182, startPoint y: 57, endPoint x: 138, endPoint y: 57, distance: 44.5
click at [138, 57] on div "不分平台 **** 台灣 搜尋 d098c69f-66ed-4efb-82b1-fec9097ca167 68ccda2c-1b9b-4415-9286-47…" at bounding box center [357, 52] width 529 height 26
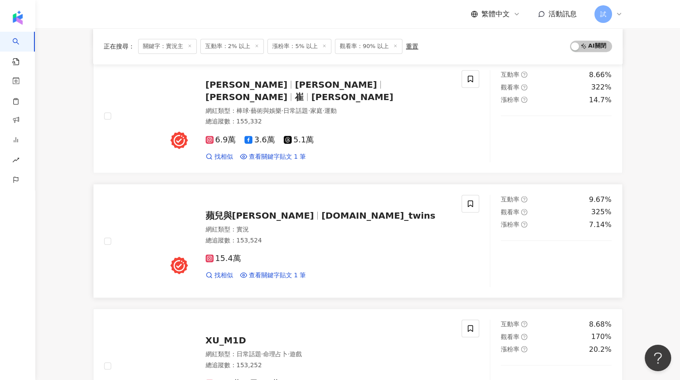
scroll to position [1095, 0]
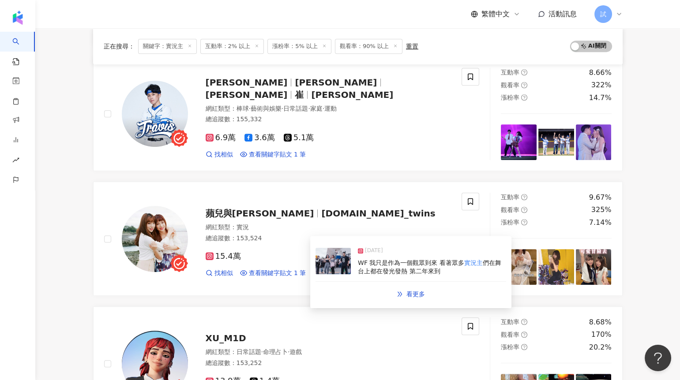
click at [337, 264] on img at bounding box center [332, 261] width 35 height 26
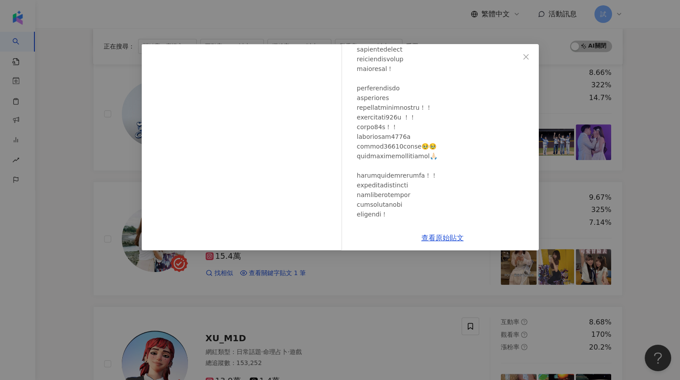
scroll to position [791, 0]
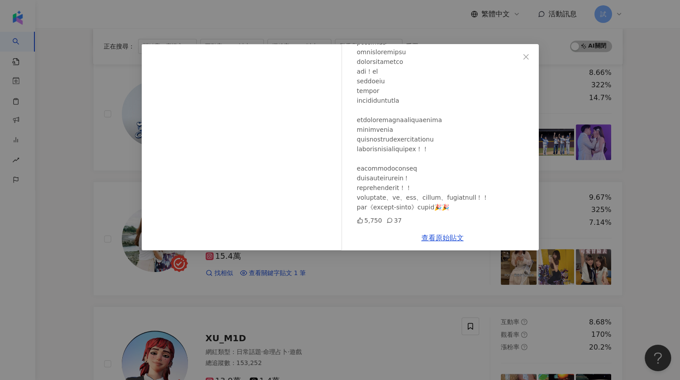
click at [77, 261] on div "王正蘋 雙胞胎姊妹 台北大食怪 2024/11/18 5,750 37 查看原始貼文" at bounding box center [340, 190] width 680 height 380
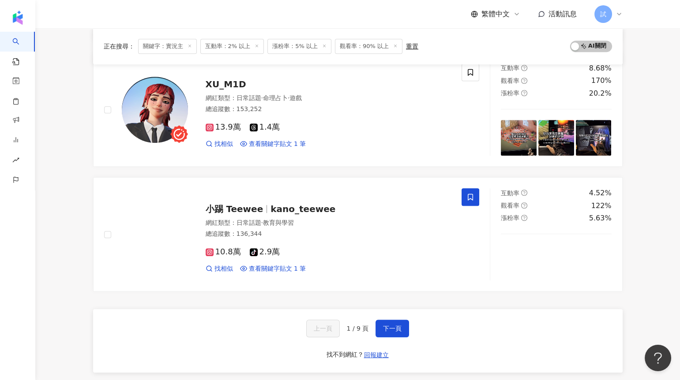
scroll to position [1351, 0]
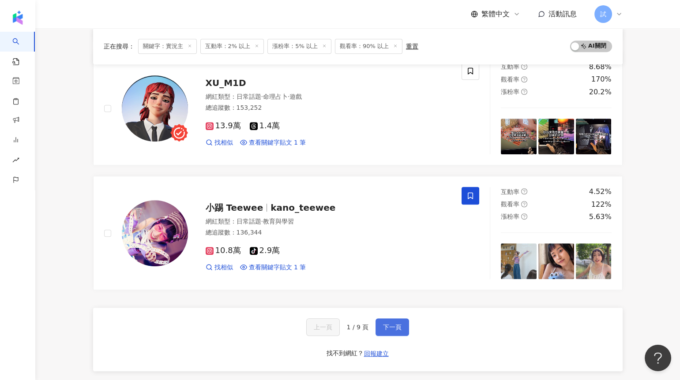
click at [395, 324] on span "下一頁" at bounding box center [392, 327] width 19 height 7
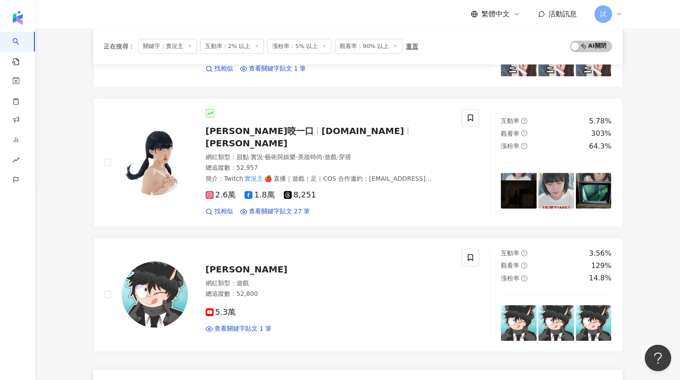
scroll to position [1465, 0]
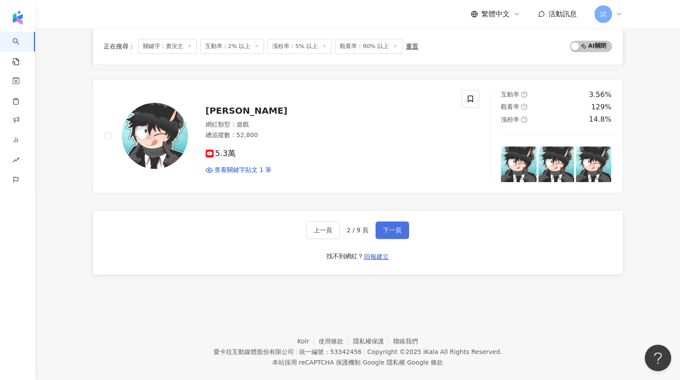
click at [382, 221] on button "下一頁" at bounding box center [392, 230] width 34 height 18
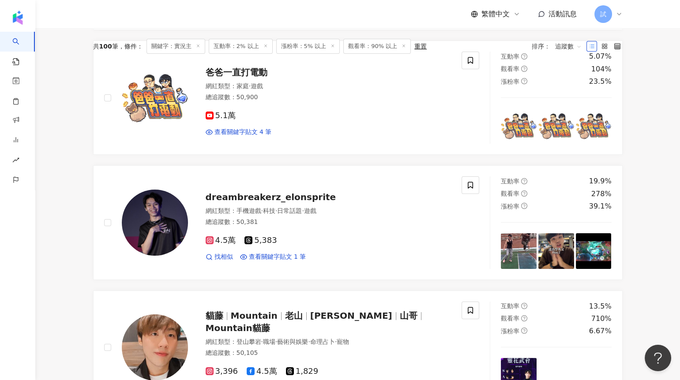
scroll to position [0, 0]
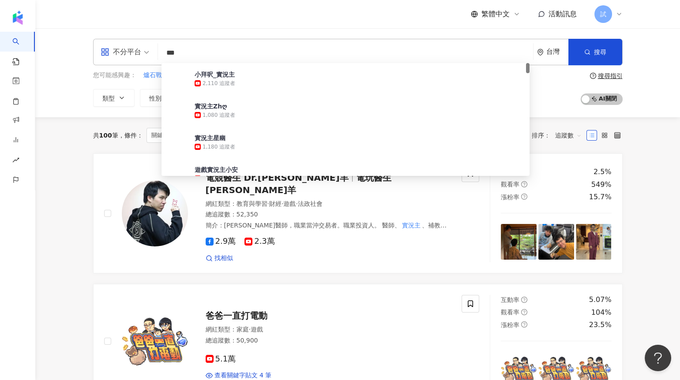
drag, startPoint x: 154, startPoint y: 51, endPoint x: 132, endPoint y: 51, distance: 22.1
click at [133, 51] on div "不分平台 *** 台灣 搜尋 50422ad5-ab2c-4ff2-a639-2d95c92940fd 小拜呎_實況主 2,110 追蹤者 實況主Zhღ 1,…" at bounding box center [357, 52] width 529 height 26
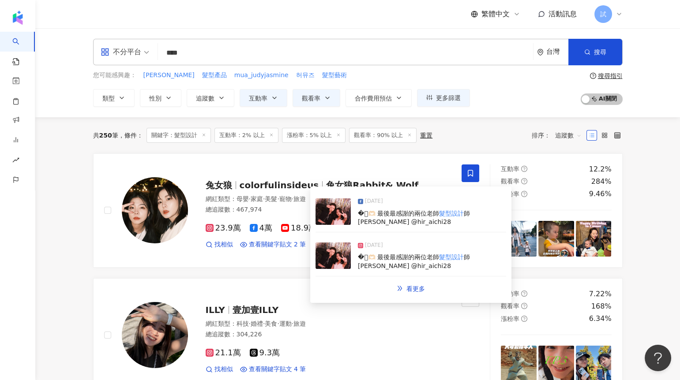
click at [336, 216] on img at bounding box center [332, 211] width 35 height 26
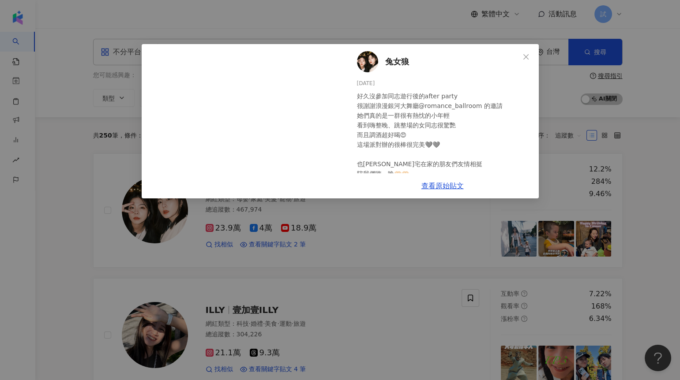
click at [648, 154] on div "兔女狼 2024/10/27 好久沒參加同志遊行後的after party 很謝謝浪漫銀河大舞廳@romance_ballroom 的邀請 她們真的是一群很有…" at bounding box center [340, 190] width 680 height 380
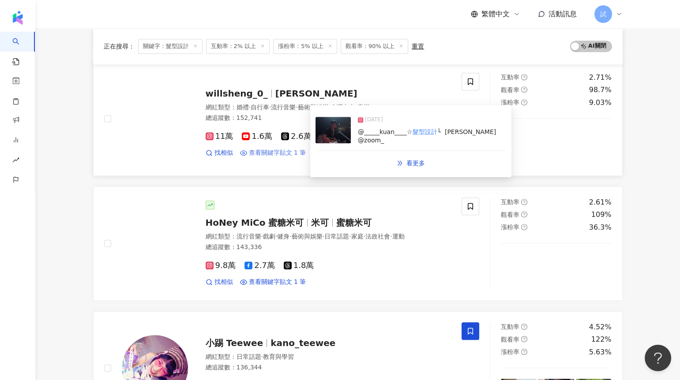
scroll to position [1115, 0]
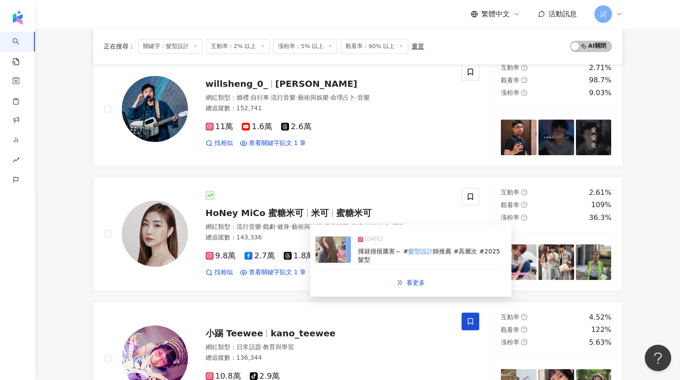
click at [326, 254] on img at bounding box center [332, 249] width 35 height 26
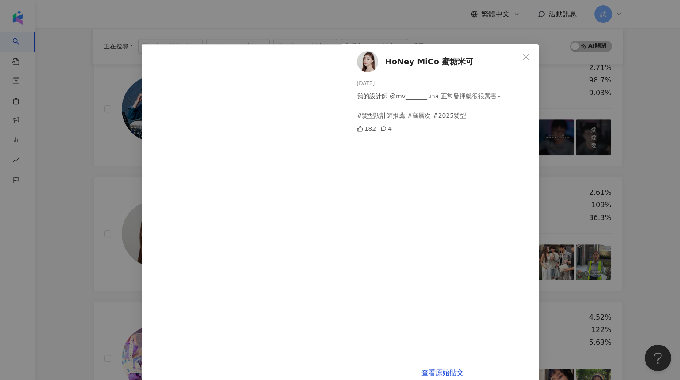
click at [98, 269] on div "HoNey MiCo 蜜糖米可 2025/2/8 我的設計師 @mv_______una 正常發揮就很很厲害～ #髮型設計師推薦 #高層次 #2025髮型 1…" at bounding box center [340, 190] width 680 height 380
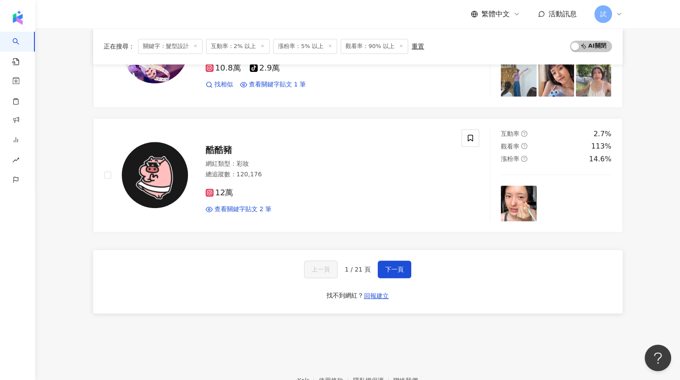
scroll to position [1431, 0]
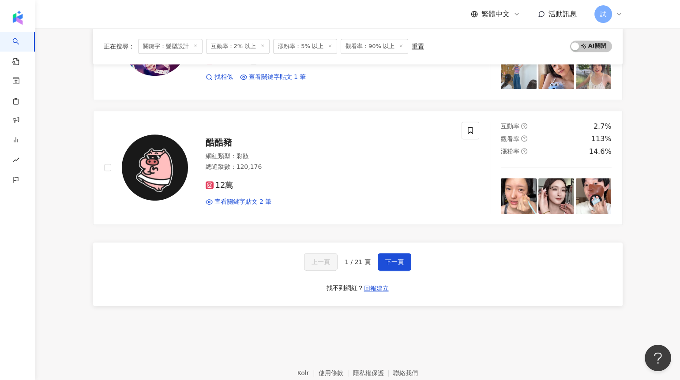
click at [411, 248] on div "上一頁 1 / 21 頁 下一頁 找不到網紅？ 回報建立" at bounding box center [357, 275] width 529 height 64
click at [405, 253] on button "下一頁" at bounding box center [395, 262] width 34 height 18
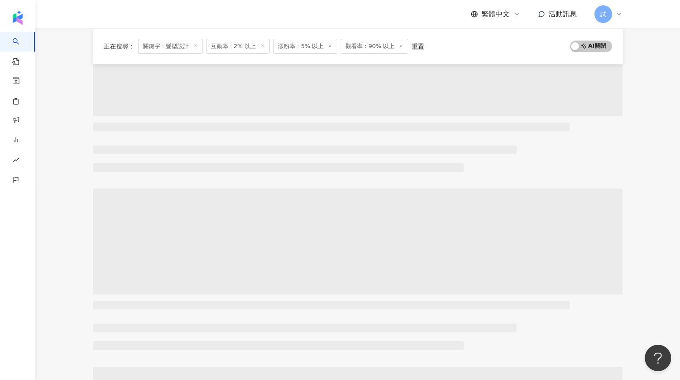
scroll to position [0, 0]
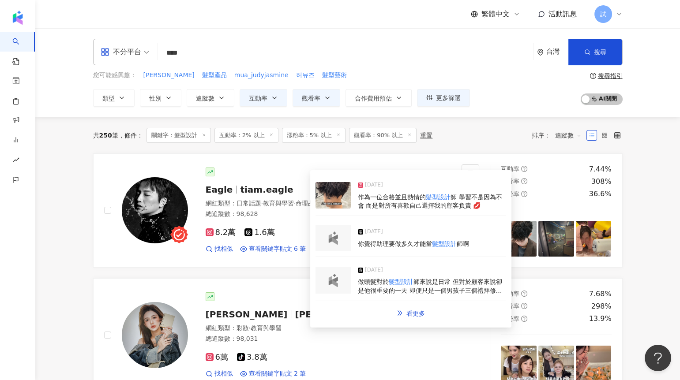
click at [336, 198] on img at bounding box center [332, 195] width 35 height 26
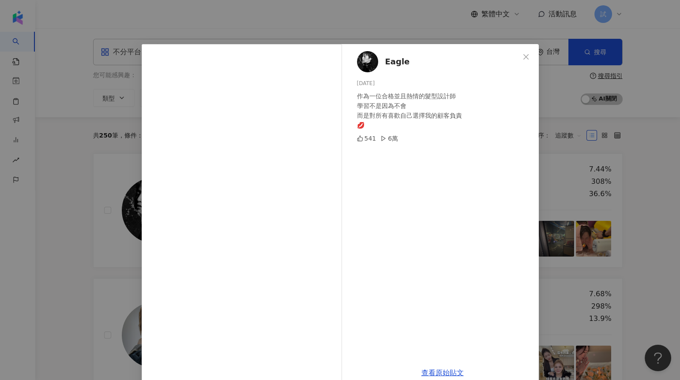
click at [71, 239] on div "Eagle 2025/8/4 作為一位合格並且熱情的髮型設計師 學習不是因為不會 而是對所有喜歡自己選擇我的顧客負責 💋 541 6萬 查看原始貼文" at bounding box center [340, 190] width 680 height 380
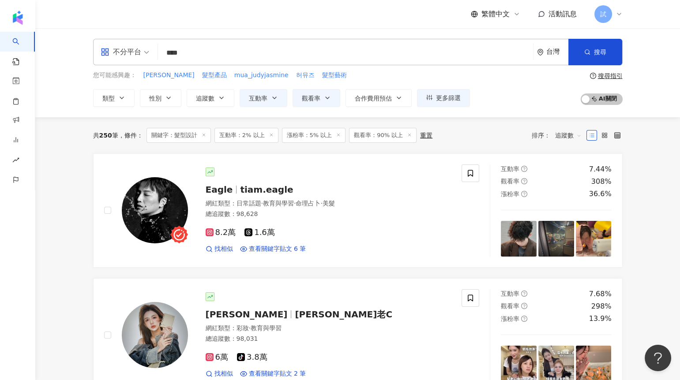
scroll to position [159, 0]
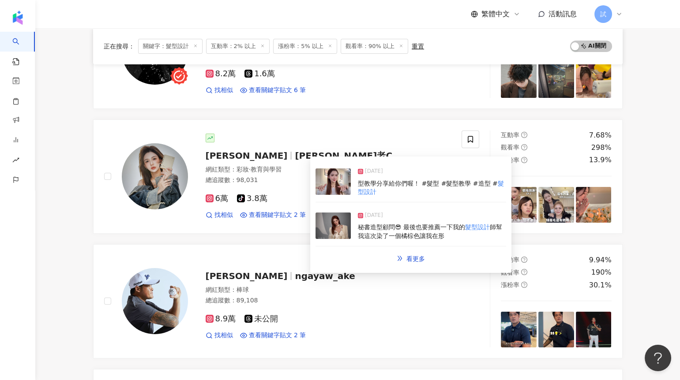
click at [334, 233] on img at bounding box center [332, 226] width 35 height 26
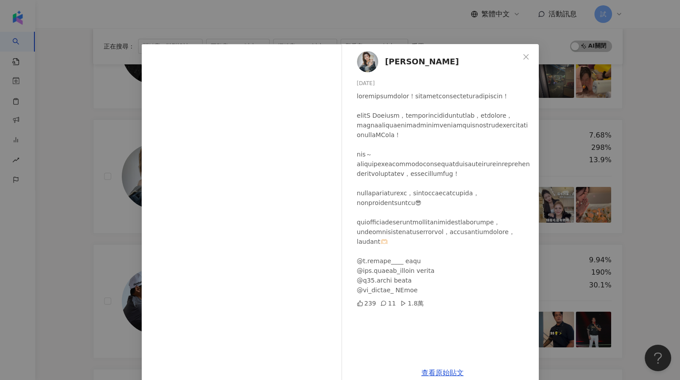
click at [98, 180] on div "陳媗 2025/3/8 239 11 1.8萬 查看原始貼文" at bounding box center [340, 190] width 680 height 380
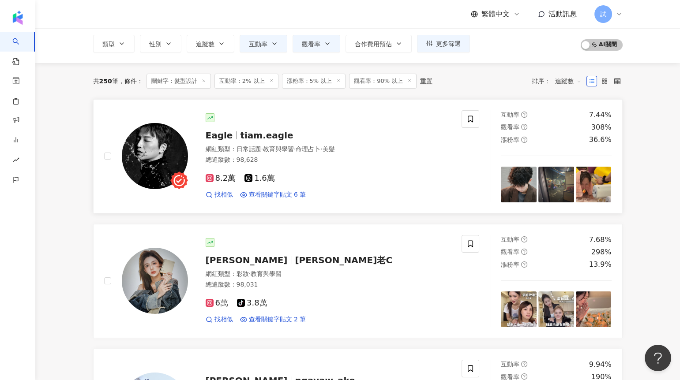
scroll to position [0, 0]
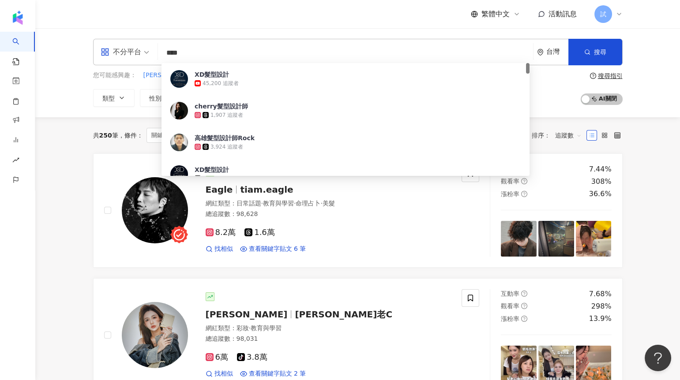
drag, startPoint x: 203, startPoint y: 50, endPoint x: 148, endPoint y: 50, distance: 55.1
click at [148, 50] on div "不分平台 **** 台灣 搜尋 efecdf70-2770-48ab-a681-b25a5b3e67f4 XD髮型設計 45,200 追蹤者 cherry髮型…" at bounding box center [357, 52] width 529 height 26
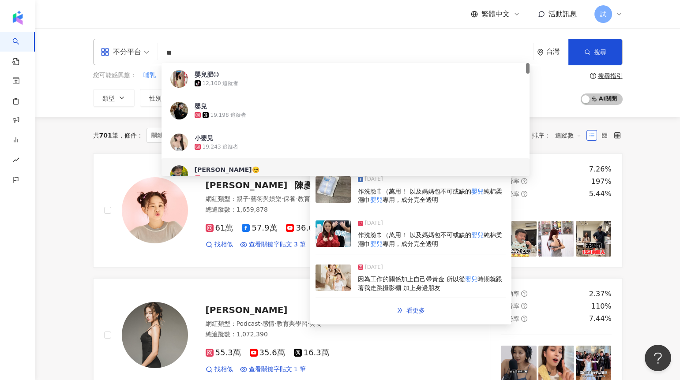
click at [334, 237] on img at bounding box center [332, 234] width 35 height 26
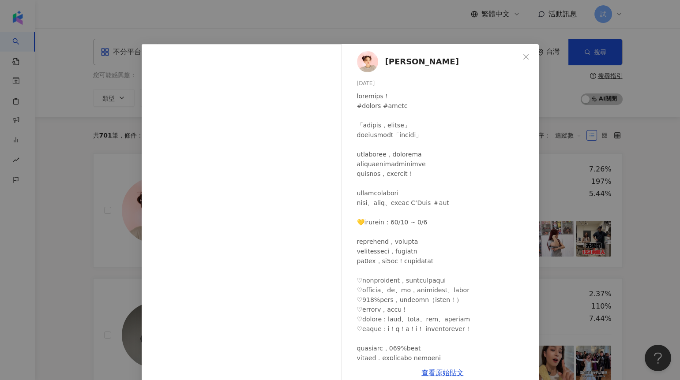
click at [564, 160] on div "陳彥婷 tiffany 2024/12/27 1.4萬 82 63.5萬 查看原始貼文" at bounding box center [340, 190] width 680 height 380
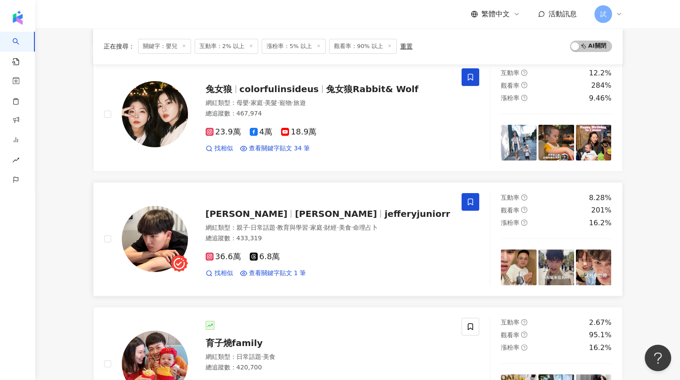
scroll to position [821, 0]
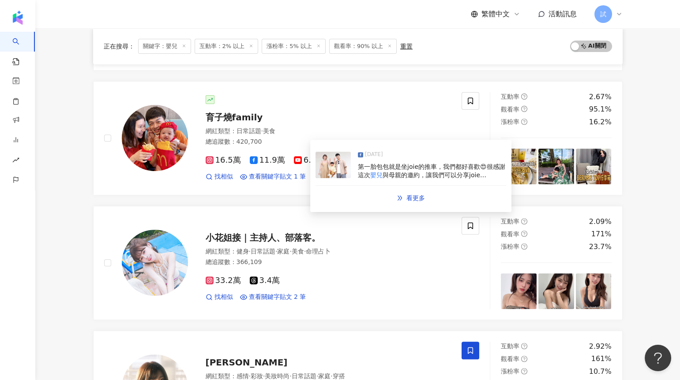
click at [322, 169] on img at bounding box center [332, 165] width 35 height 26
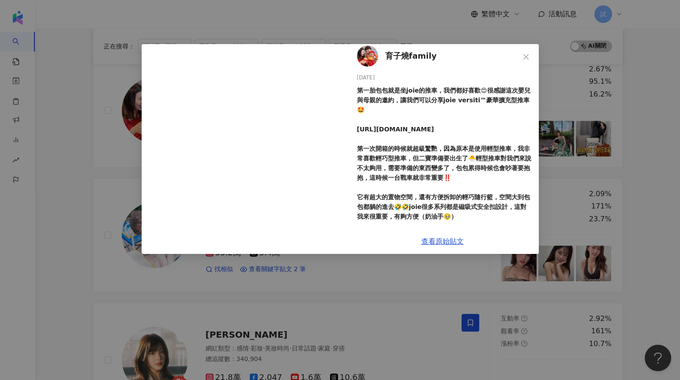
scroll to position [0, 0]
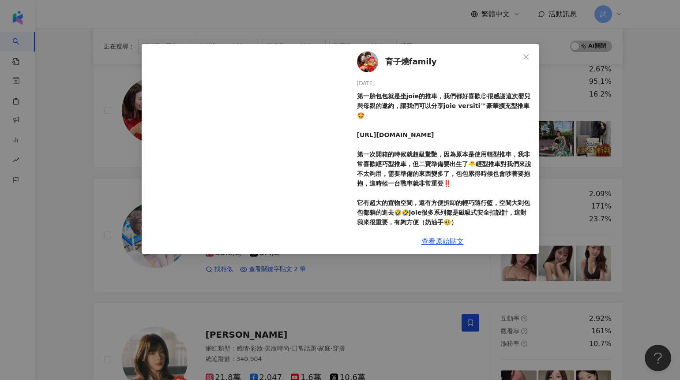
click at [364, 296] on div "育子燒family 2025/8/18 70 1 3.6萬 4 查看原始貼文" at bounding box center [340, 190] width 680 height 380
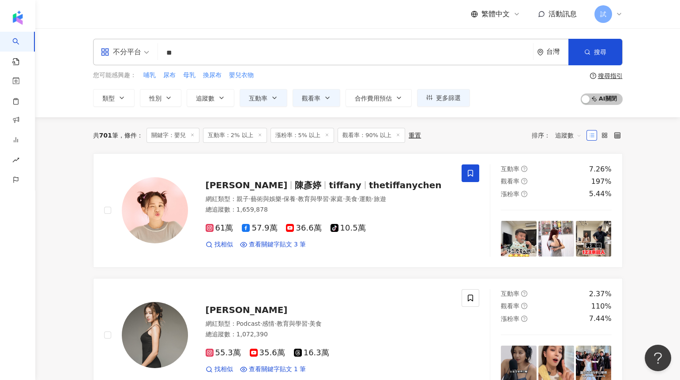
click at [232, 49] on input "**" at bounding box center [345, 53] width 368 height 17
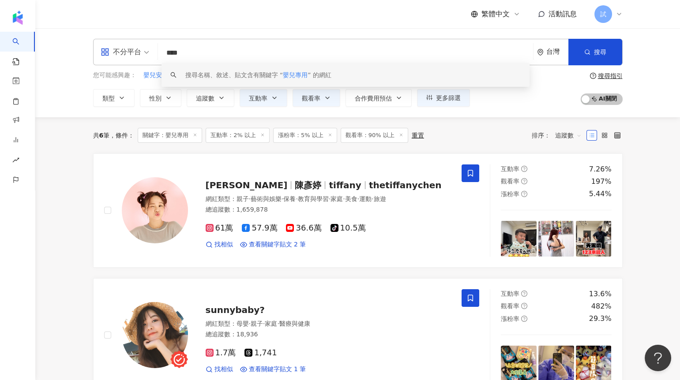
drag, startPoint x: 208, startPoint y: 50, endPoint x: 73, endPoint y: 50, distance: 135.0
click at [73, 50] on div "不分平台 **** 台灣 搜尋 keyword 搜尋名稱、敘述、貼文含有關鍵字 “ 嬰兒專用 ” 的網紅 您可能感興趣： 嬰兒安撫 嬰兒安全 嬰兒車蚊帳 嬰兒…" at bounding box center [357, 72] width 644 height 89
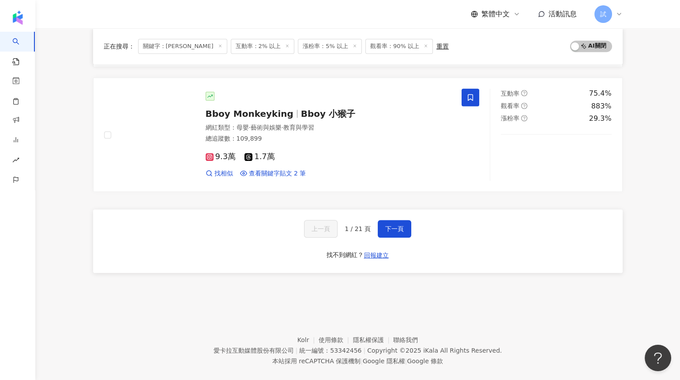
scroll to position [1460, 0]
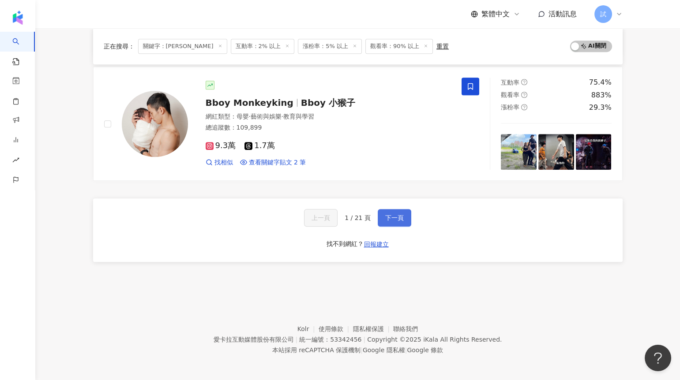
type input "***"
click at [393, 209] on button "下一頁" at bounding box center [395, 218] width 34 height 18
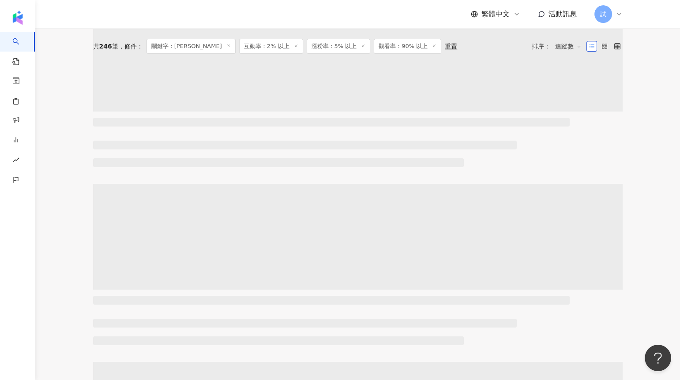
scroll to position [0, 0]
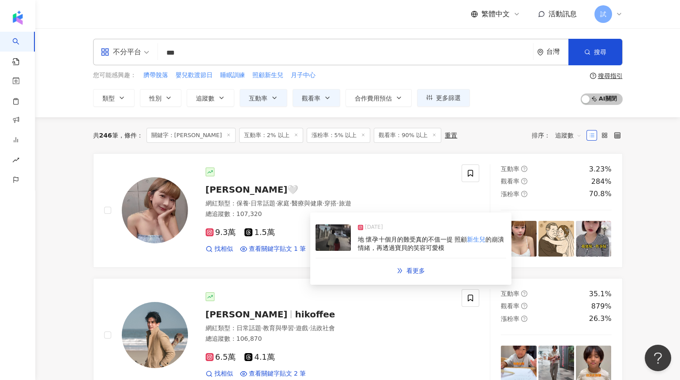
click at [334, 244] on img at bounding box center [332, 238] width 35 height 26
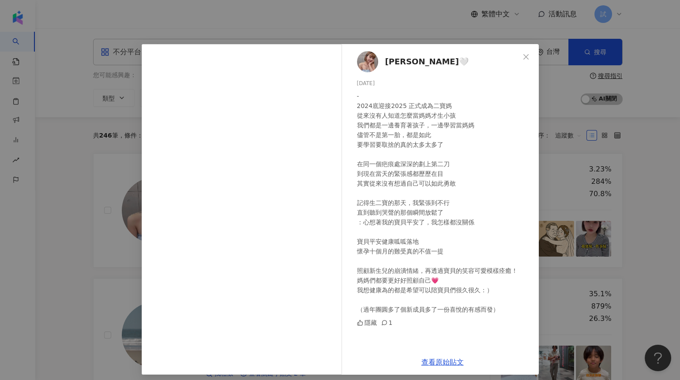
click at [535, 180] on div "黛西 Daisy🤍 2025/1/28 - 2024底迎接2025 正式成為二寶媽 從來沒有人知道怎麼當媽媽才生小孩 我們都是一邊養育著孩子，一邊學習當媽媽 …" at bounding box center [340, 190] width 680 height 380
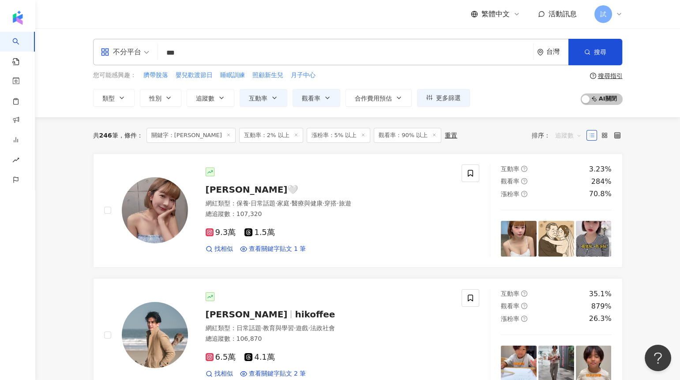
click at [560, 134] on span "追蹤數" at bounding box center [568, 135] width 26 height 14
click at [562, 223] on div "關鍵字" at bounding box center [568, 228] width 22 height 10
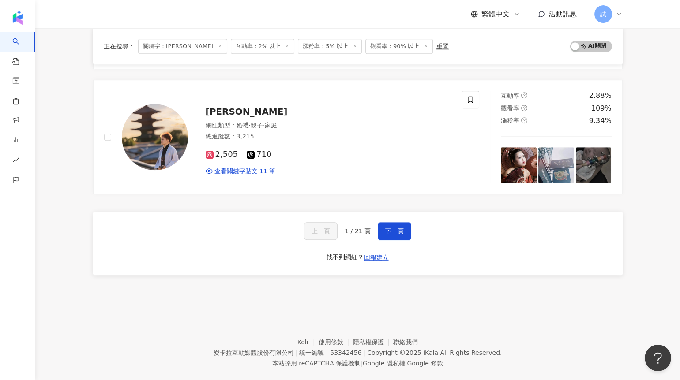
scroll to position [1460, 0]
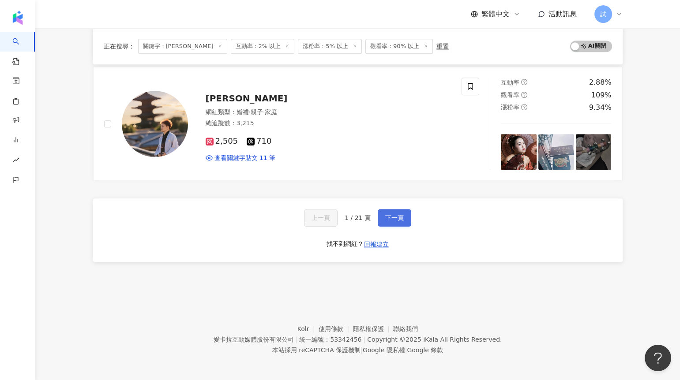
click at [404, 213] on button "下一頁" at bounding box center [395, 218] width 34 height 18
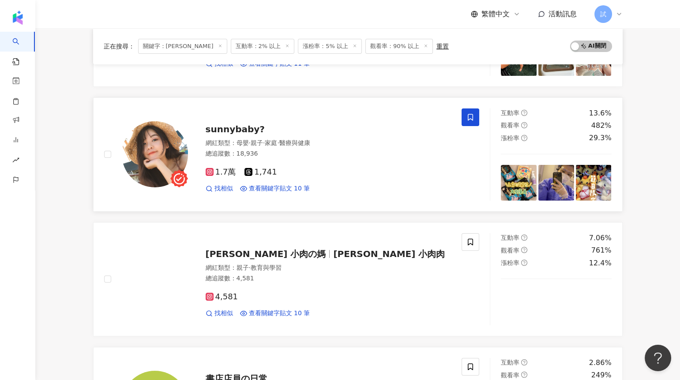
scroll to position [0, 0]
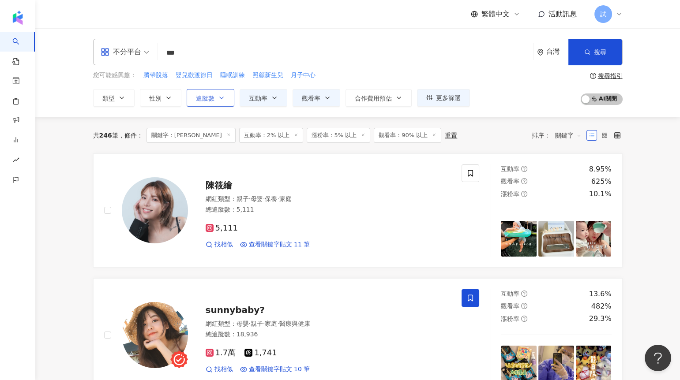
click at [219, 96] on icon "button" at bounding box center [221, 97] width 7 height 7
type input "*"
type input "*******"
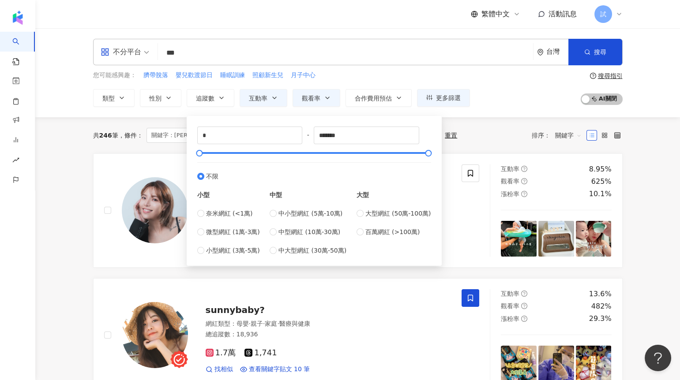
type input "*****"
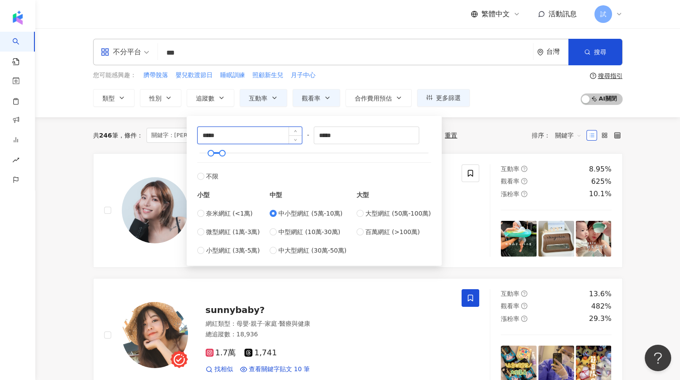
drag, startPoint x: 205, startPoint y: 137, endPoint x: 198, endPoint y: 137, distance: 6.2
click at [199, 137] on input "*****" at bounding box center [250, 135] width 105 height 17
type input "*****"
click at [461, 135] on div "共 246 筆 條件 ： 關鍵字：新生兒 互動率：2% 以上 漲粉率：5% 以上 觀看率：90% 以上 重置 排序： 關鍵字" at bounding box center [357, 135] width 529 height 15
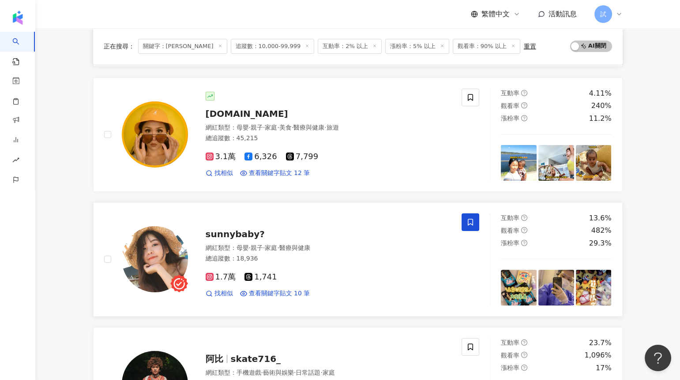
scroll to position [330, 0]
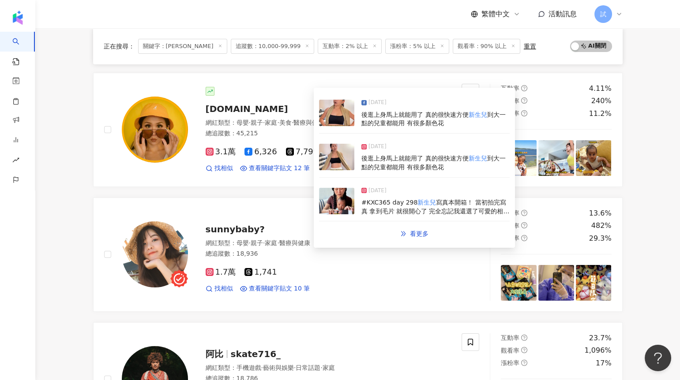
click at [332, 164] on img at bounding box center [336, 157] width 35 height 26
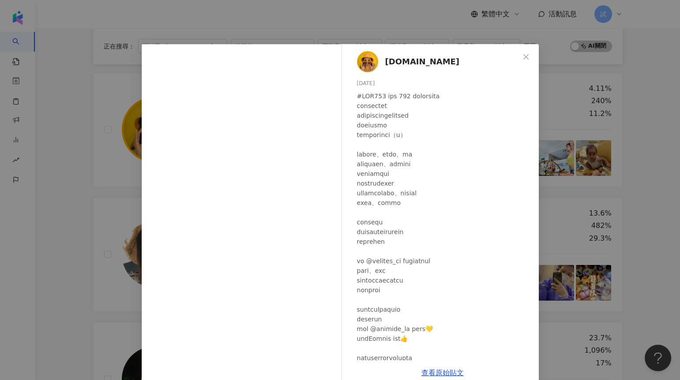
scroll to position [74, 0]
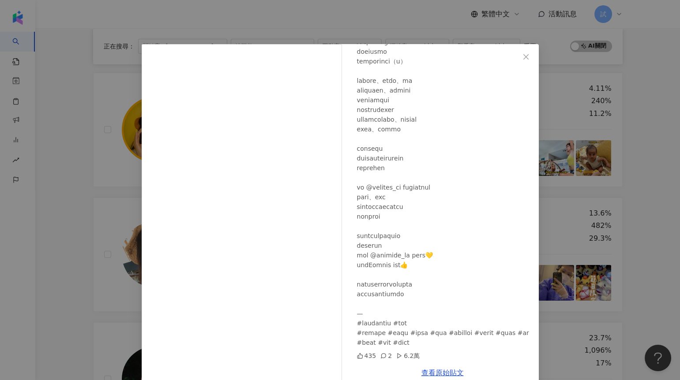
click at [117, 279] on div "KellyXChen.tw 2025/8/25 435 2 6.2萬 查看原始貼文" at bounding box center [340, 190] width 680 height 380
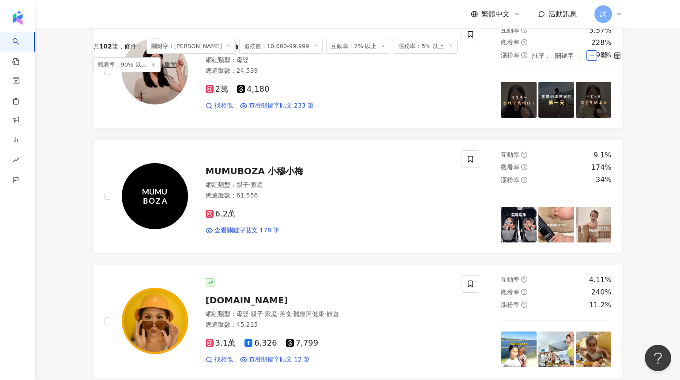
scroll to position [0, 0]
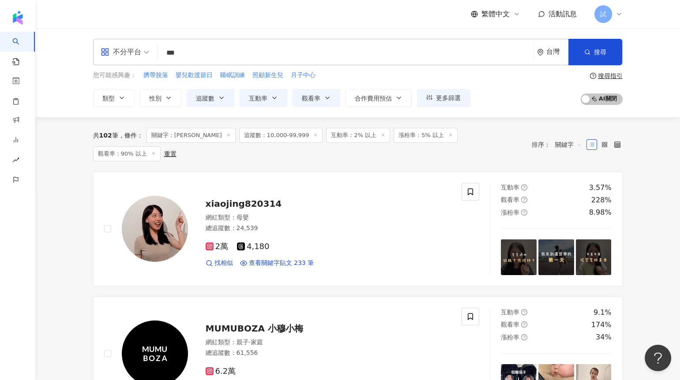
drag, startPoint x: 158, startPoint y: 51, endPoint x: 135, endPoint y: 51, distance: 22.9
click at [142, 51] on div "不分平台 *** 台灣 搜尋 f2131405-335d-47b3-8079-dd28891306d2 990178af-7502-4e2f-87b6-56f…" at bounding box center [357, 52] width 529 height 26
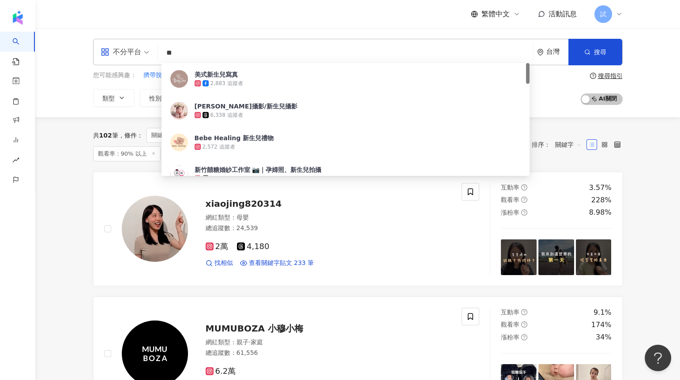
type input "*"
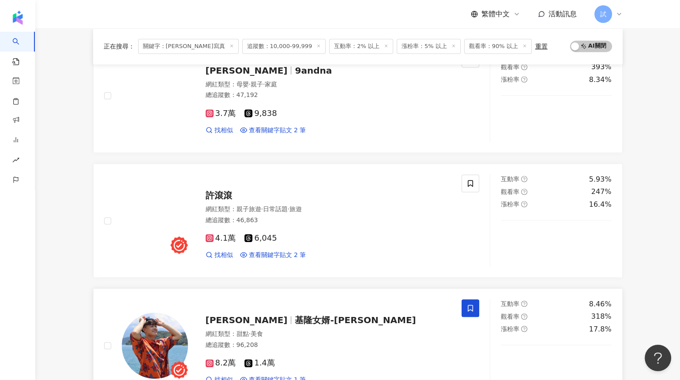
scroll to position [1460, 0]
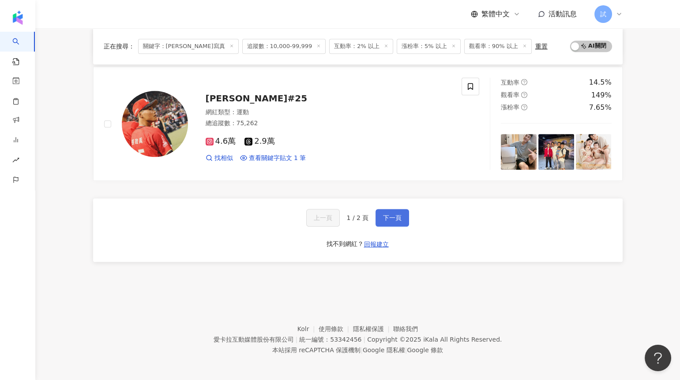
click at [394, 214] on span "下一頁" at bounding box center [392, 217] width 19 height 7
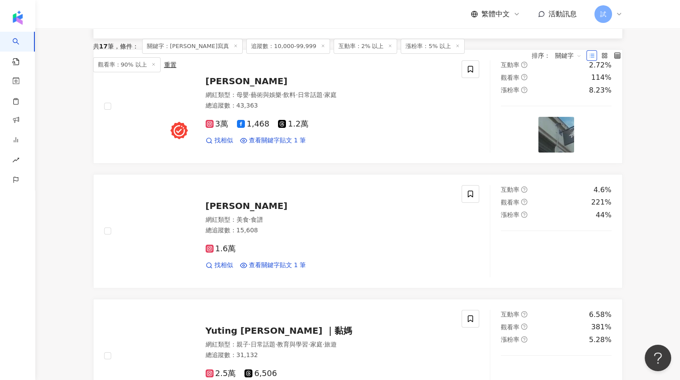
scroll to position [0, 0]
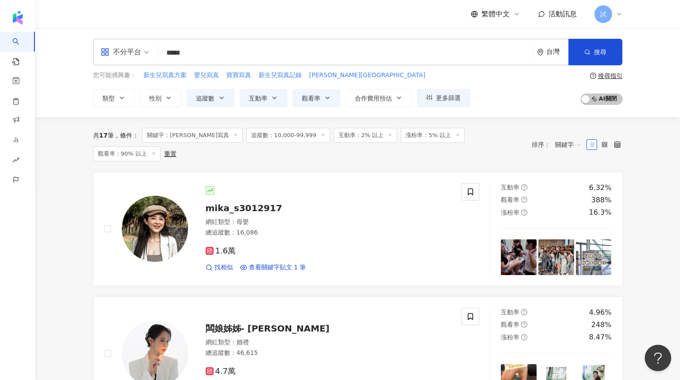
drag, startPoint x: 185, startPoint y: 52, endPoint x: 160, endPoint y: 52, distance: 25.1
click at [160, 52] on div "不分平台 ***** 台灣 搜尋 ae8c3ab8-2daa-4884-be33-438d152570ed 971b0700-5117-42dd-9e9f-c…" at bounding box center [357, 52] width 529 height 26
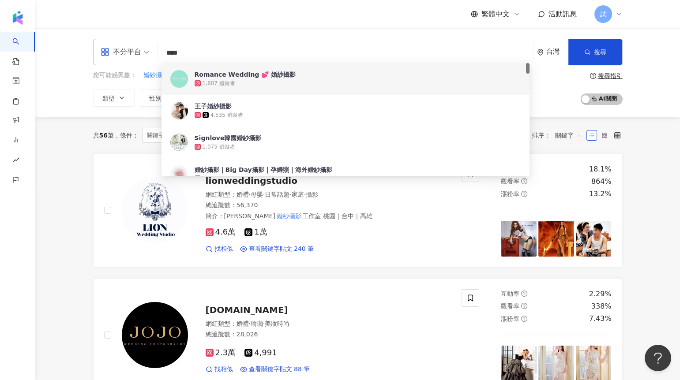
drag, startPoint x: 198, startPoint y: 56, endPoint x: 175, endPoint y: 56, distance: 22.9
click at [175, 56] on input "****" at bounding box center [345, 53] width 368 height 17
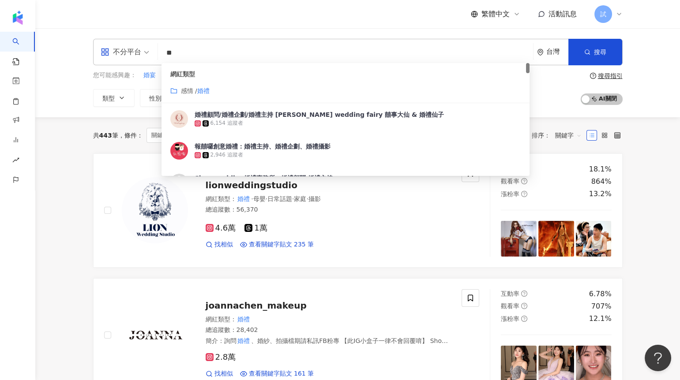
drag, startPoint x: 182, startPoint y: 53, endPoint x: 101, endPoint y: 53, distance: 81.2
click at [102, 53] on div "不分平台 ** 台灣 搜尋 customizedTag 698682dd-cc36-4bcf-b972-e992ca97d189 網紅類型 感情 / 婚禮 婚…" at bounding box center [357, 52] width 529 height 26
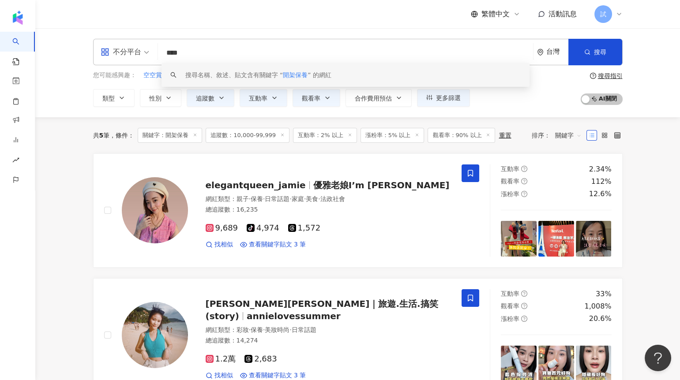
click at [179, 54] on input "****" at bounding box center [345, 53] width 368 height 17
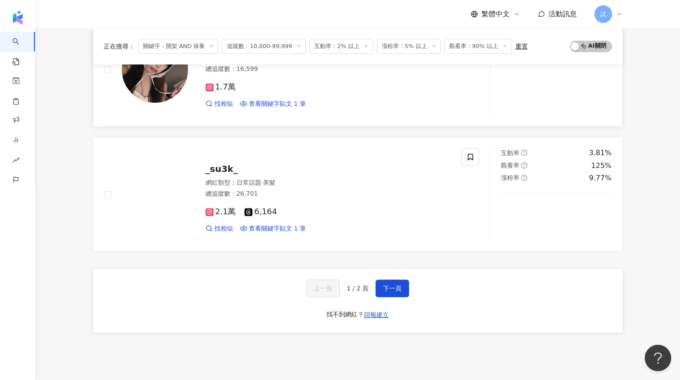
scroll to position [1427, 0]
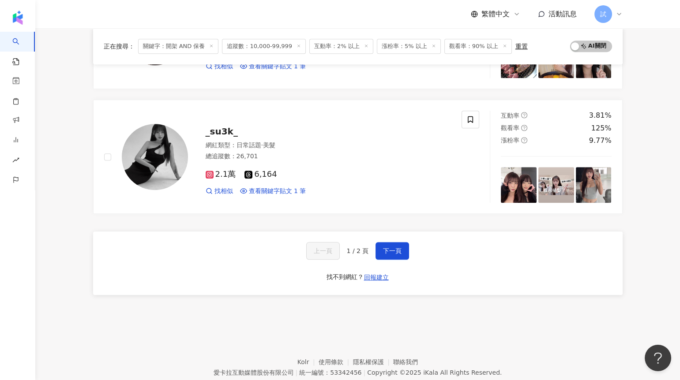
click at [384, 260] on div "上一頁 1 / 2 頁 下一頁 找不到網紅？ 回報建立" at bounding box center [357, 264] width 529 height 64
click at [383, 257] on button "下一頁" at bounding box center [392, 251] width 34 height 18
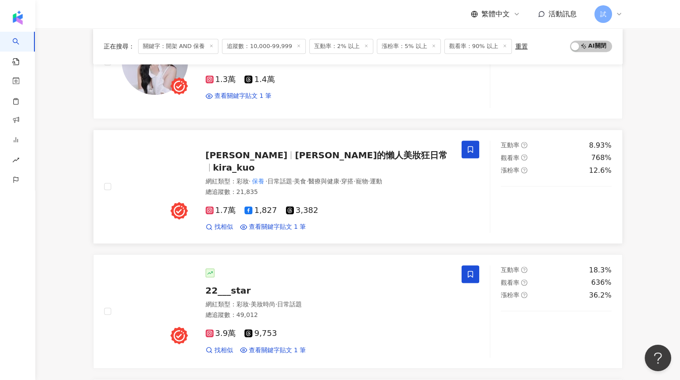
scroll to position [880, 0]
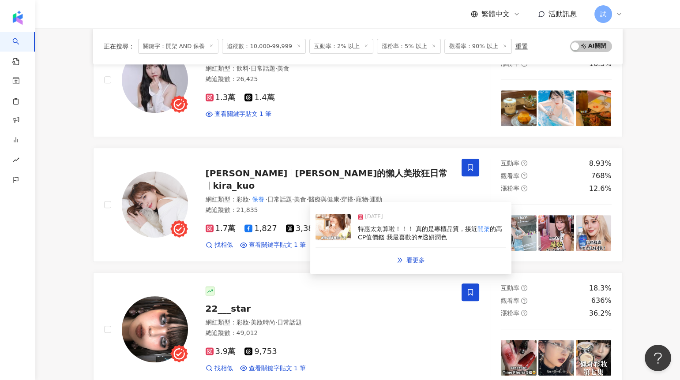
click at [334, 231] on img at bounding box center [332, 227] width 35 height 26
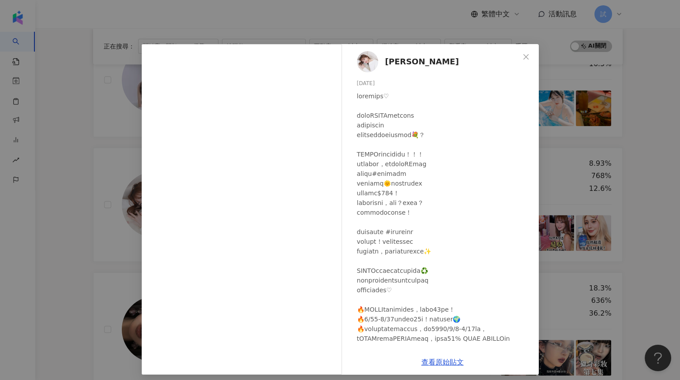
click at [95, 245] on div "Kira K 2025/4/1 隱藏 32 4,817 查看原始貼文" at bounding box center [340, 190] width 680 height 380
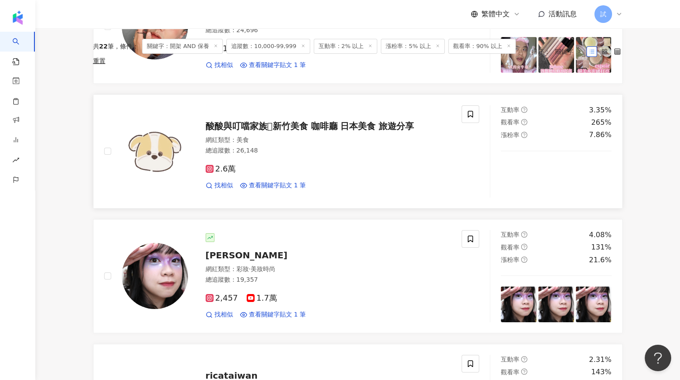
scroll to position [0, 0]
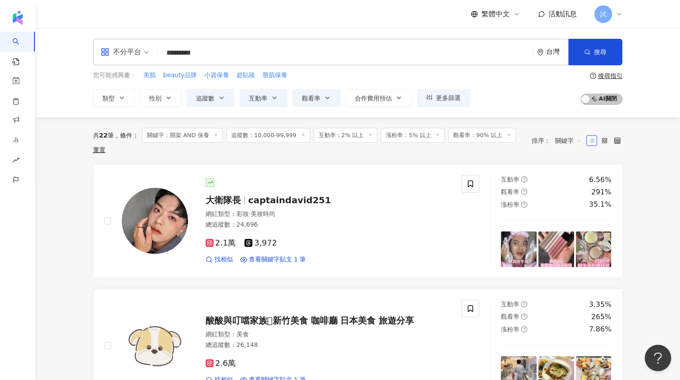
click at [203, 53] on input "*********" at bounding box center [345, 53] width 368 height 17
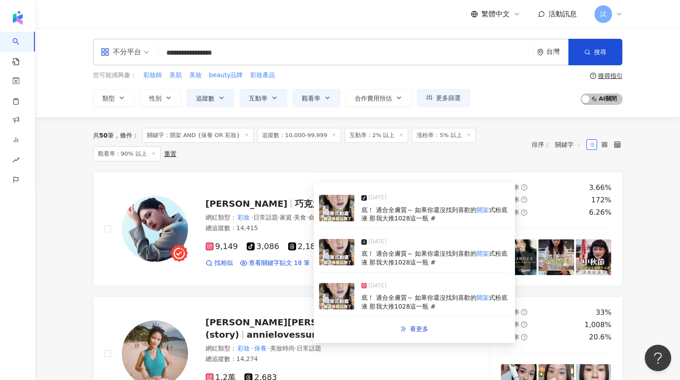
click at [335, 255] on img at bounding box center [336, 252] width 35 height 26
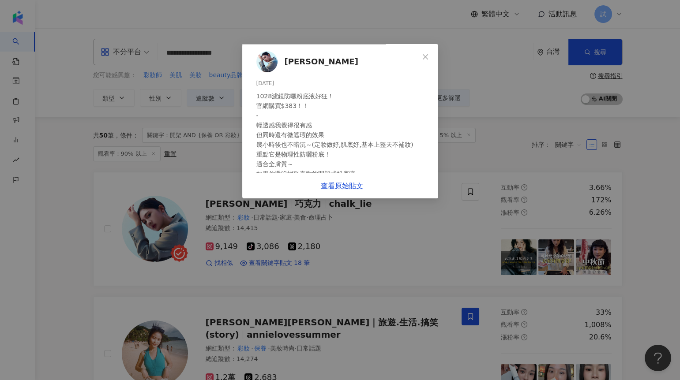
click at [83, 268] on div "喬克栗 2025/6/14 1028濾鏡防曬粉底液好狂！ 官網購買$383！！ - 輕透感我覺得很有感 但同時還有微遮瑕的效果 幾小時後也不暗沉～(定妝做好,…" at bounding box center [340, 190] width 680 height 380
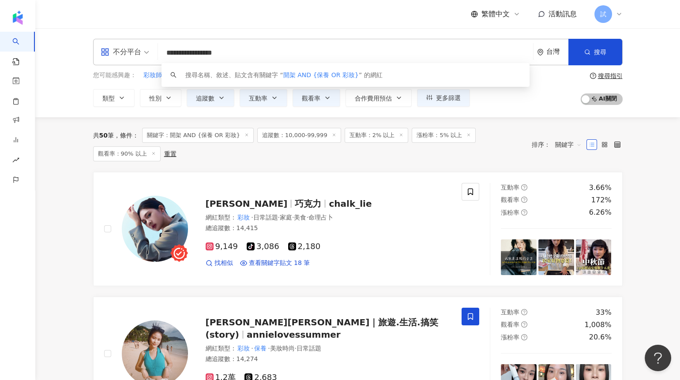
drag, startPoint x: 252, startPoint y: 56, endPoint x: 151, endPoint y: 55, distance: 100.6
click at [151, 55] on div "**********" at bounding box center [357, 52] width 529 height 26
paste input "search"
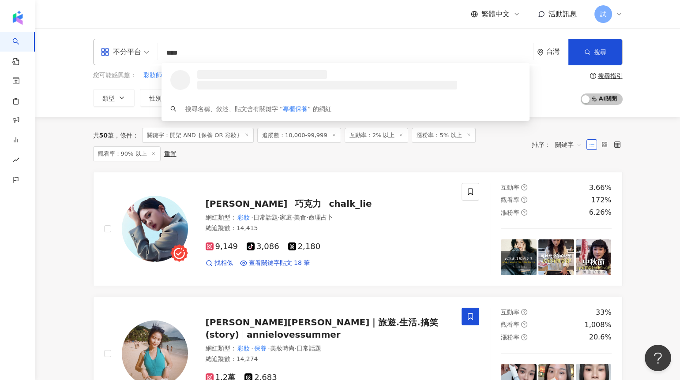
click at [179, 53] on input "****" at bounding box center [345, 53] width 368 height 17
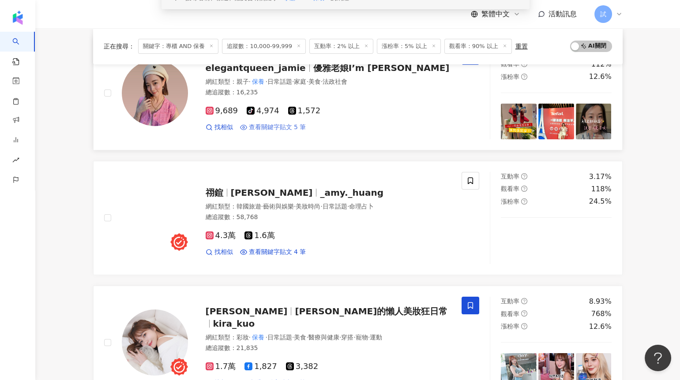
scroll to position [154, 0]
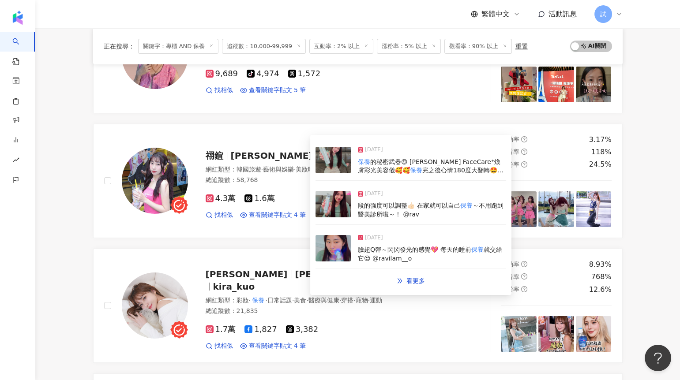
click at [338, 159] on img at bounding box center [332, 160] width 35 height 26
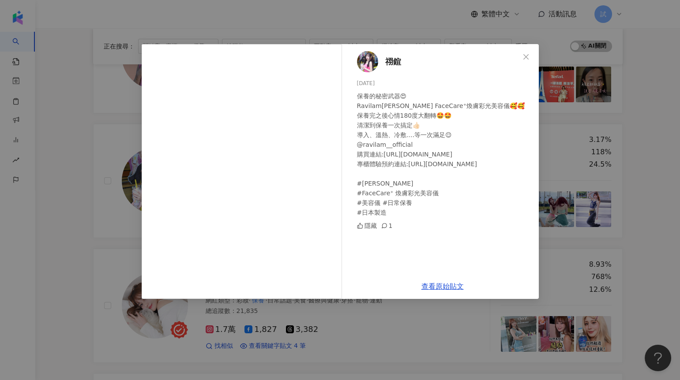
click at [85, 261] on div "祤鍹 2024/12/31 保養的秘密武器😍 Ravilam娜美妍 FaceCare⁺煥膚彩光美容儀🥰🥰 保養完之後心情180度大翻轉🤩🤩 清潔到保養一次搞定…" at bounding box center [340, 190] width 680 height 380
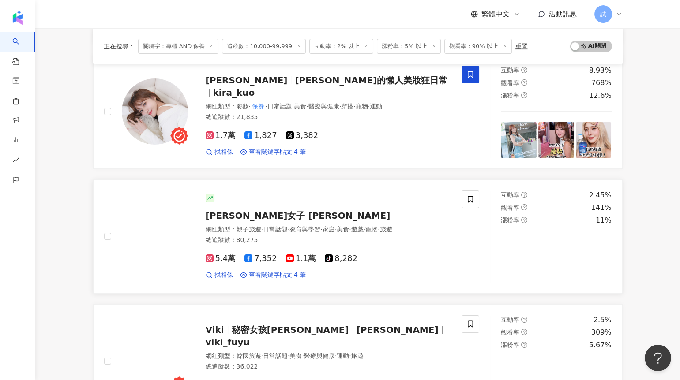
scroll to position [367, 0]
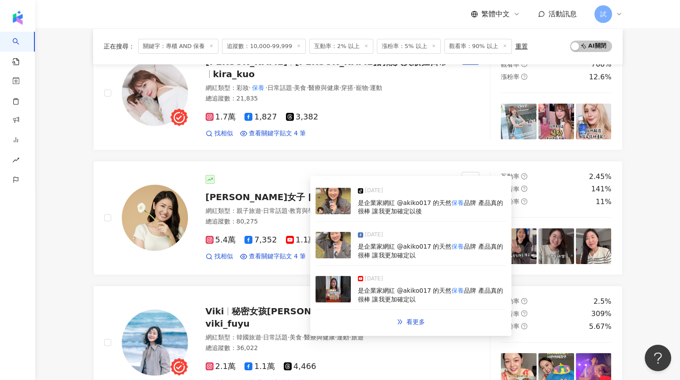
click at [331, 241] on img at bounding box center [332, 245] width 35 height 26
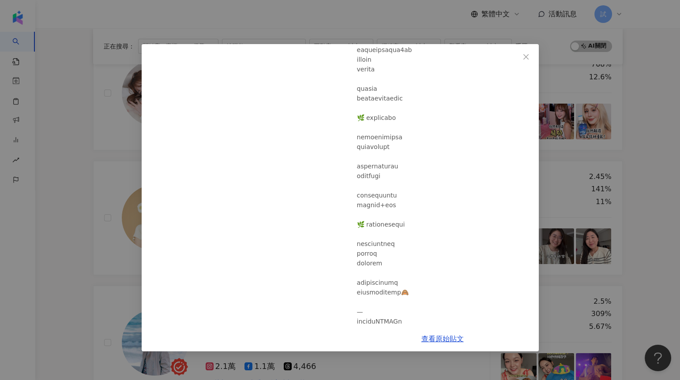
scroll to position [505, 0]
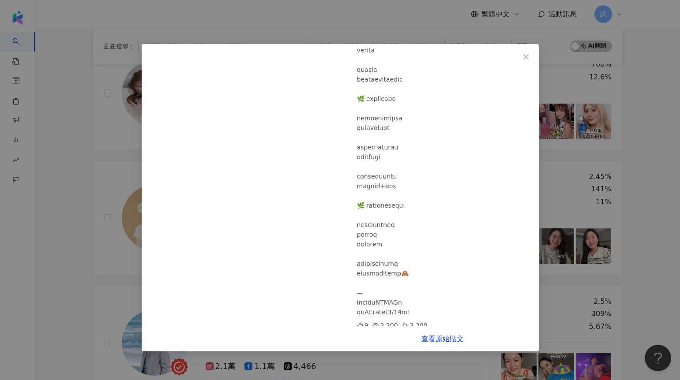
click at [62, 268] on div "杉杉女子 Shana Lin 2025/2/10 9 3,300 3,300 查看原始貼文" at bounding box center [340, 190] width 680 height 380
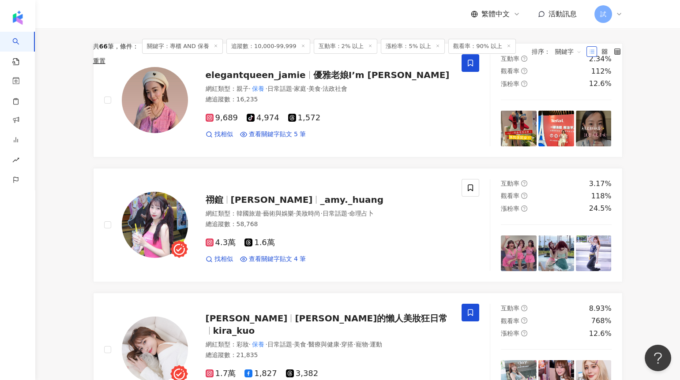
scroll to position [0, 0]
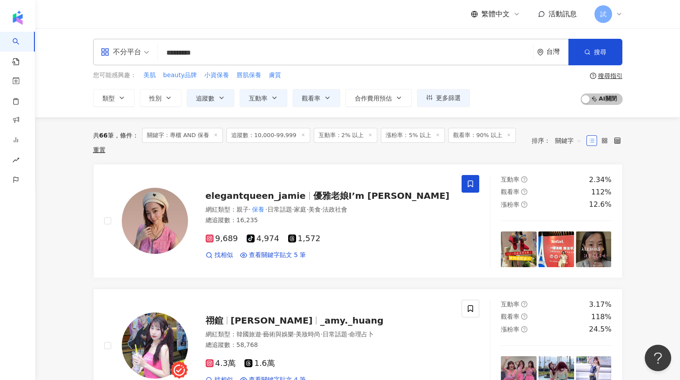
click at [561, 141] on span "關鍵字" at bounding box center [568, 141] width 26 height 14
click at [434, 157] on div "共 66 筆 條件 ： 關鍵字：專櫃 AND 保養 追蹤數：10,000-99,999 互動率：2% 以上 漲粉率：5% 以上 觀看率：90% 以上 重置 排…" at bounding box center [357, 140] width 529 height 47
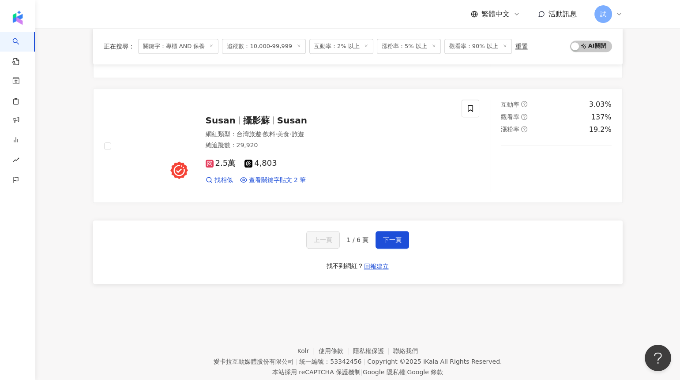
scroll to position [1443, 0]
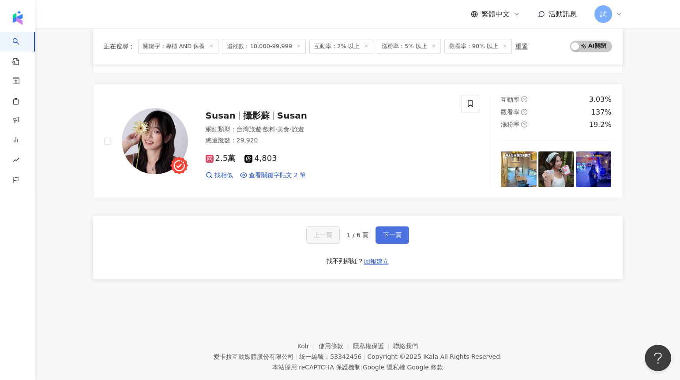
click at [396, 227] on button "下一頁" at bounding box center [392, 235] width 34 height 18
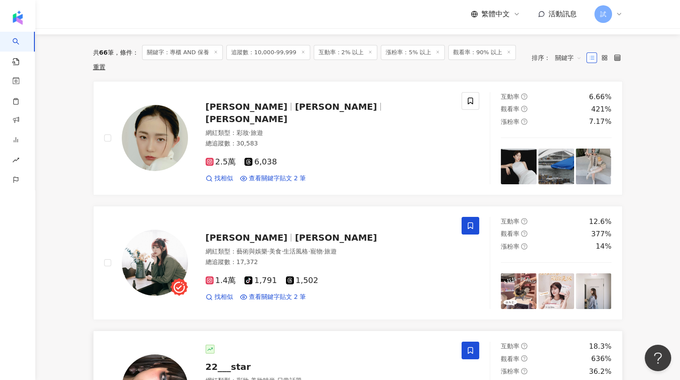
scroll to position [0, 0]
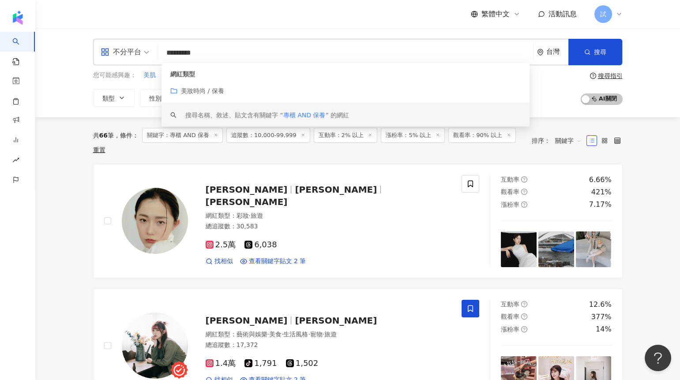
drag, startPoint x: 197, startPoint y: 52, endPoint x: 123, endPoint y: 52, distance: 74.1
click at [123, 52] on div "不分平台 ********* 台灣 搜尋 customizedTag keyword 網紅類型 美妝時尚 / 保養 搜尋名稱、敘述、貼文含有關鍵字 “ 專櫃 …" at bounding box center [357, 52] width 529 height 26
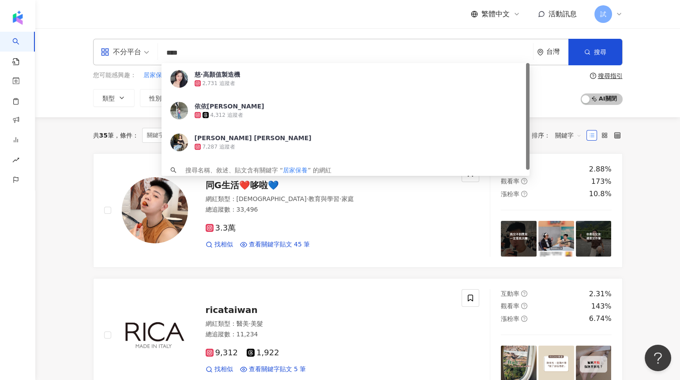
drag, startPoint x: 205, startPoint y: 56, endPoint x: 146, endPoint y: 56, distance: 58.7
click at [146, 56] on div "不分平台 **** 台灣 搜尋 e2ed91d7-43d2-4e86-b645-2ace6735a8e8 慈·高顏值製造機 2,731 追蹤者 依依Ellie…" at bounding box center [357, 52] width 529 height 26
type input "*"
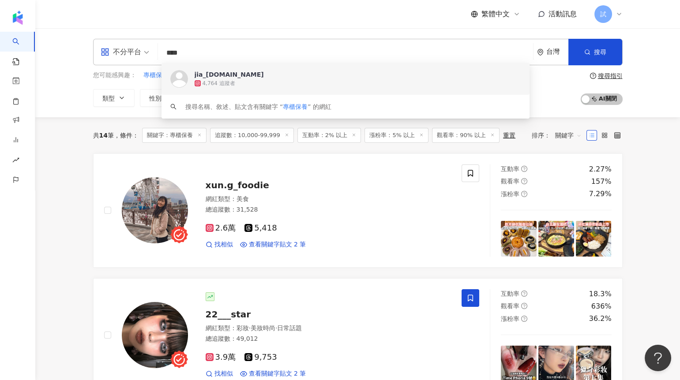
drag, startPoint x: 201, startPoint y: 53, endPoint x: 146, endPoint y: 53, distance: 55.1
click at [147, 53] on div "不分平台 **** 台灣 搜尋 https://www.instagram.com/jia_beauty.shop keyword jia_beauty.sh…" at bounding box center [357, 52] width 529 height 26
paste input "search"
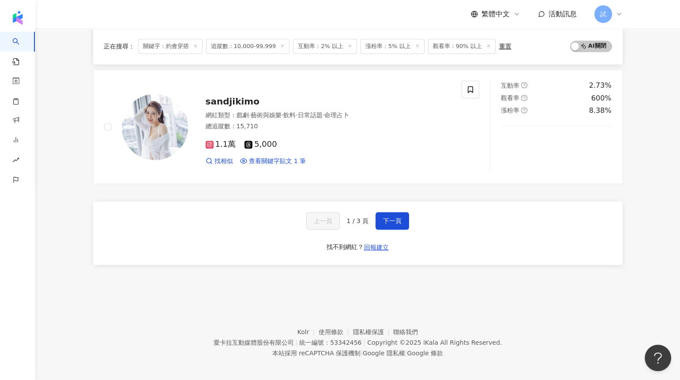
scroll to position [1460, 0]
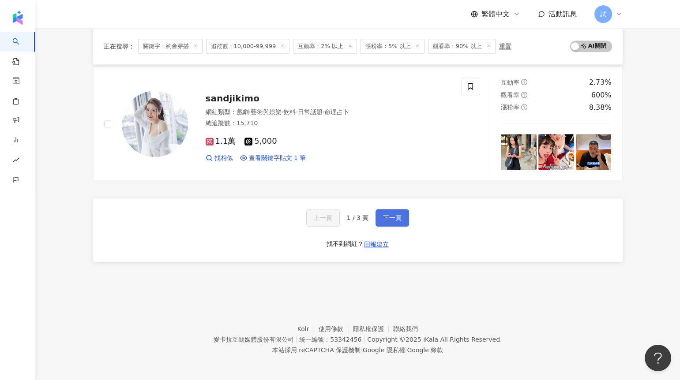
type input "****"
click at [396, 219] on span "下一頁" at bounding box center [392, 217] width 19 height 7
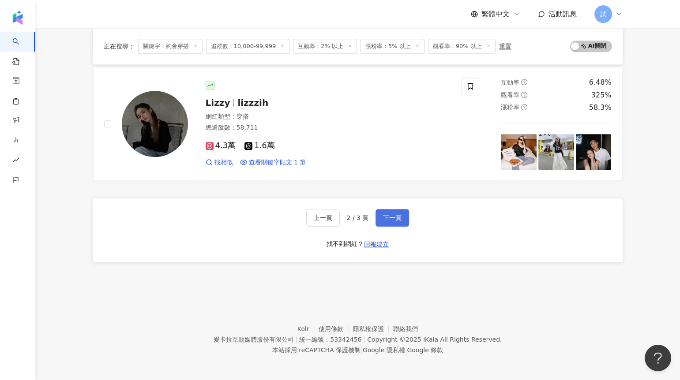
click at [382, 219] on button "下一頁" at bounding box center [392, 218] width 34 height 18
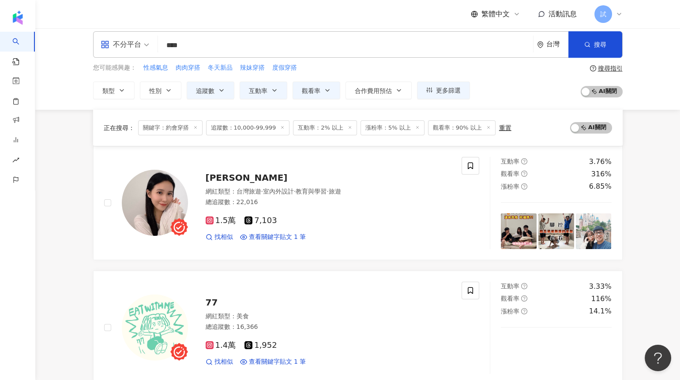
scroll to position [0, 0]
